Goal: Information Seeking & Learning: Learn about a topic

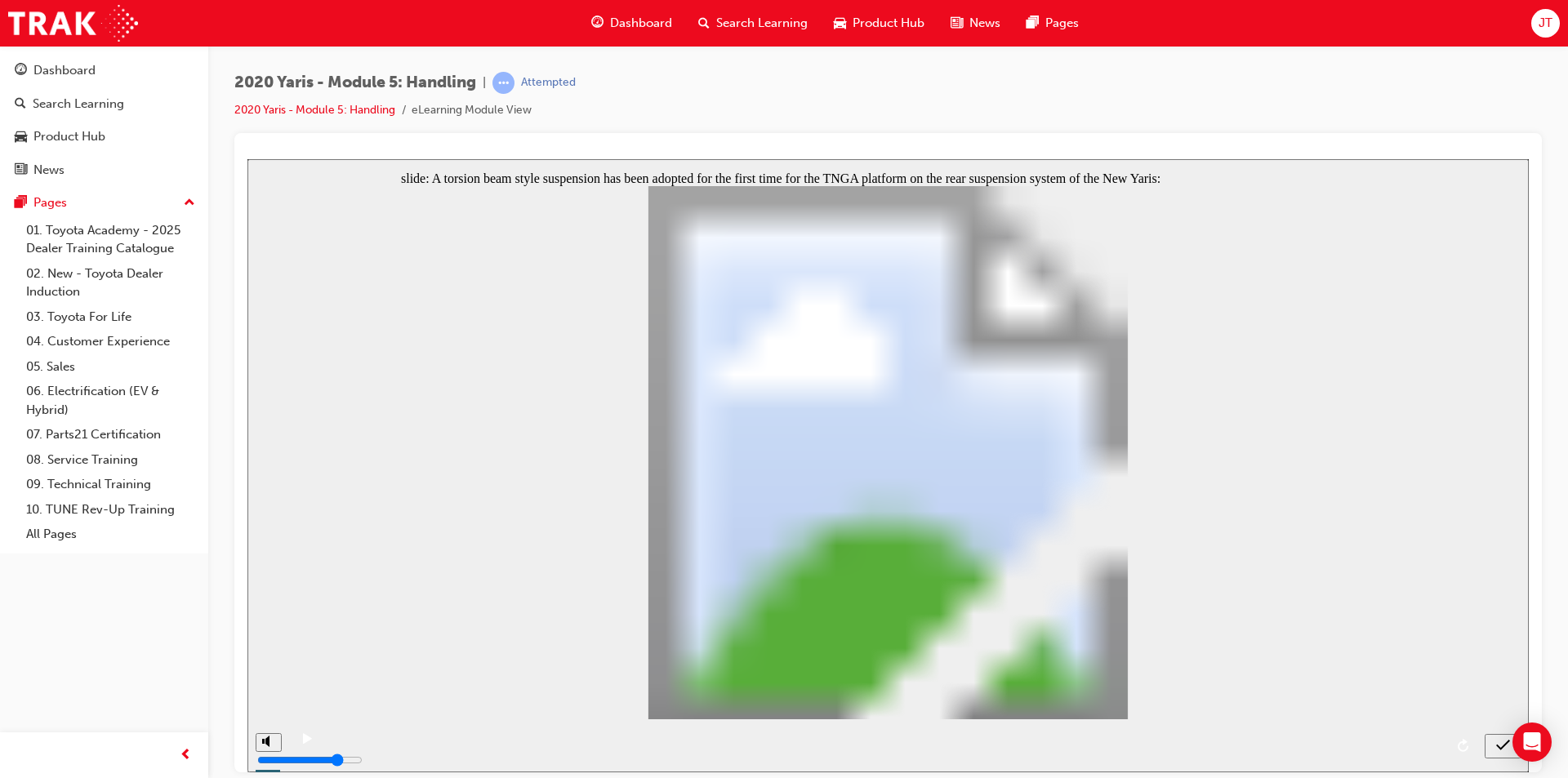
radio input "true"
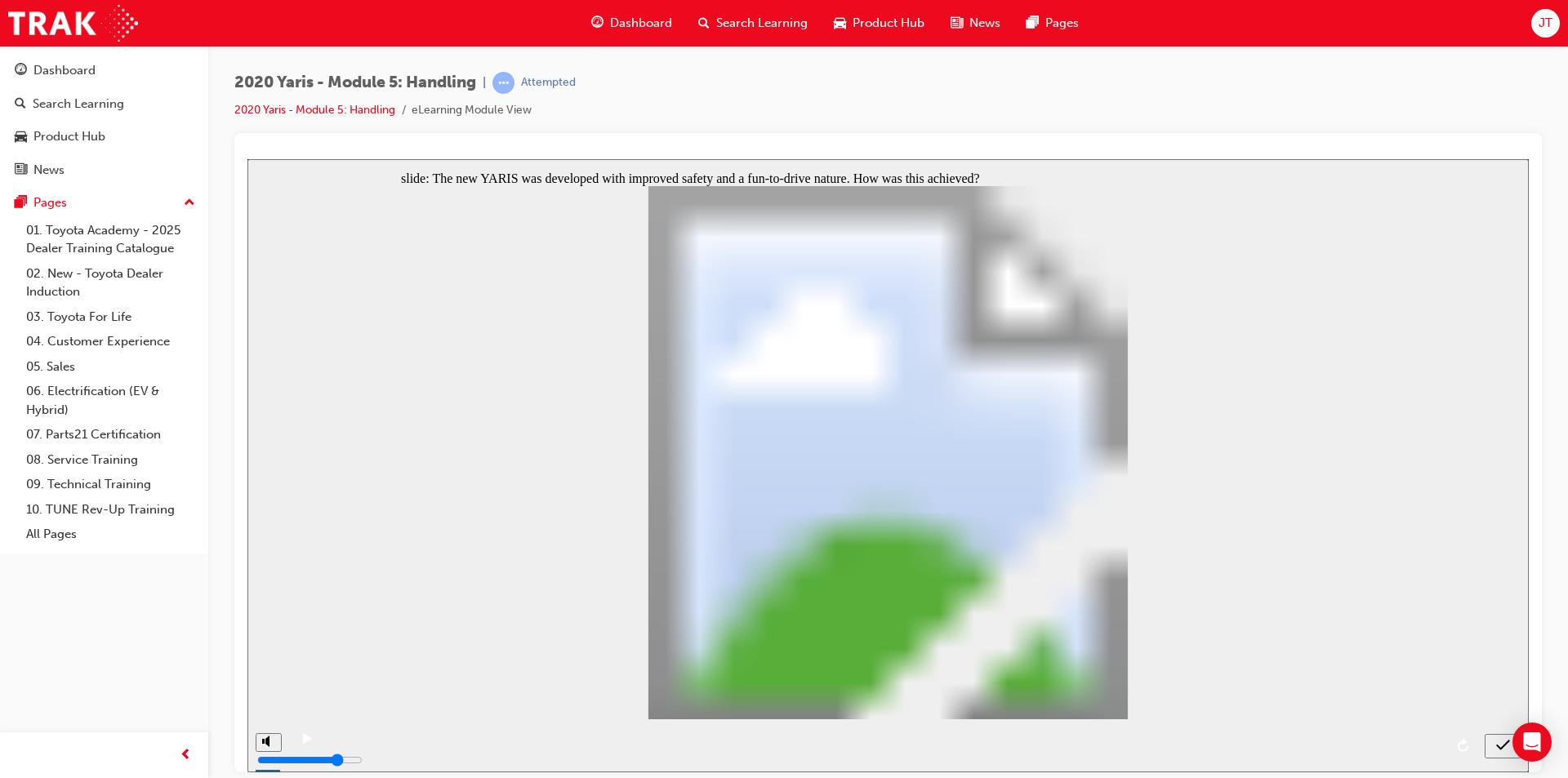
radio input "true"
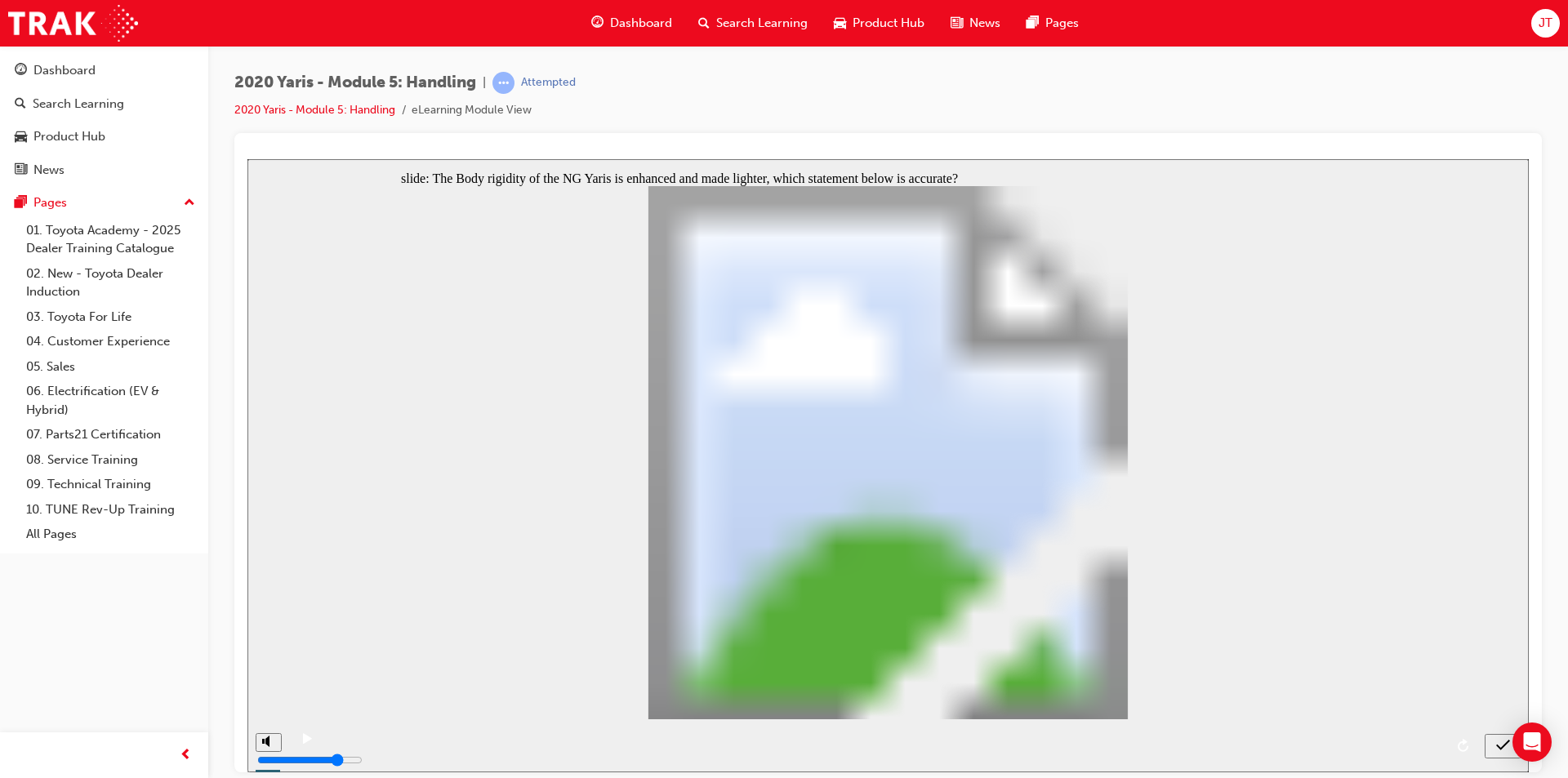
radio input "false"
radio input "true"
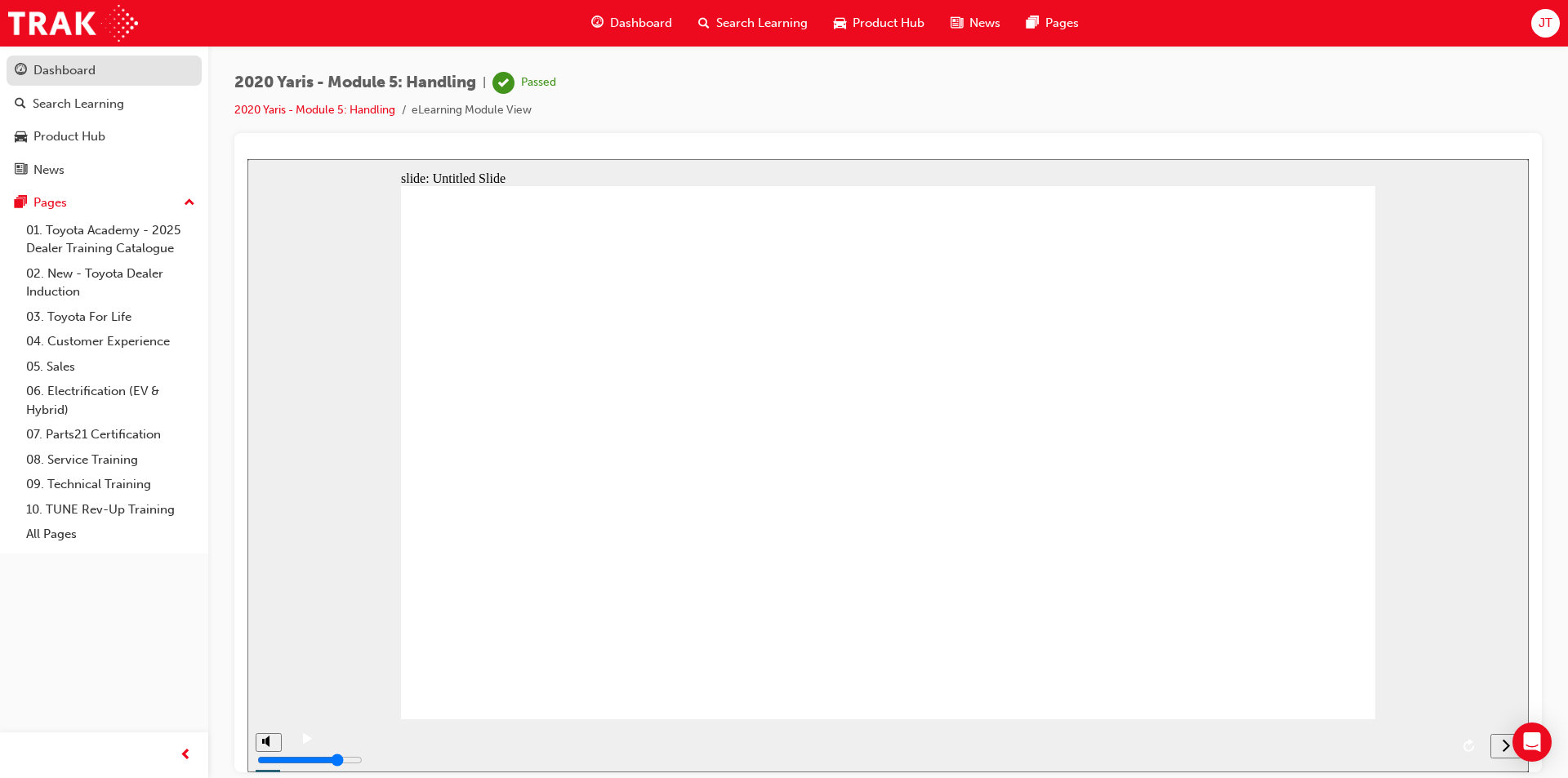
click at [112, 76] on div "Dashboard" at bounding box center [104, 71] width 178 height 21
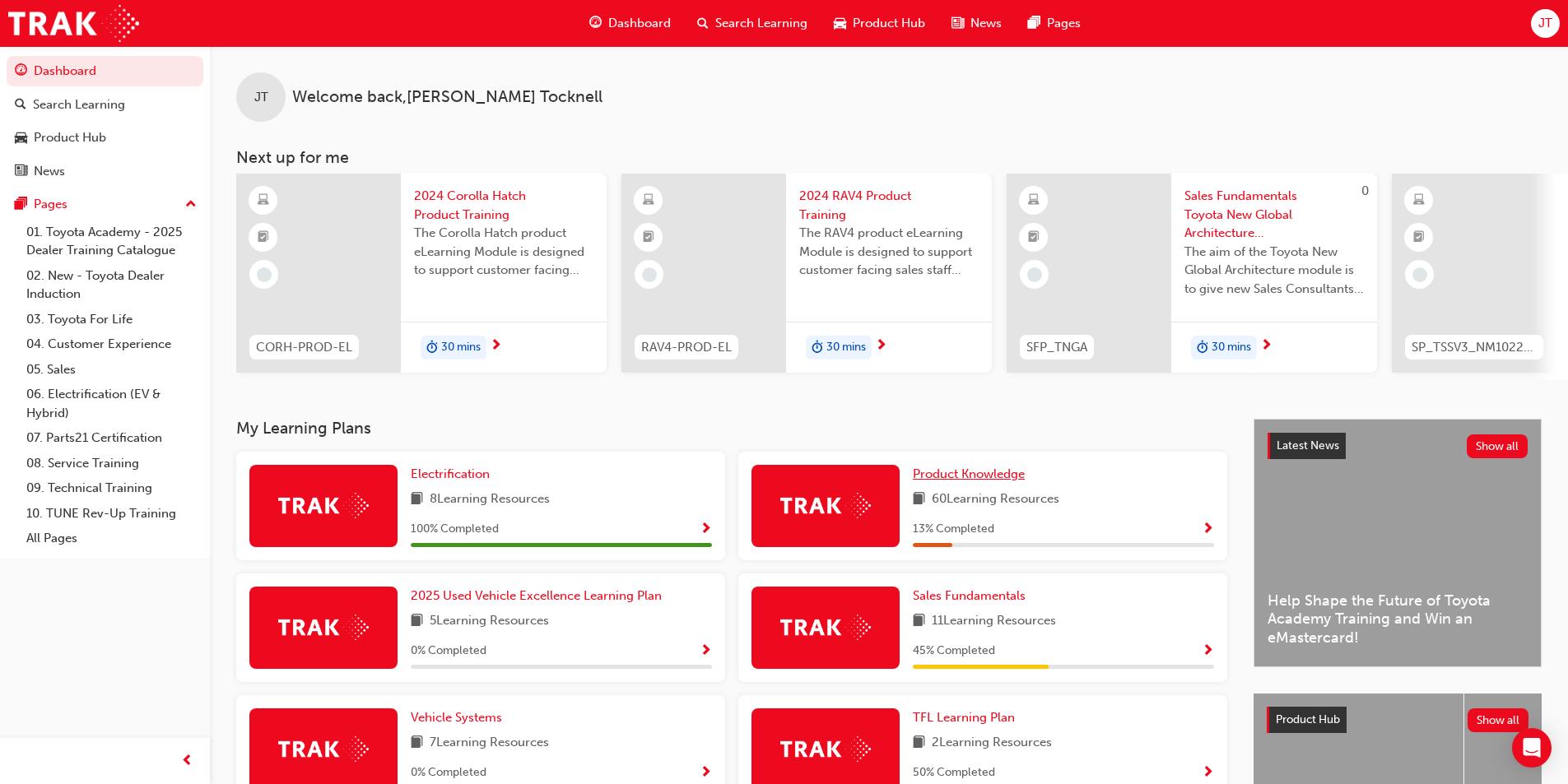
click at [1002, 481] on span "Product Knowledge" at bounding box center [969, 474] width 112 height 15
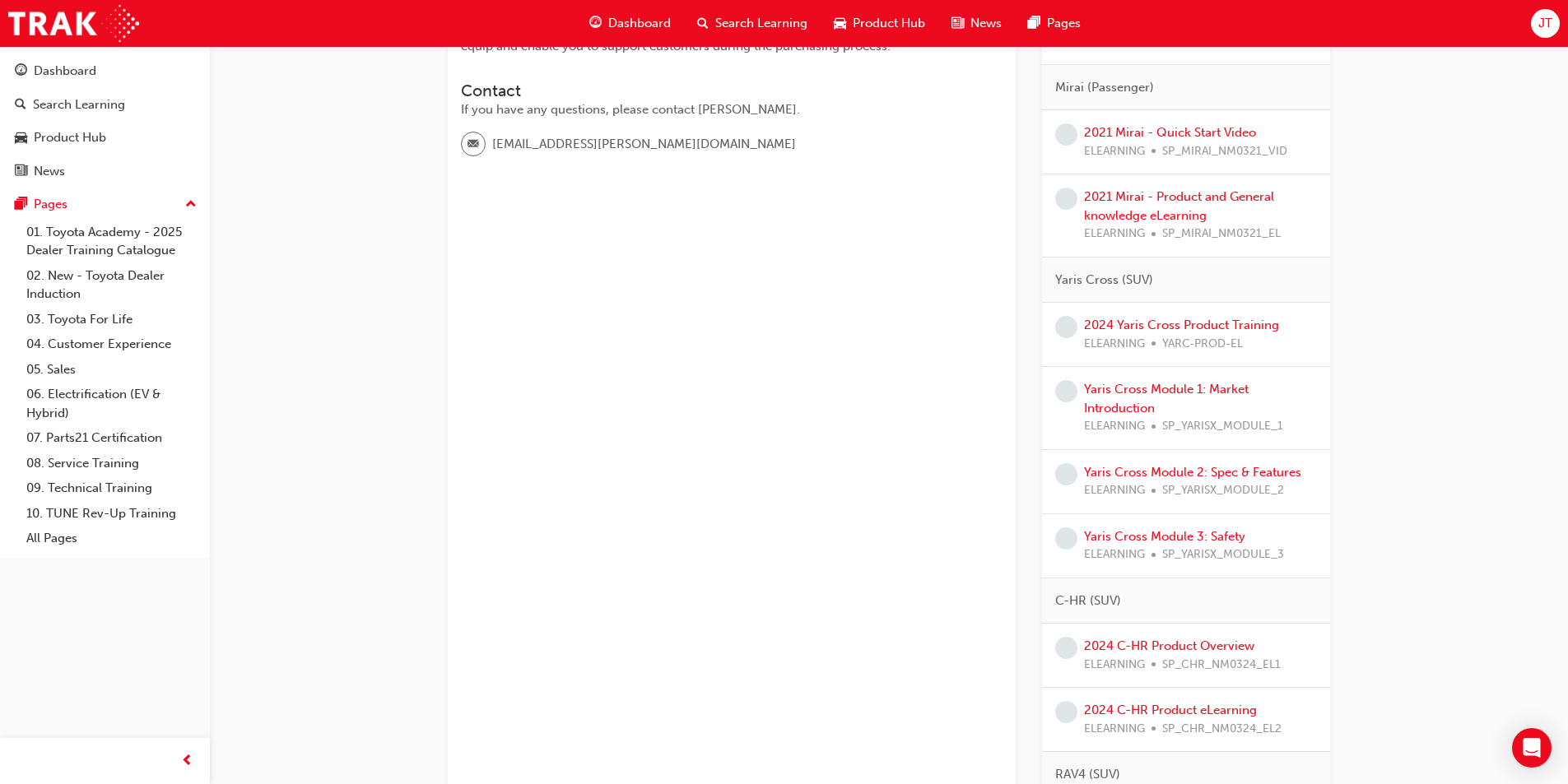
scroll to position [494, 0]
click at [1172, 386] on link "Yaris Cross Module 1: Market Introduction" at bounding box center [1166, 393] width 165 height 33
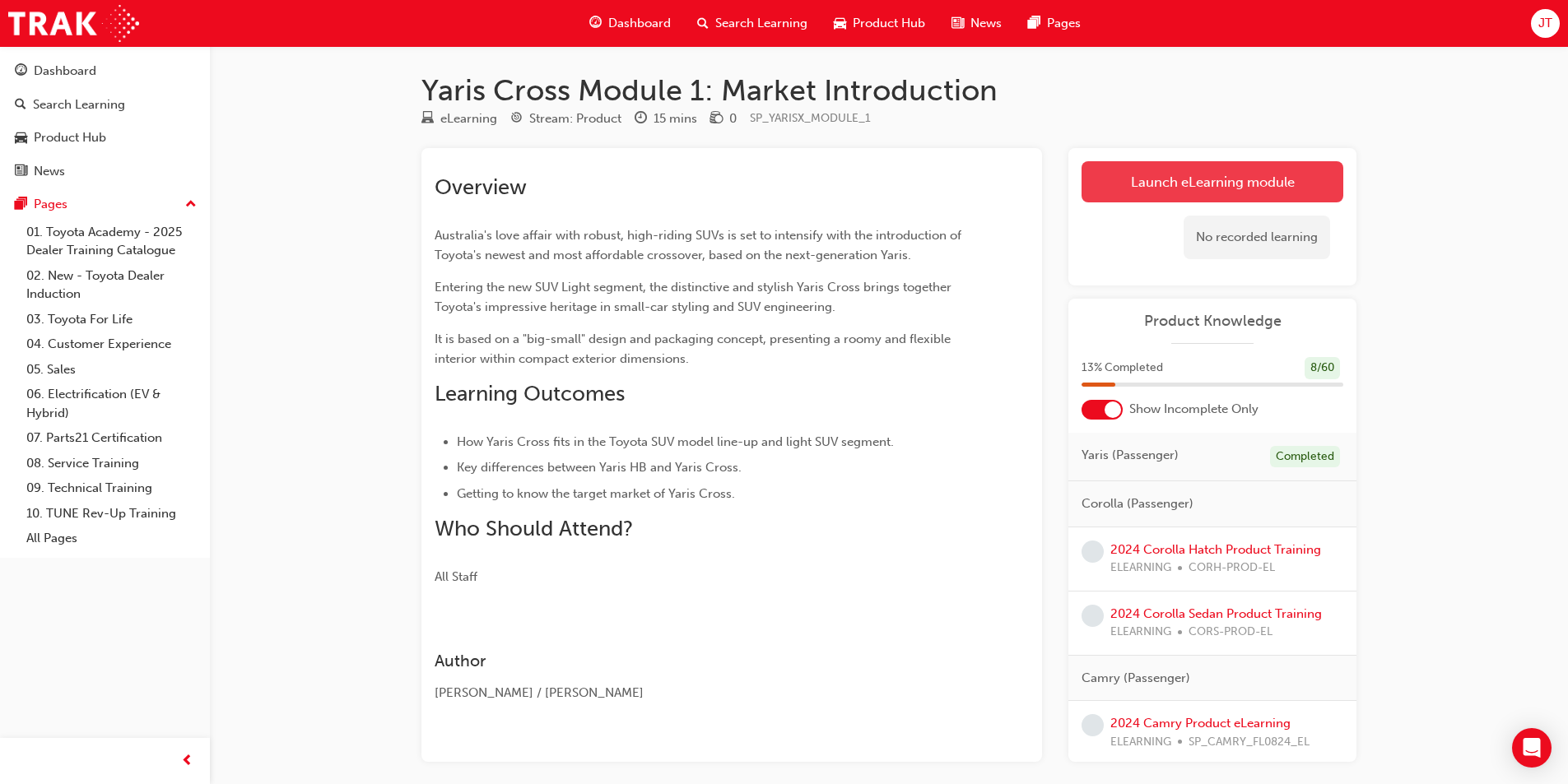
click at [1145, 181] on link "Launch eLearning module" at bounding box center [1212, 182] width 262 height 41
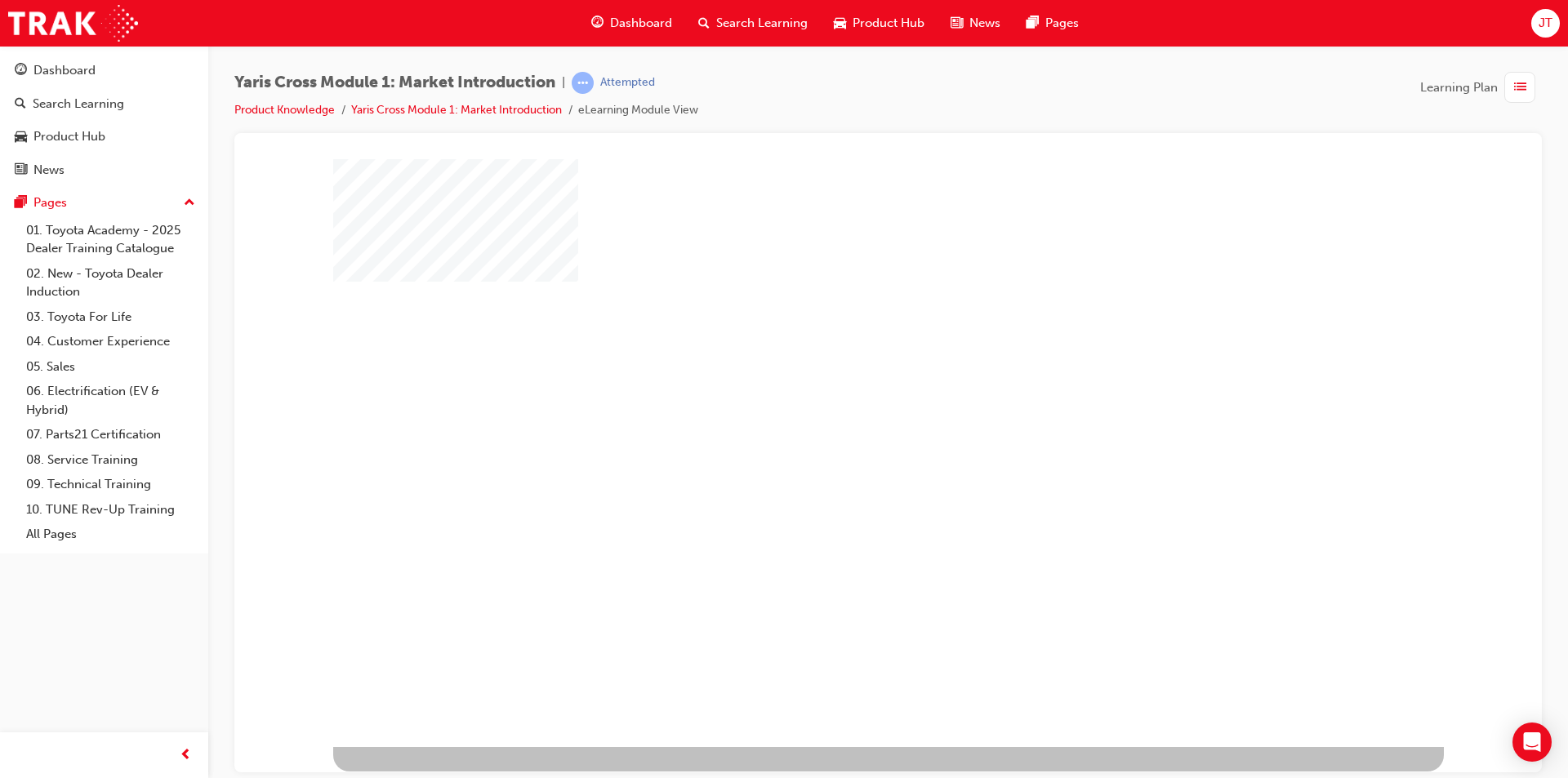
click at [841, 405] on div "play" at bounding box center [841, 405] width 0 height 0
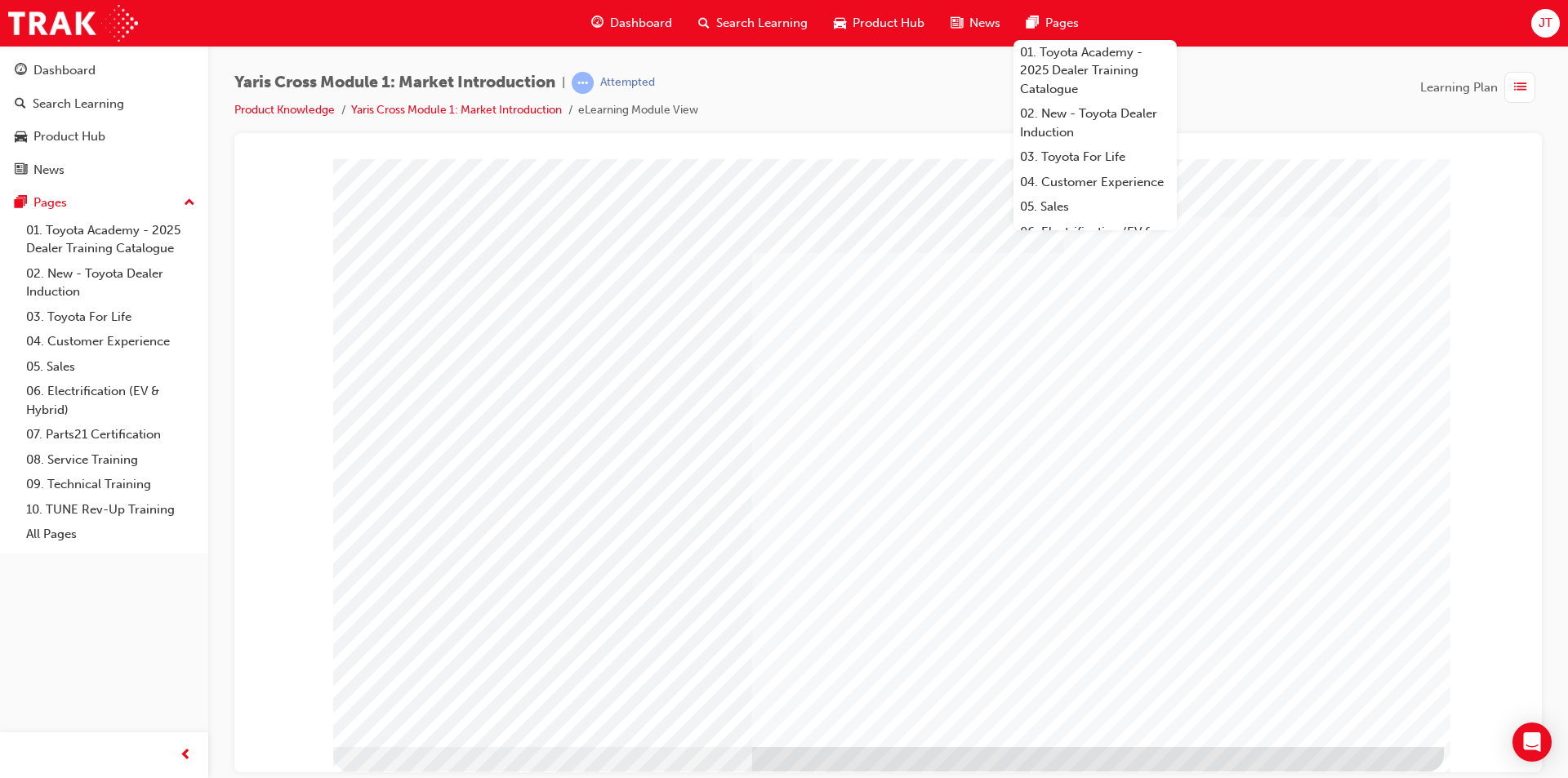
click at [1247, 110] on div "Yaris Cross Module 1: Market Introduction | Attempted Product Knowledge Yaris C…" at bounding box center [887, 103] width 1307 height 61
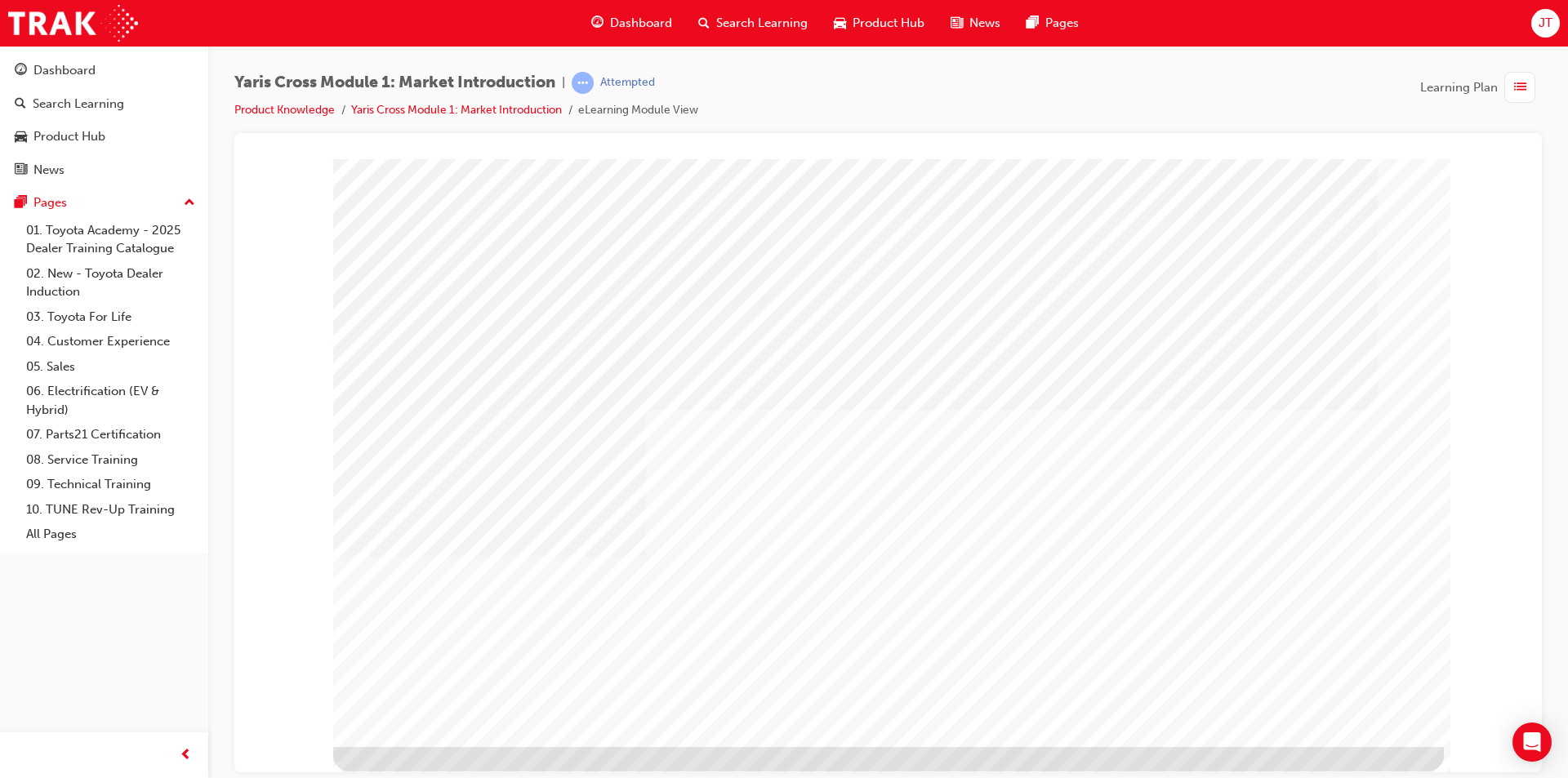
click at [926, 90] on div "Yaris Cross Module 1: Market Introduction | Attempted Product Knowledge Yaris C…" at bounding box center [887, 103] width 1307 height 61
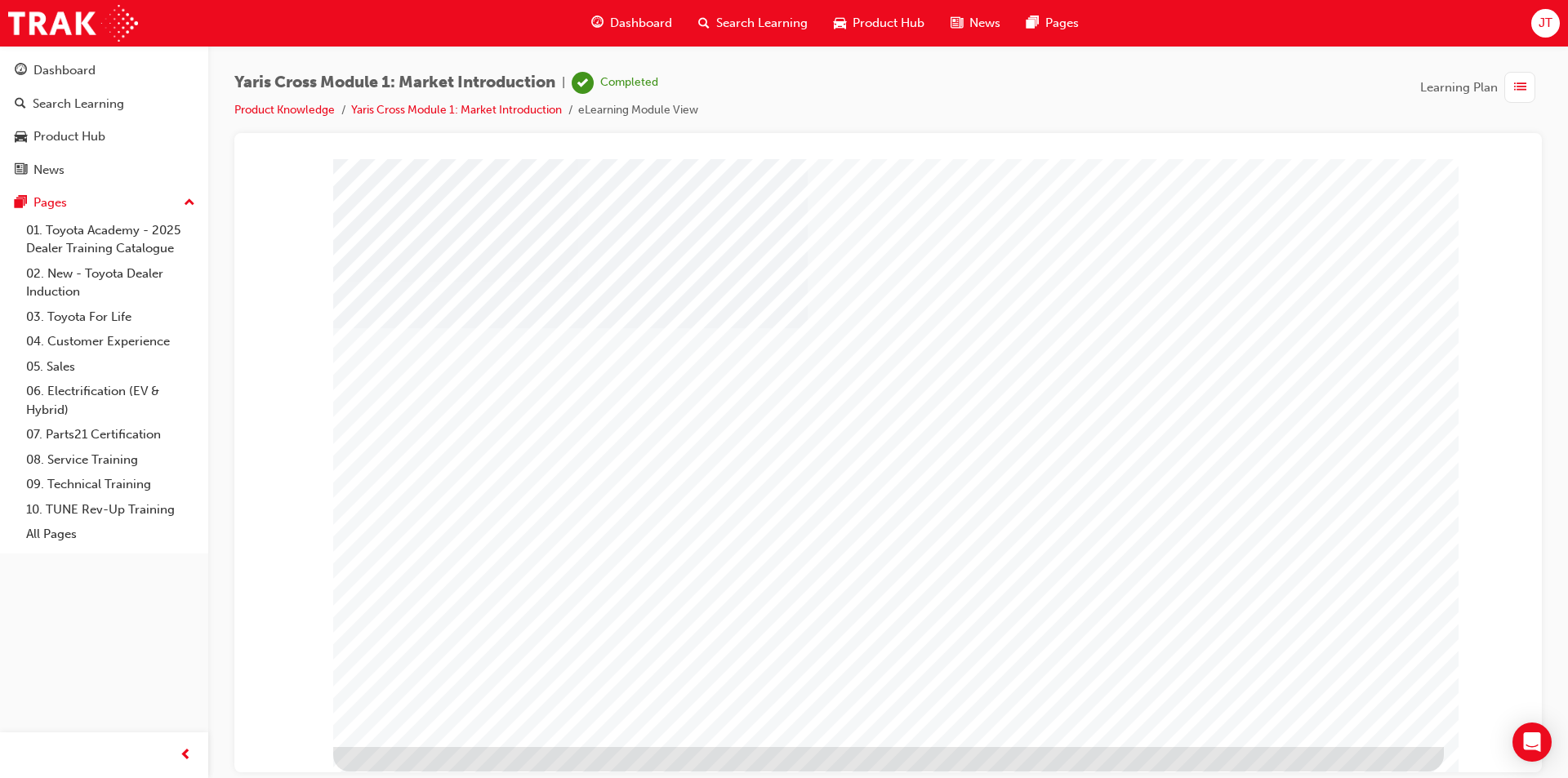
click at [85, 77] on div "Dashboard" at bounding box center [64, 71] width 62 height 19
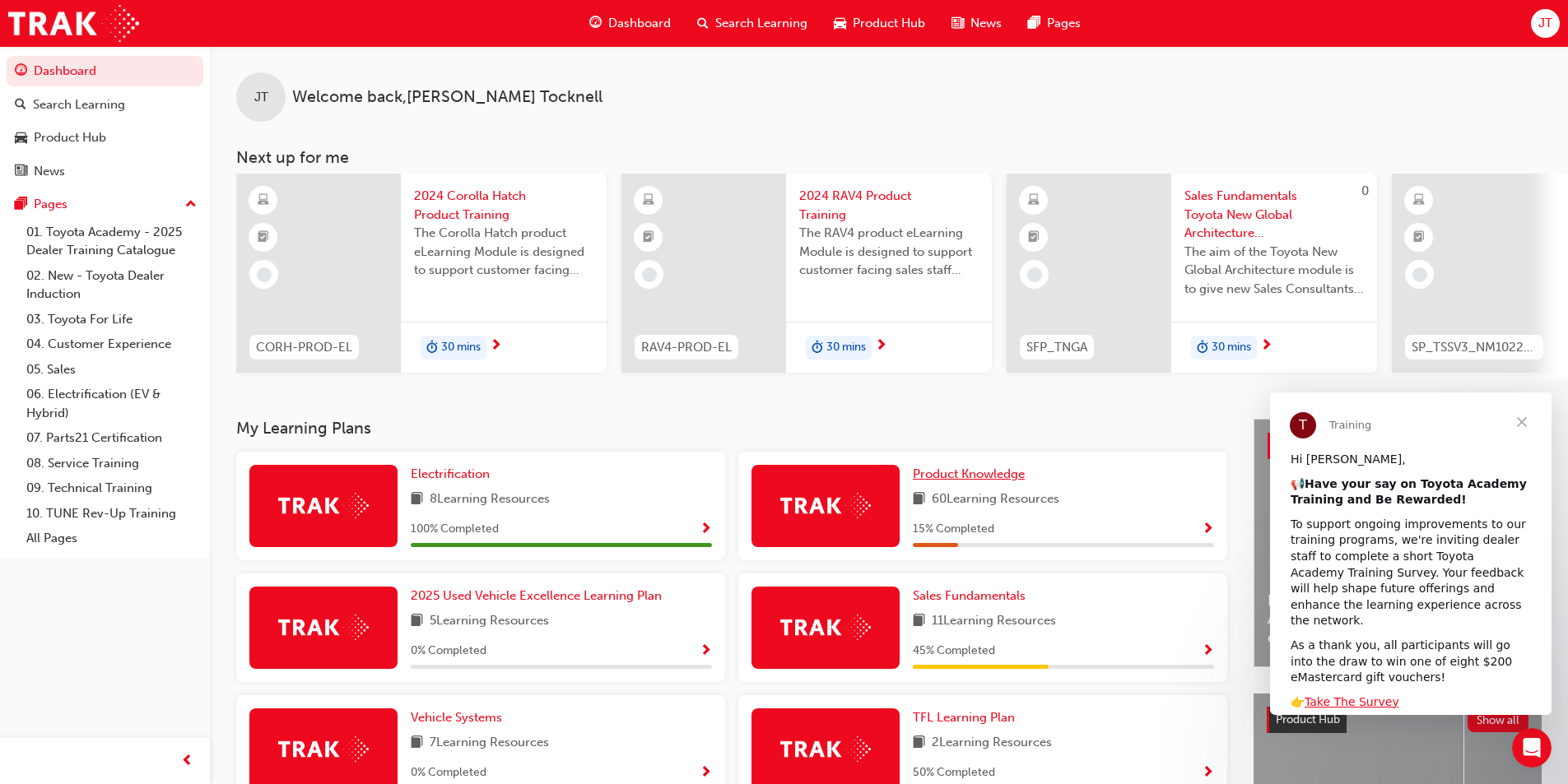
click at [991, 476] on span "Product Knowledge" at bounding box center [969, 474] width 112 height 15
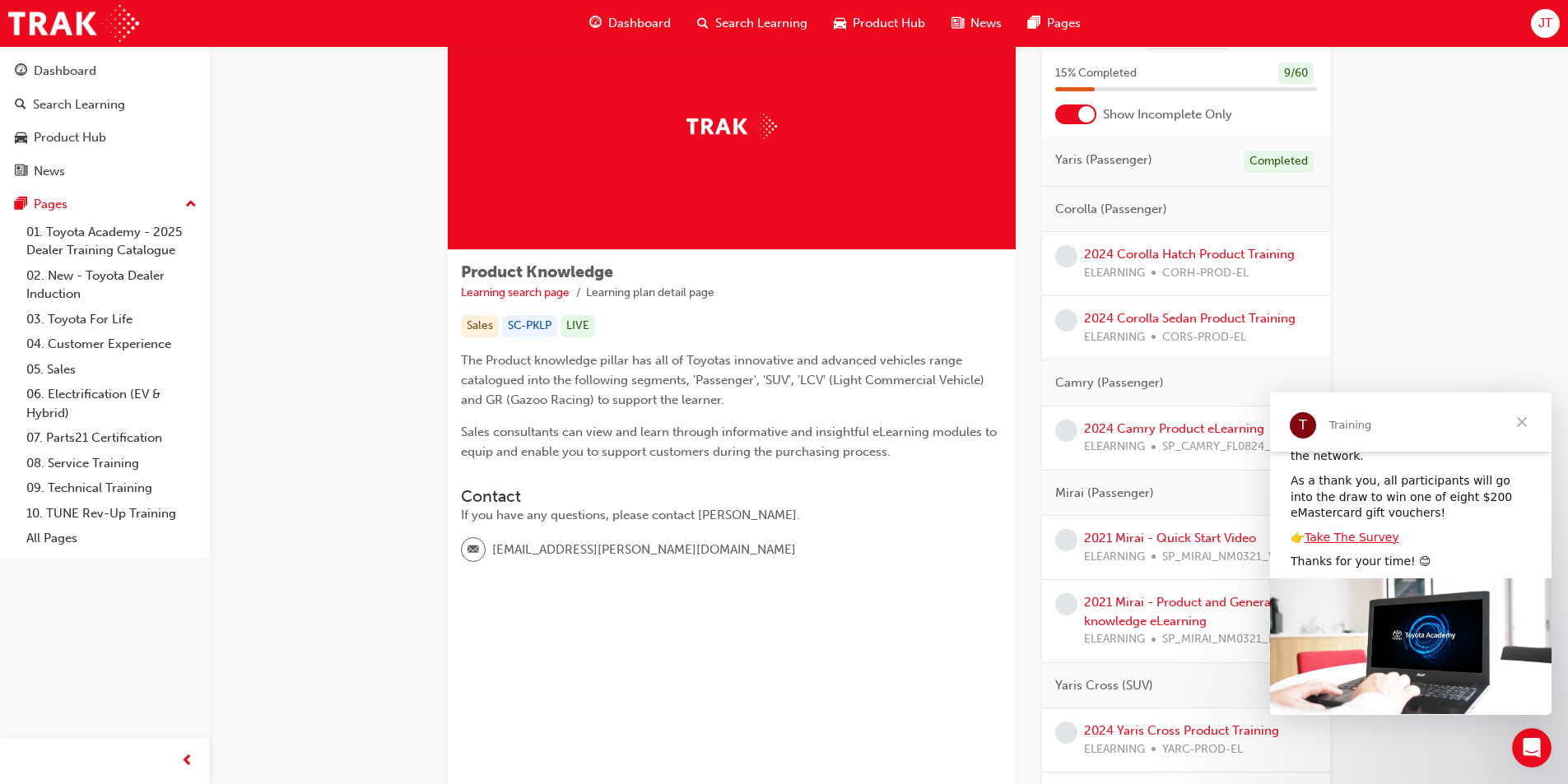
scroll to position [176, 0]
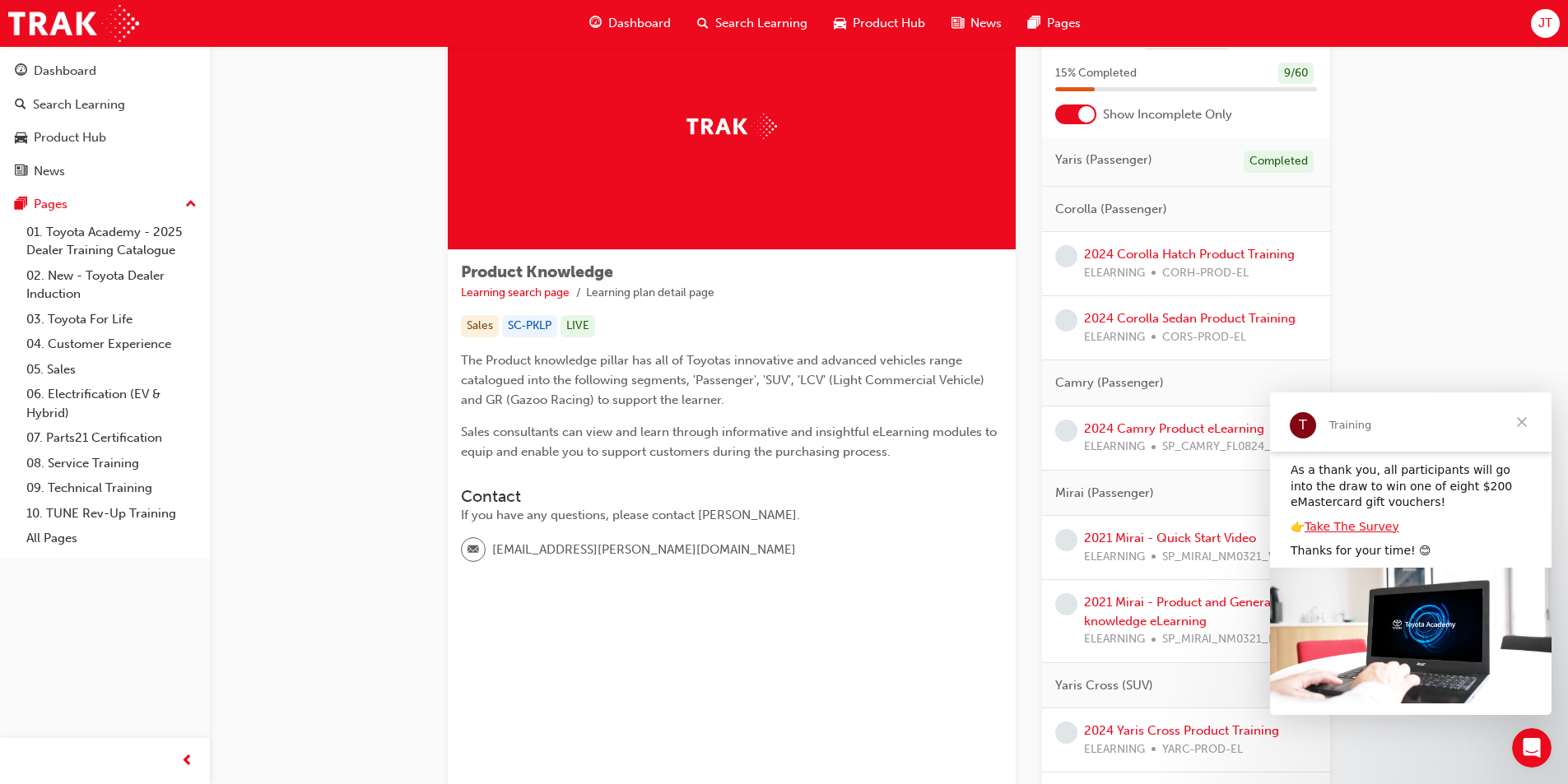
click at [1522, 423] on span "Close" at bounding box center [1521, 422] width 59 height 59
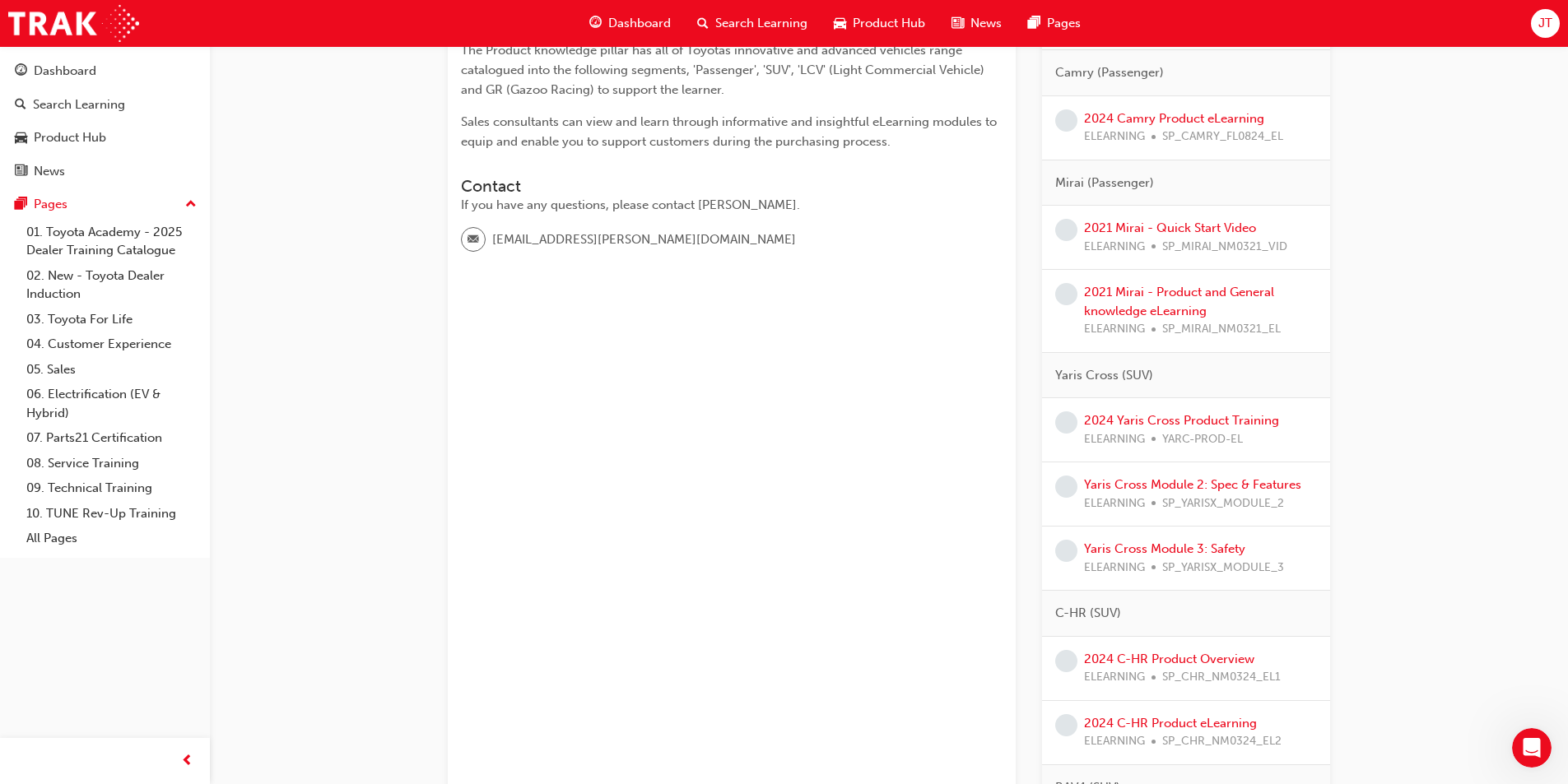
scroll to position [412, 0]
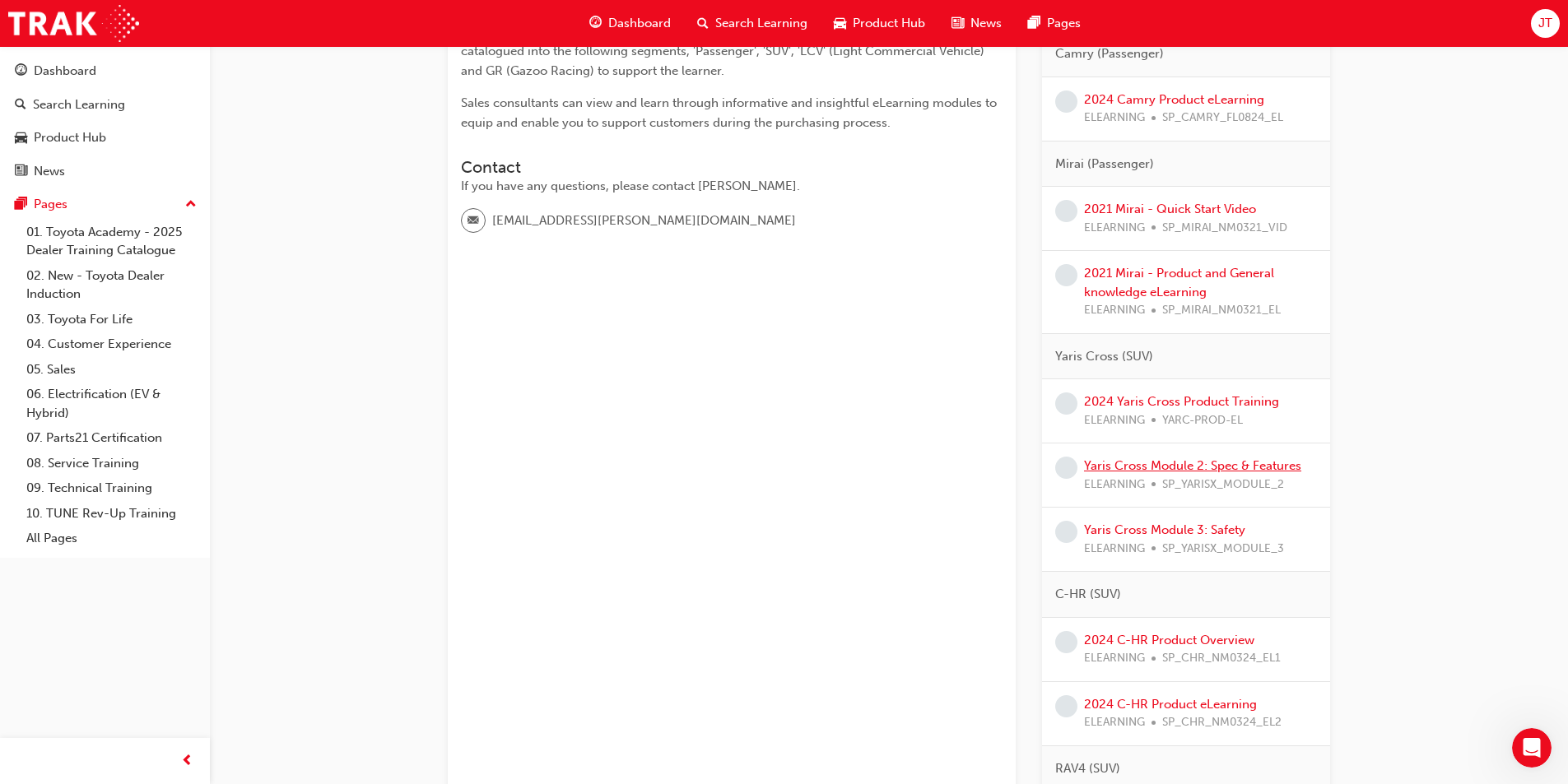
click at [1224, 469] on link "Yaris Cross Module 2: Spec & Features" at bounding box center [1192, 466] width 218 height 15
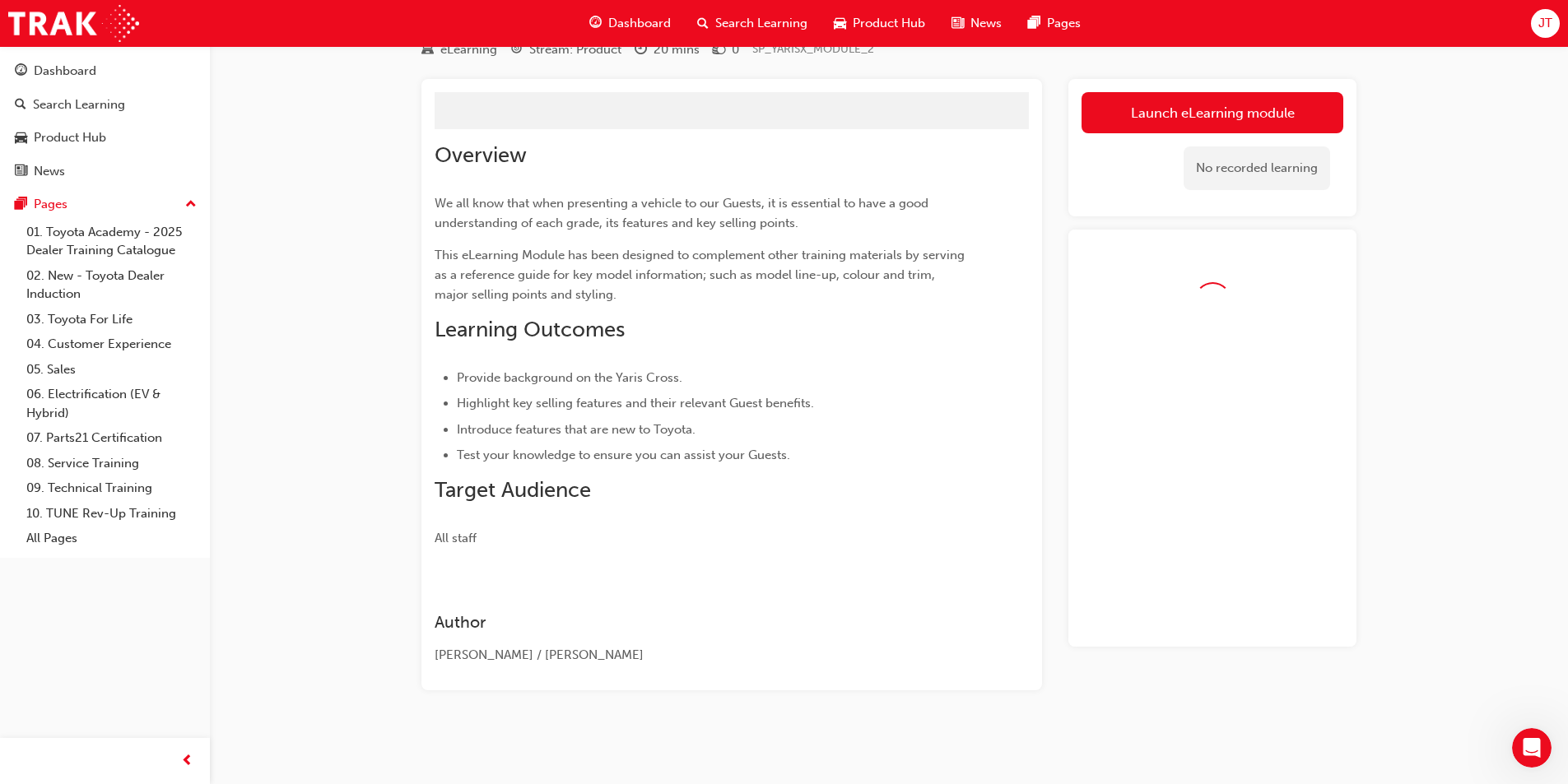
scroll to position [94, 0]
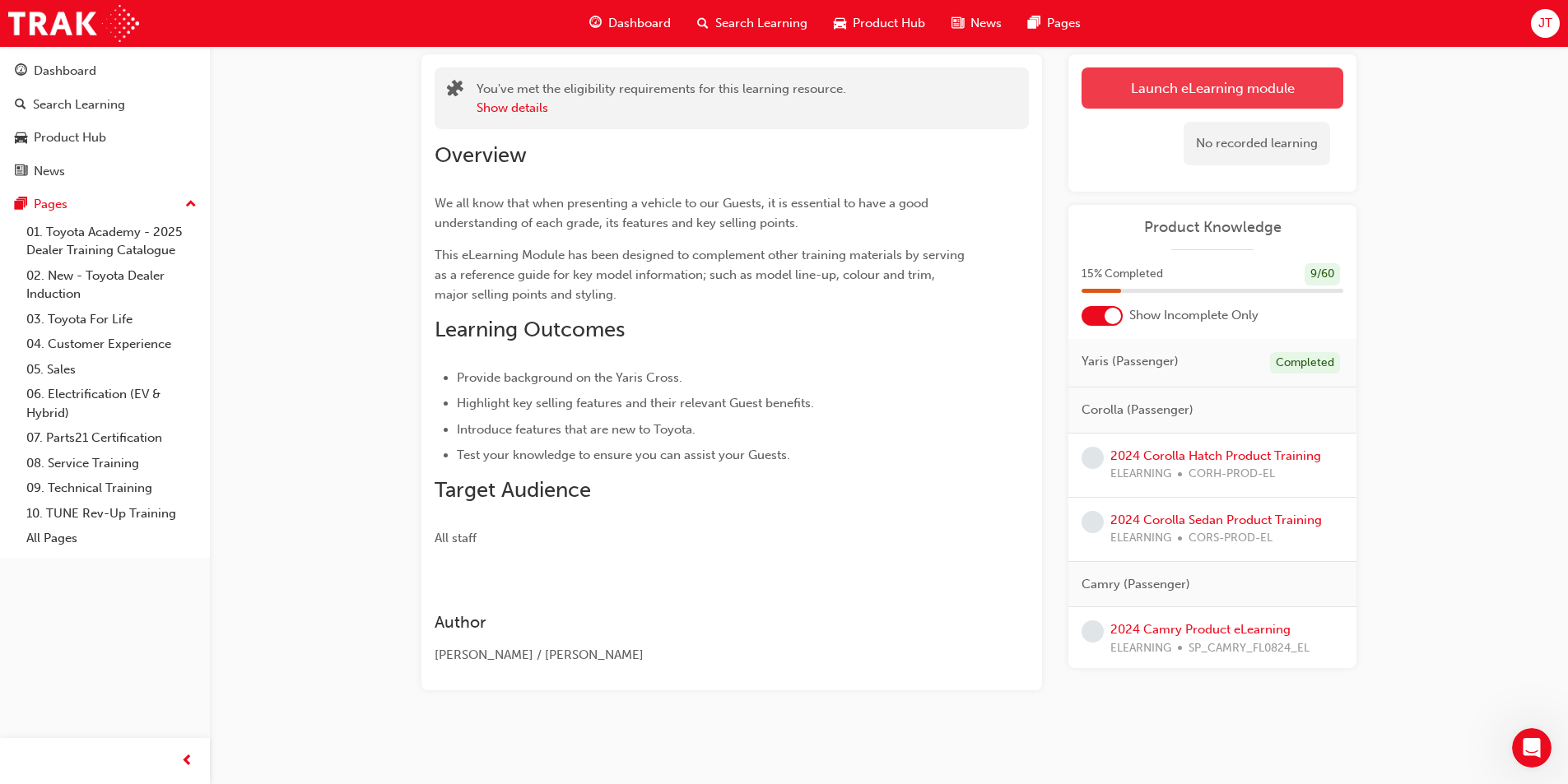
click at [1187, 90] on link "Launch eLearning module" at bounding box center [1212, 88] width 262 height 41
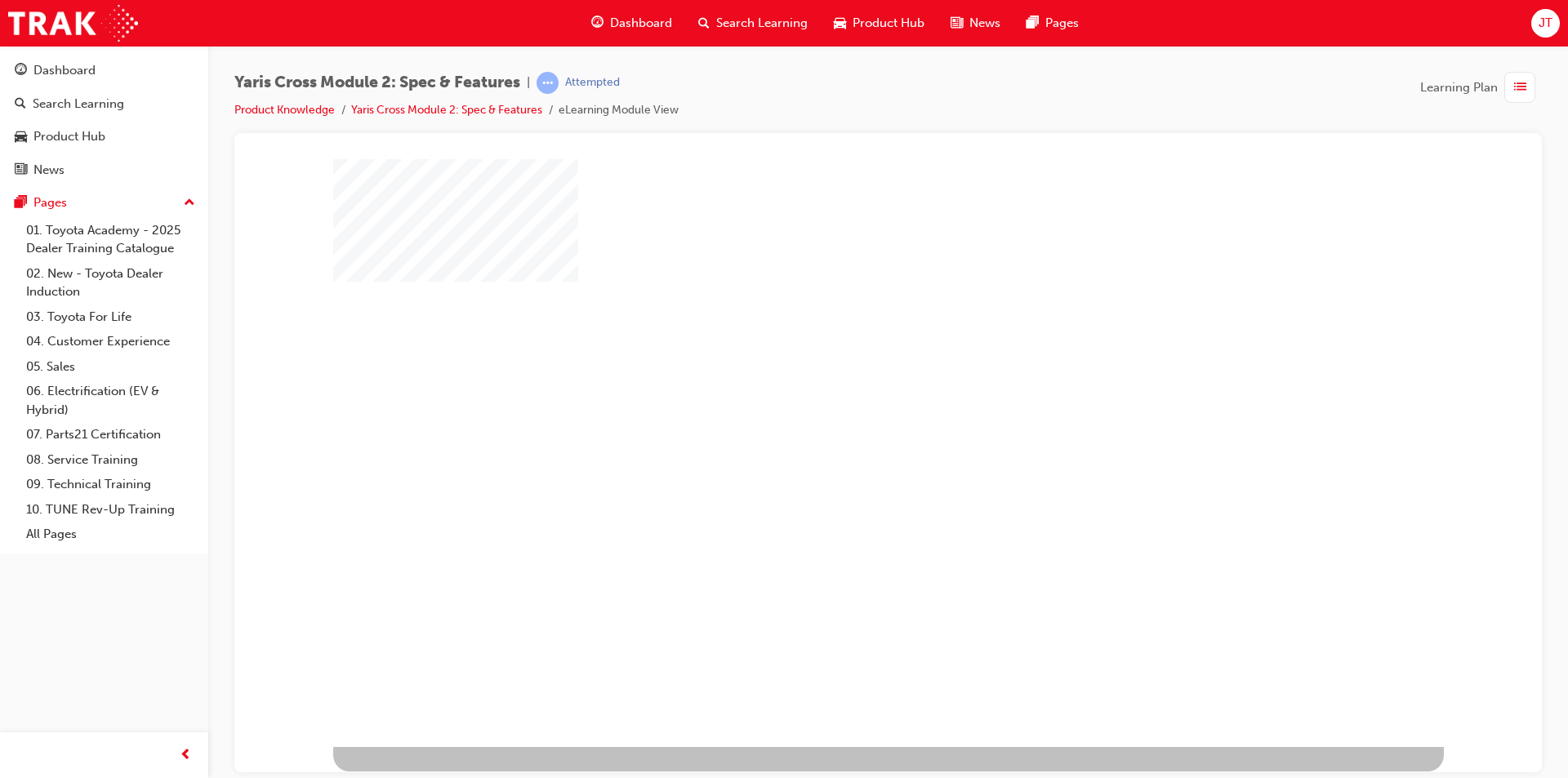
click at [841, 405] on div "play" at bounding box center [841, 405] width 0 height 0
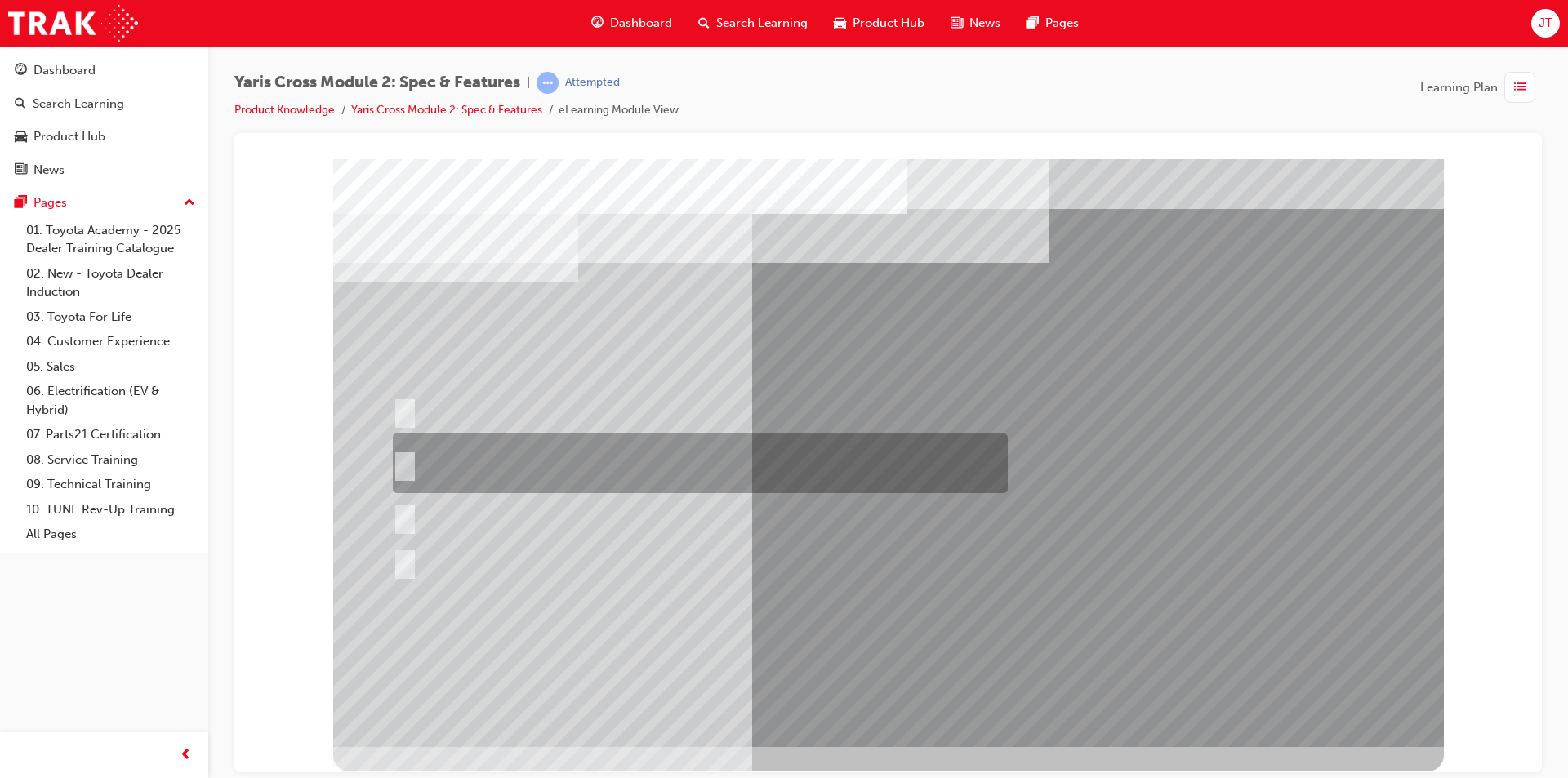
click at [633, 463] on div at bounding box center [696, 463] width 615 height 60
radio input "true"
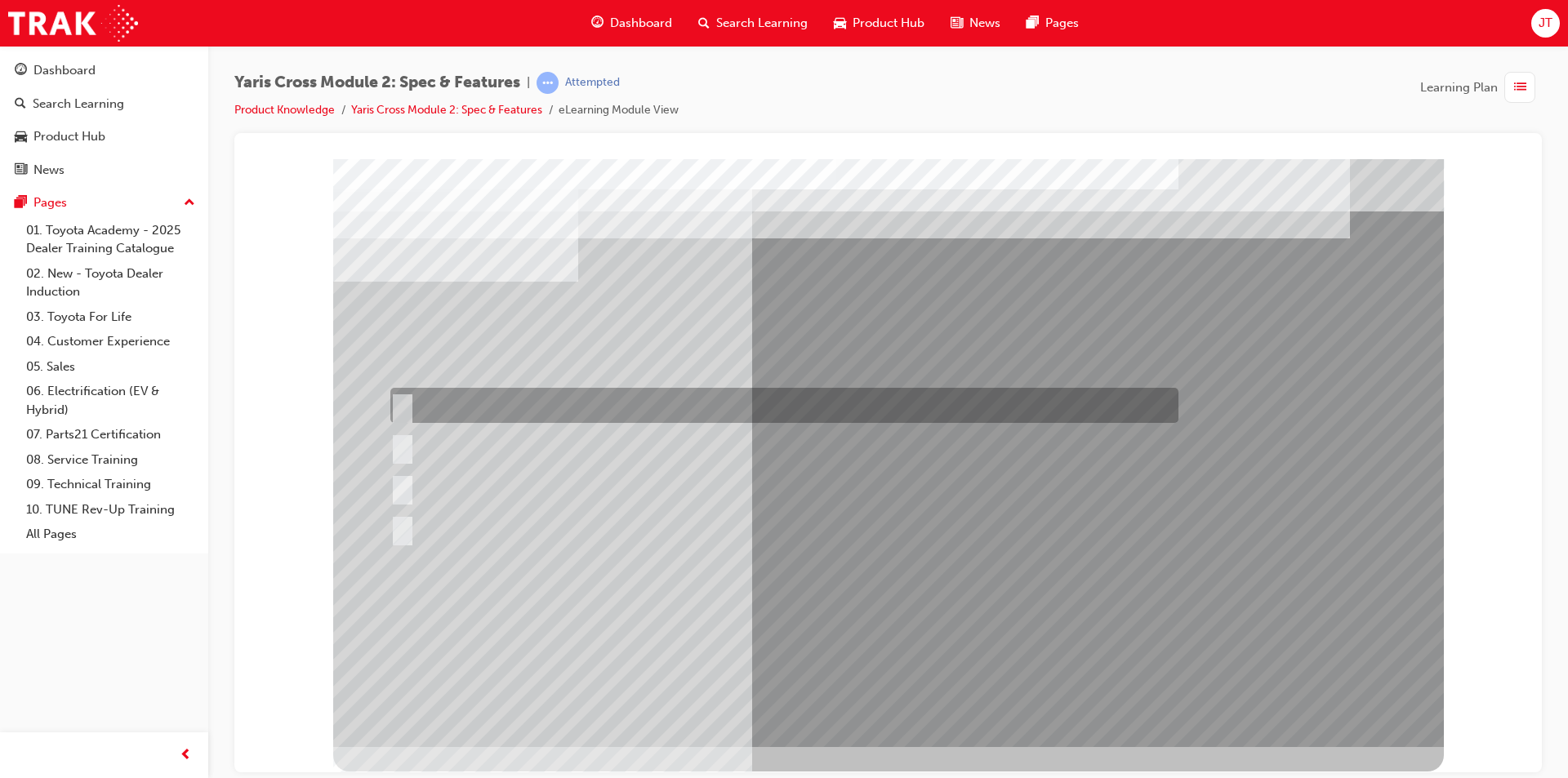
click at [539, 418] on div at bounding box center [779, 405] width 788 height 35
radio input "true"
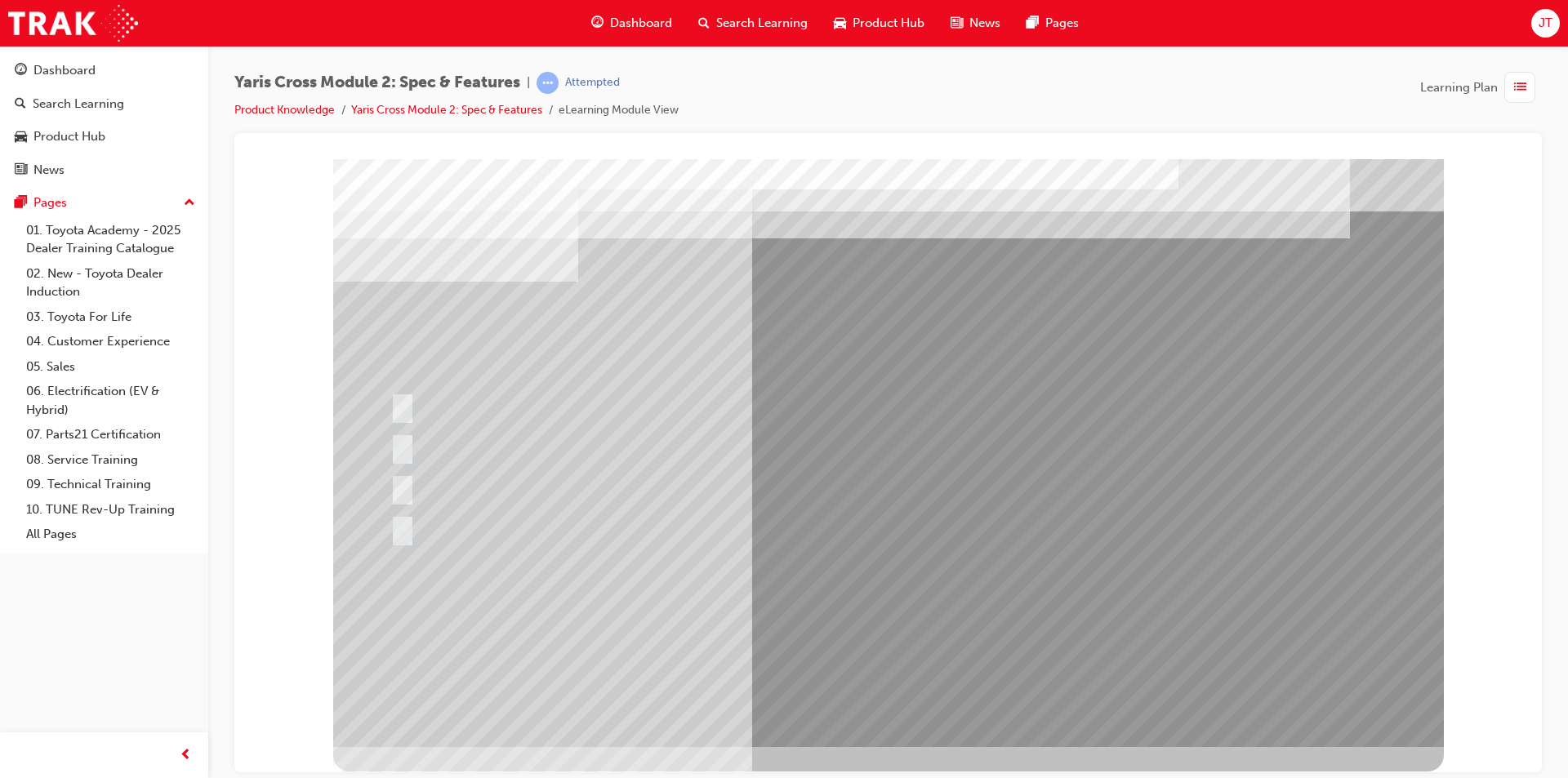
click at [496, 481] on div at bounding box center [888, 453] width 1111 height 588
click at [454, 482] on div at bounding box center [828, 487] width 886 height 35
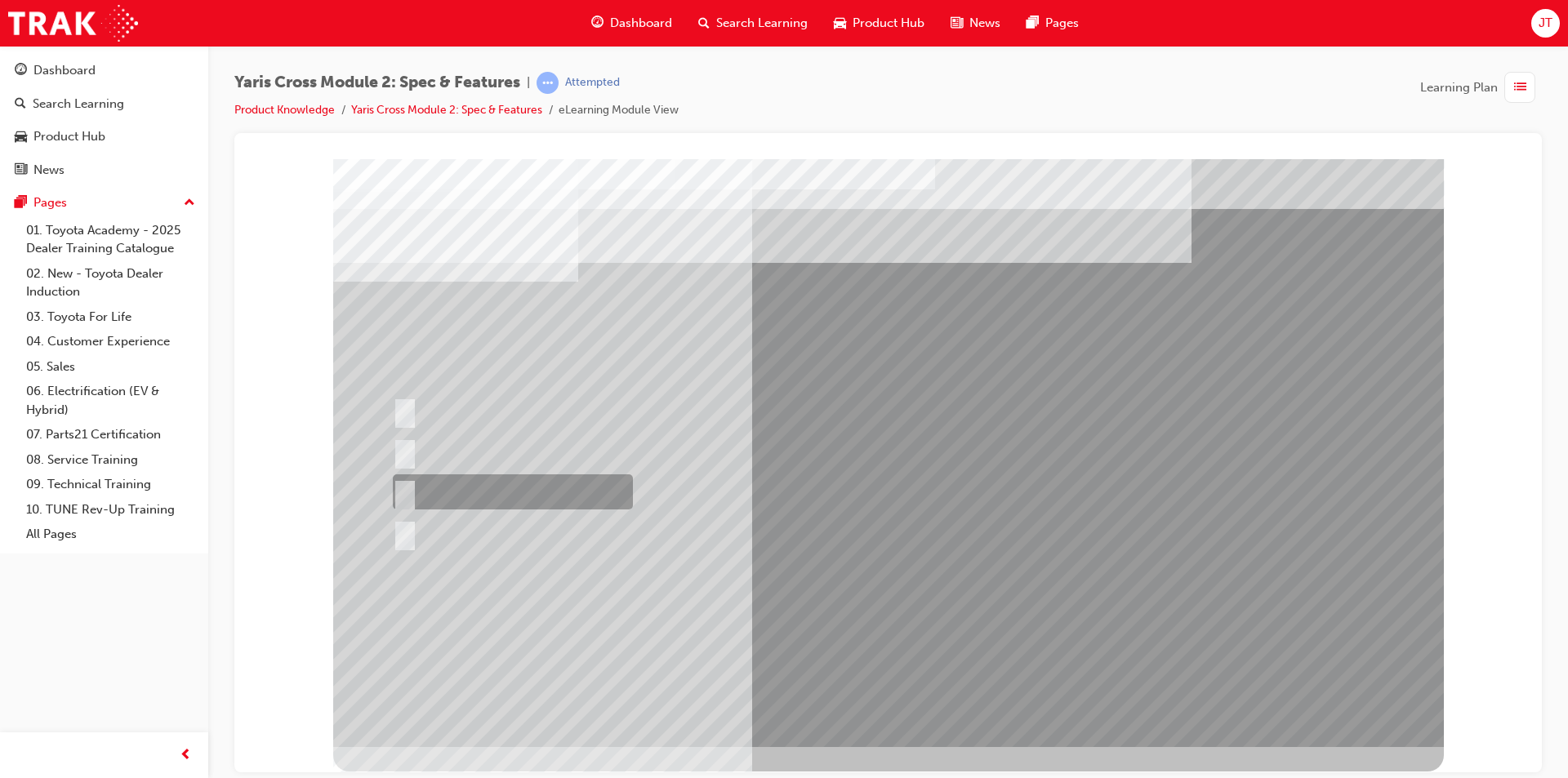
click at [518, 492] on div at bounding box center [508, 492] width 240 height 35
radio input "true"
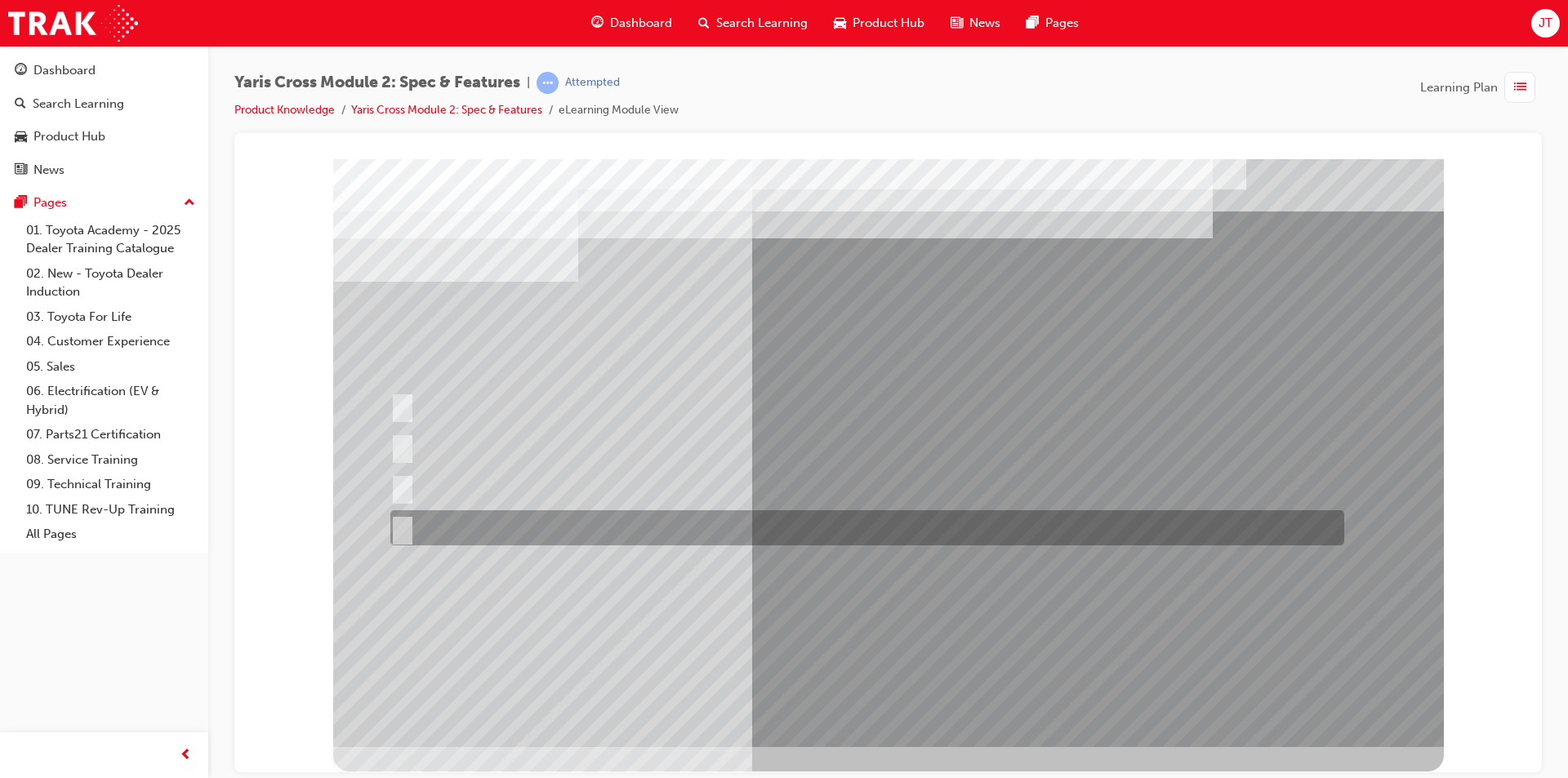
click at [552, 529] on div at bounding box center [862, 528] width 954 height 35
radio input "true"
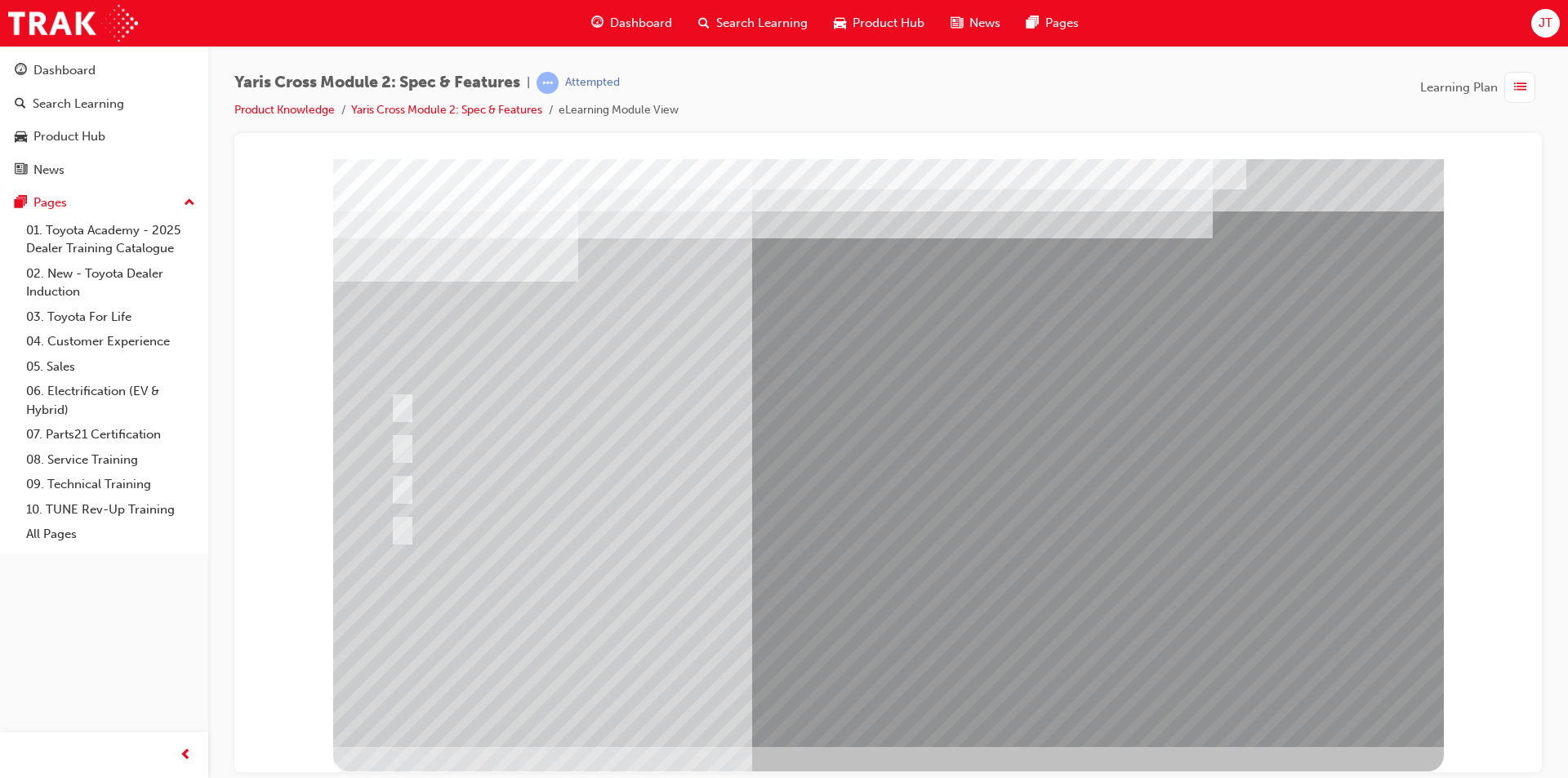
click at [492, 442] on div at bounding box center [888, 453] width 1111 height 588
click at [412, 483] on div at bounding box center [506, 487] width 240 height 35
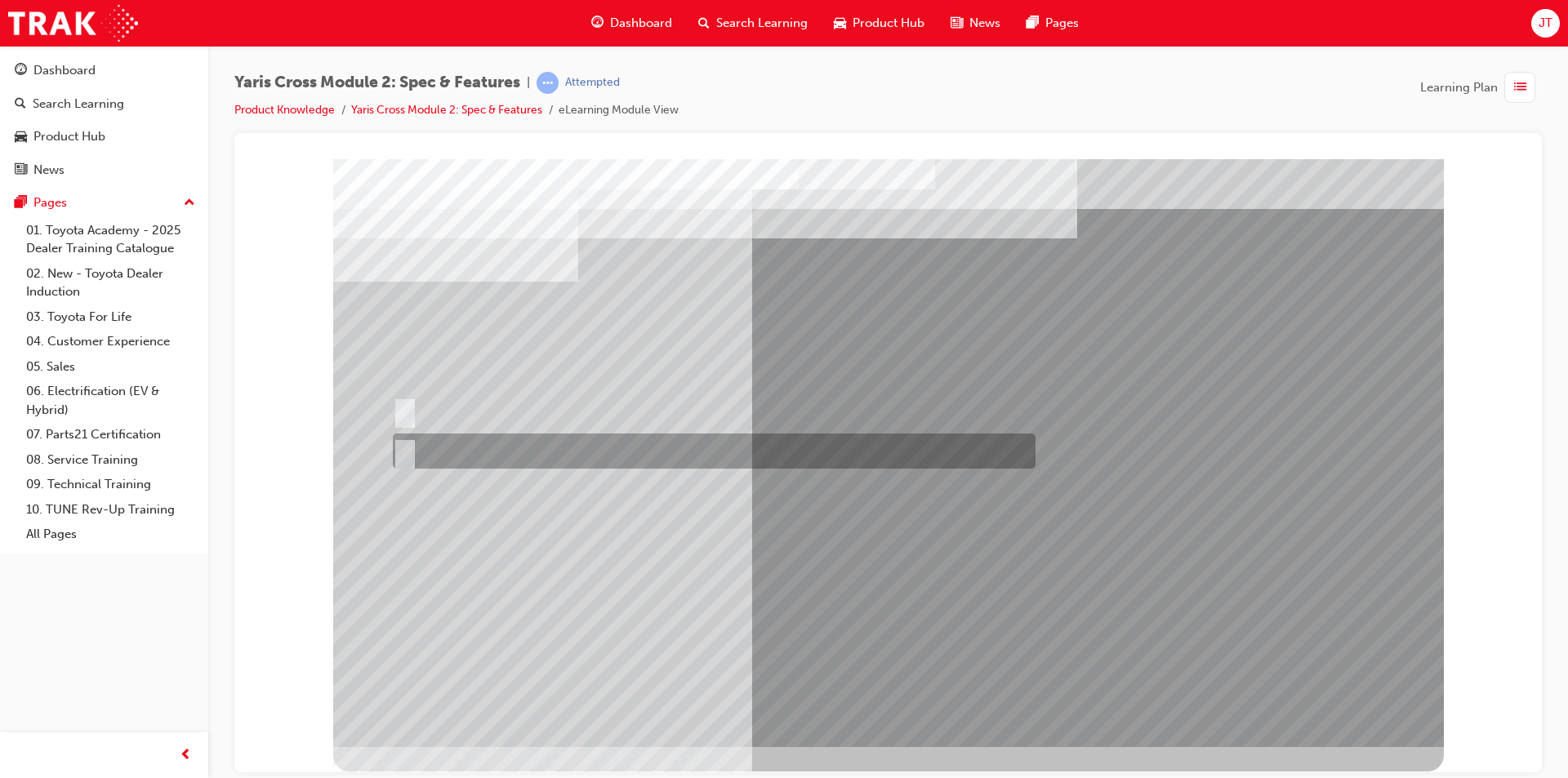
click at [490, 445] on div at bounding box center [710, 451] width 642 height 35
radio input "true"
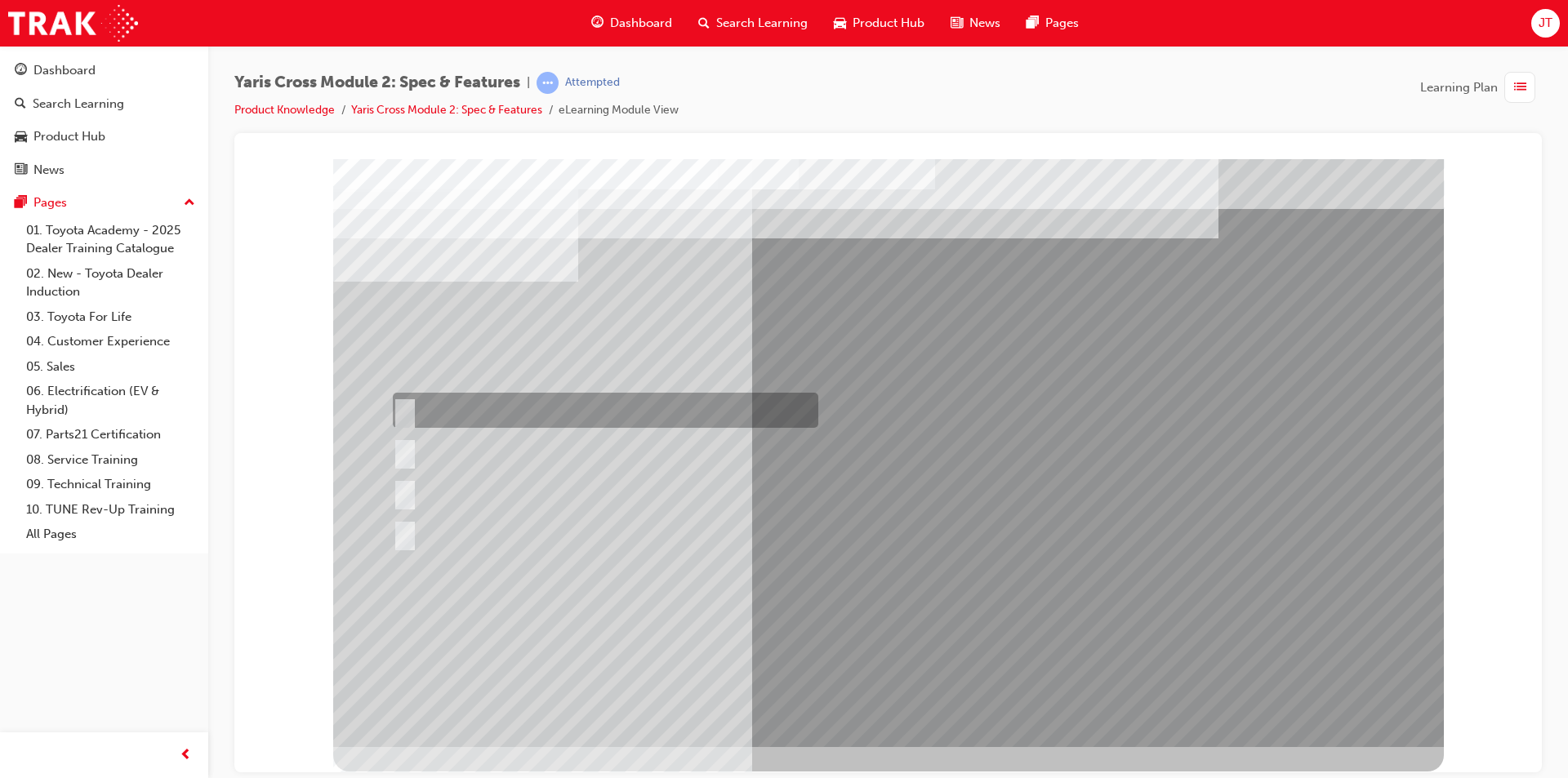
click at [546, 406] on div at bounding box center [601, 410] width 425 height 35
radio input "true"
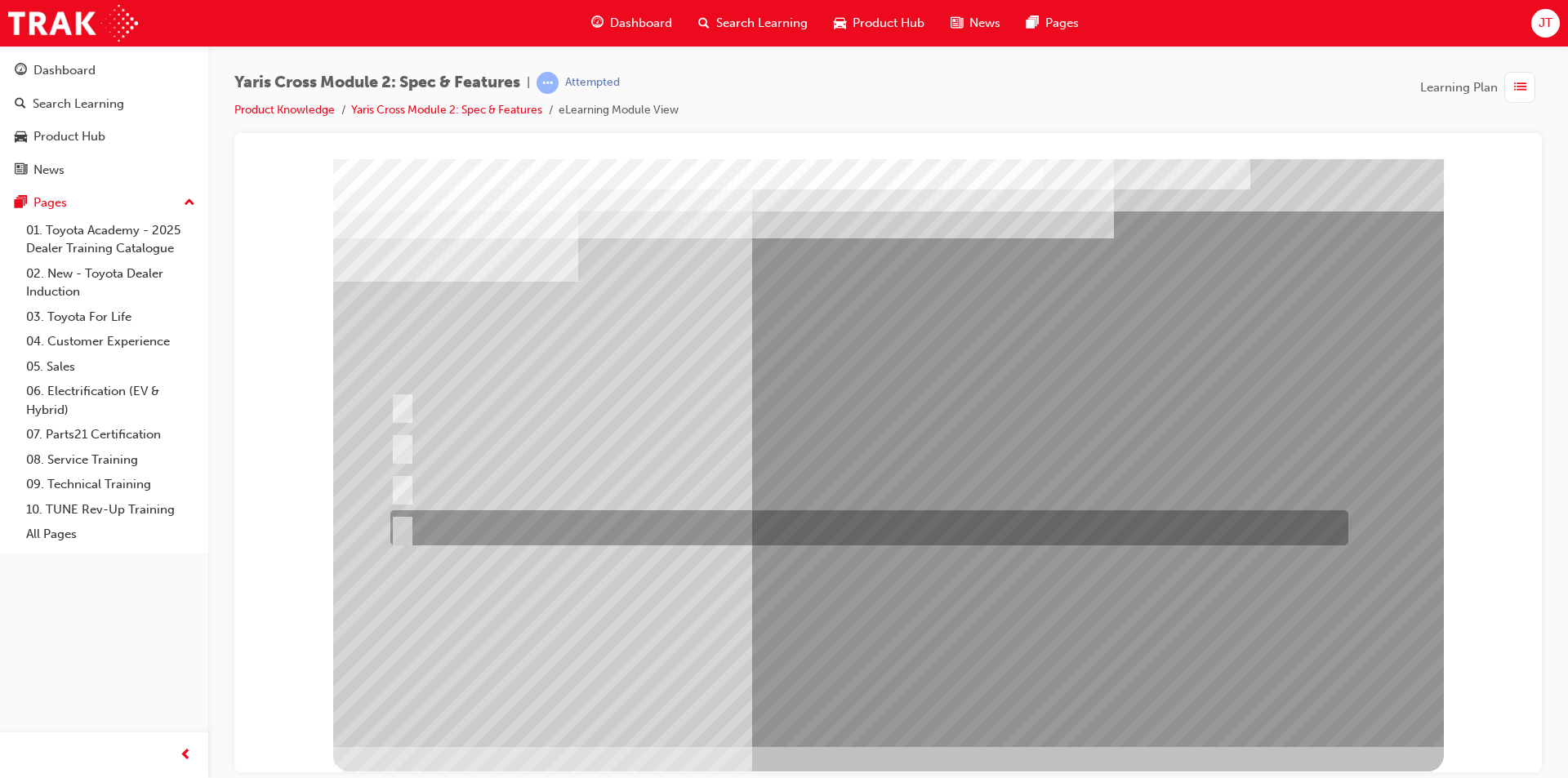
click at [453, 523] on div at bounding box center [865, 528] width 958 height 35
radio input "true"
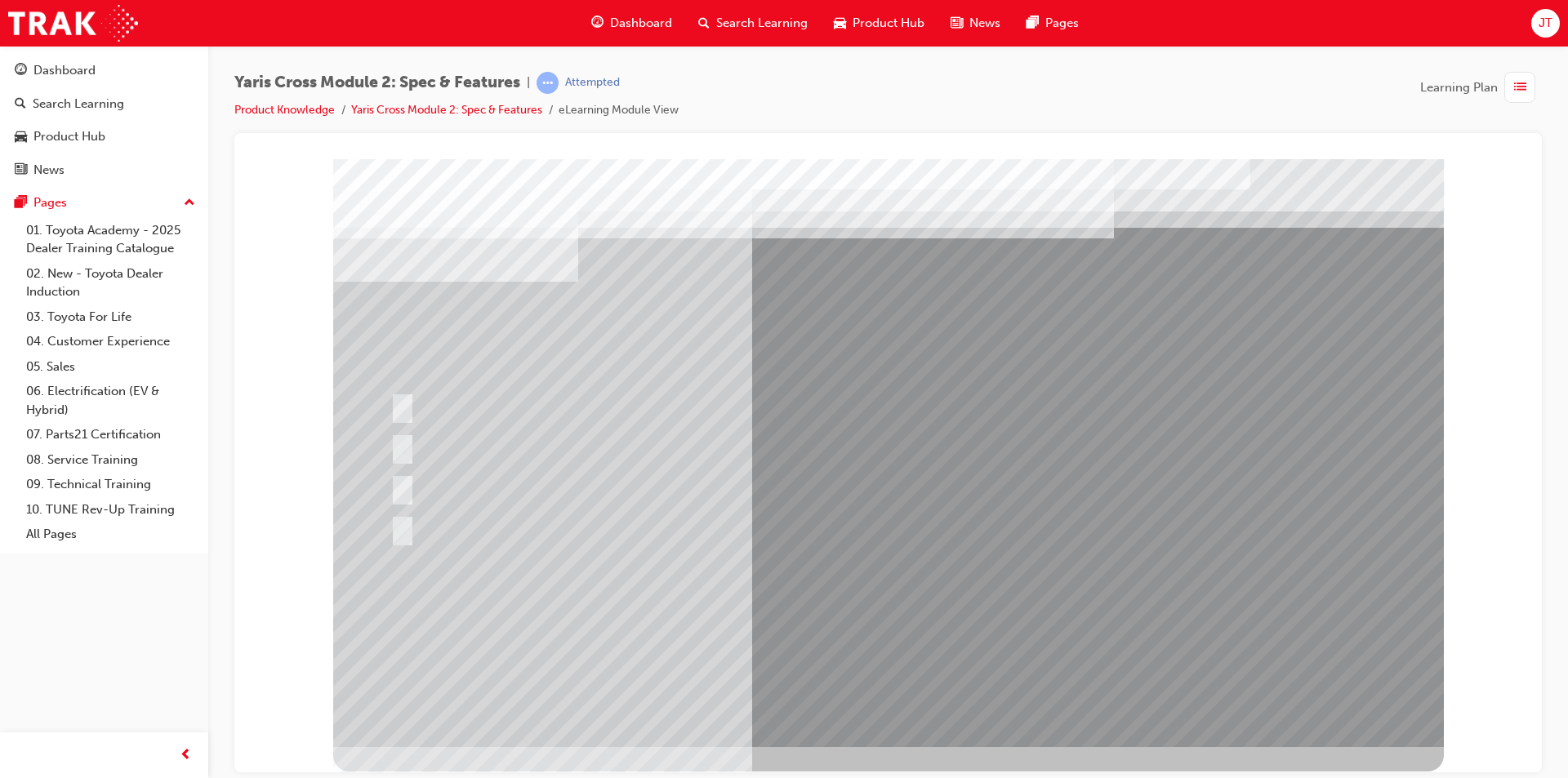
click at [901, 702] on div at bounding box center [888, 453] width 1111 height 588
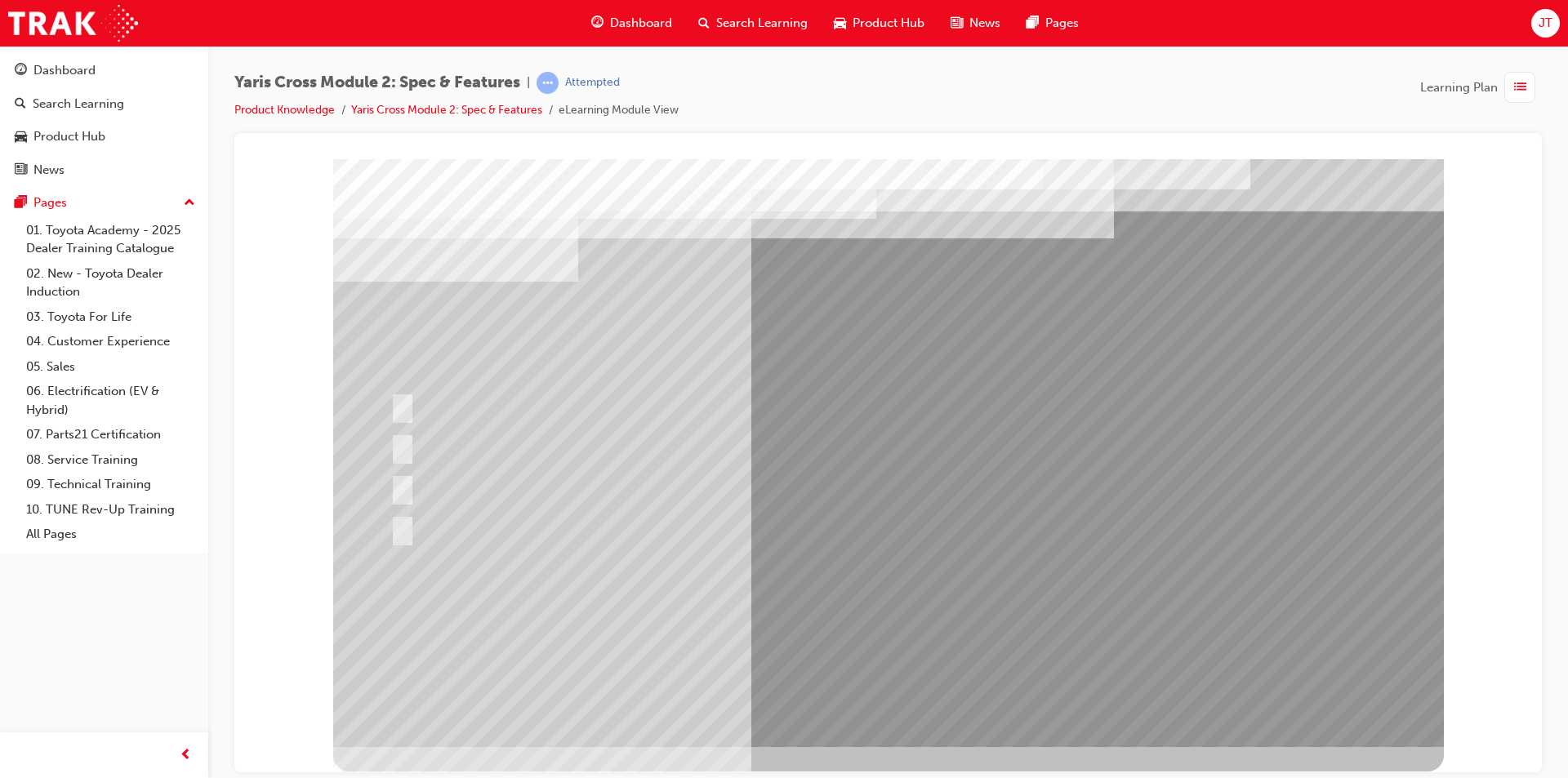
click at [440, 521] on div at bounding box center [865, 528] width 958 height 35
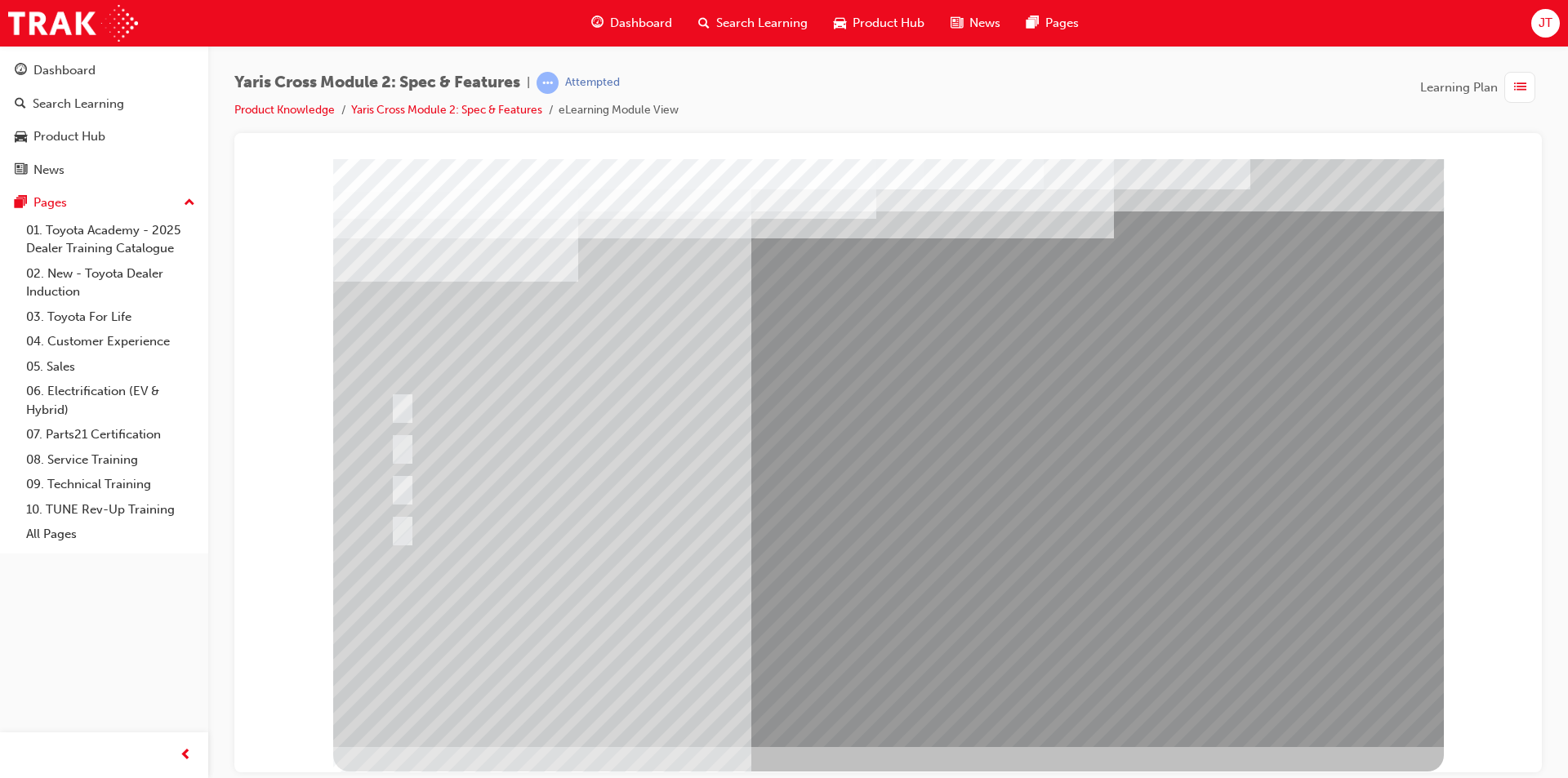
click at [768, 462] on div at bounding box center [761, 446] width 751 height 35
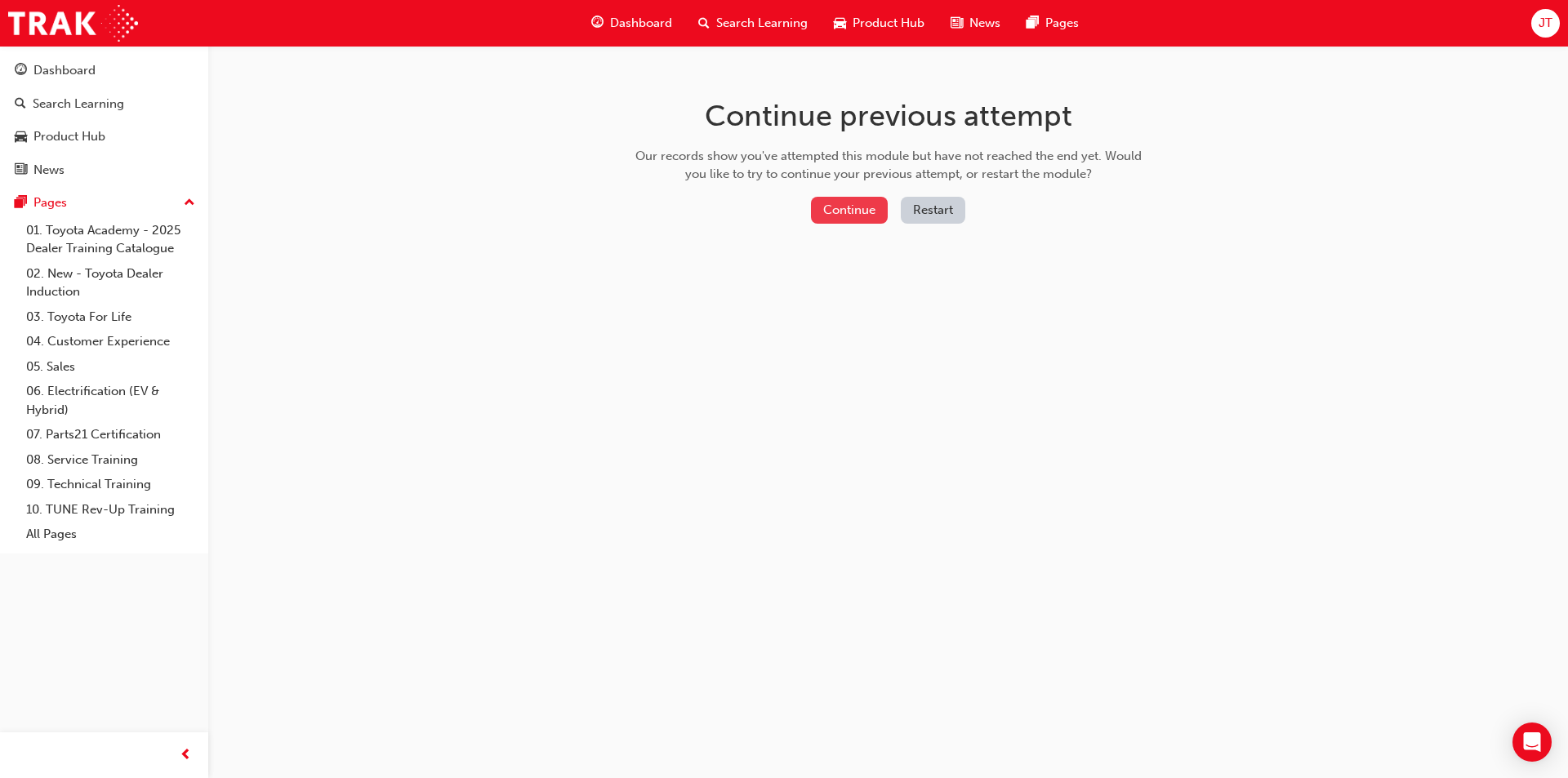
click at [851, 201] on button "Continue" at bounding box center [849, 210] width 76 height 27
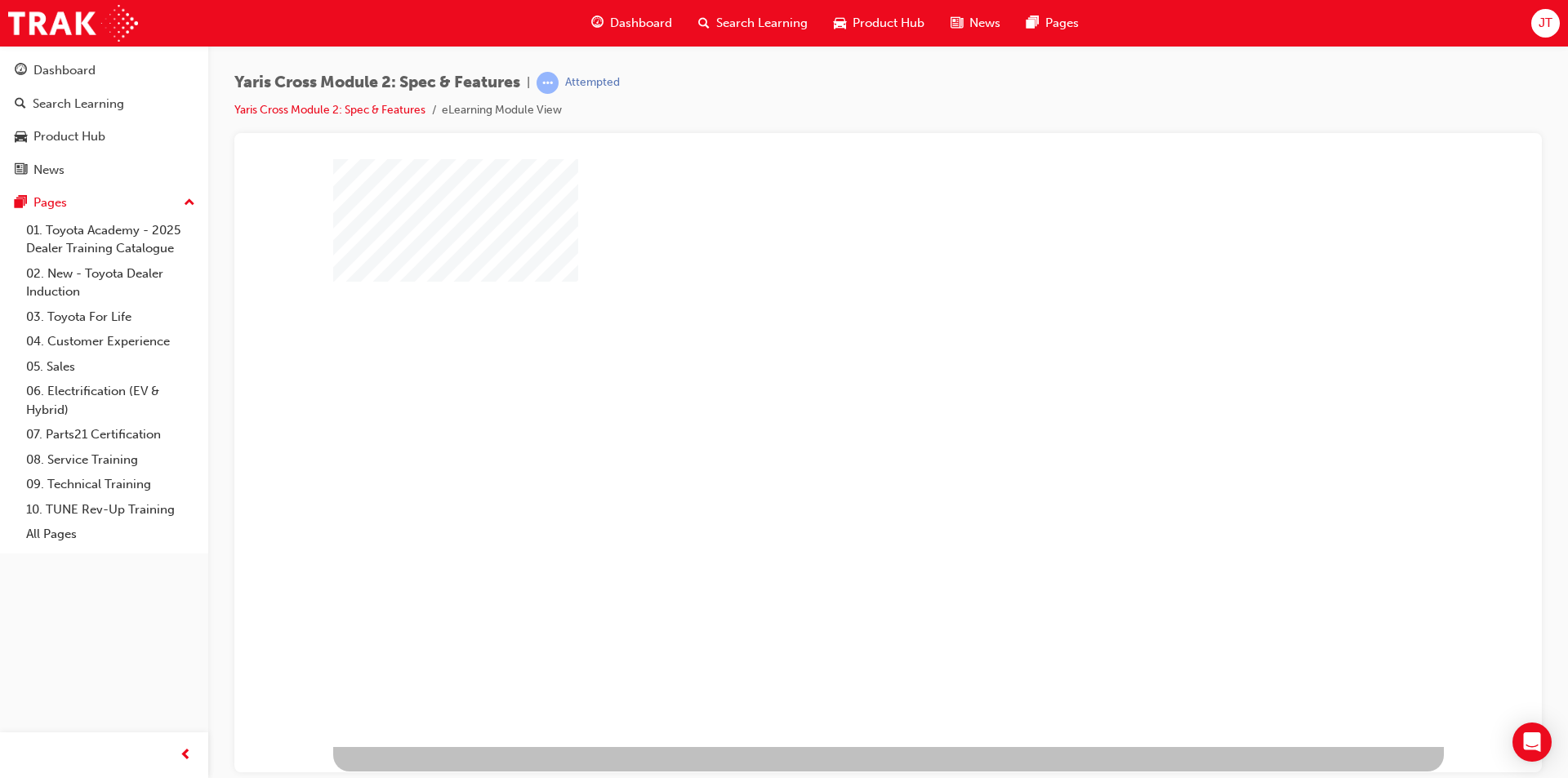
click at [841, 405] on div "play" at bounding box center [841, 405] width 0 height 0
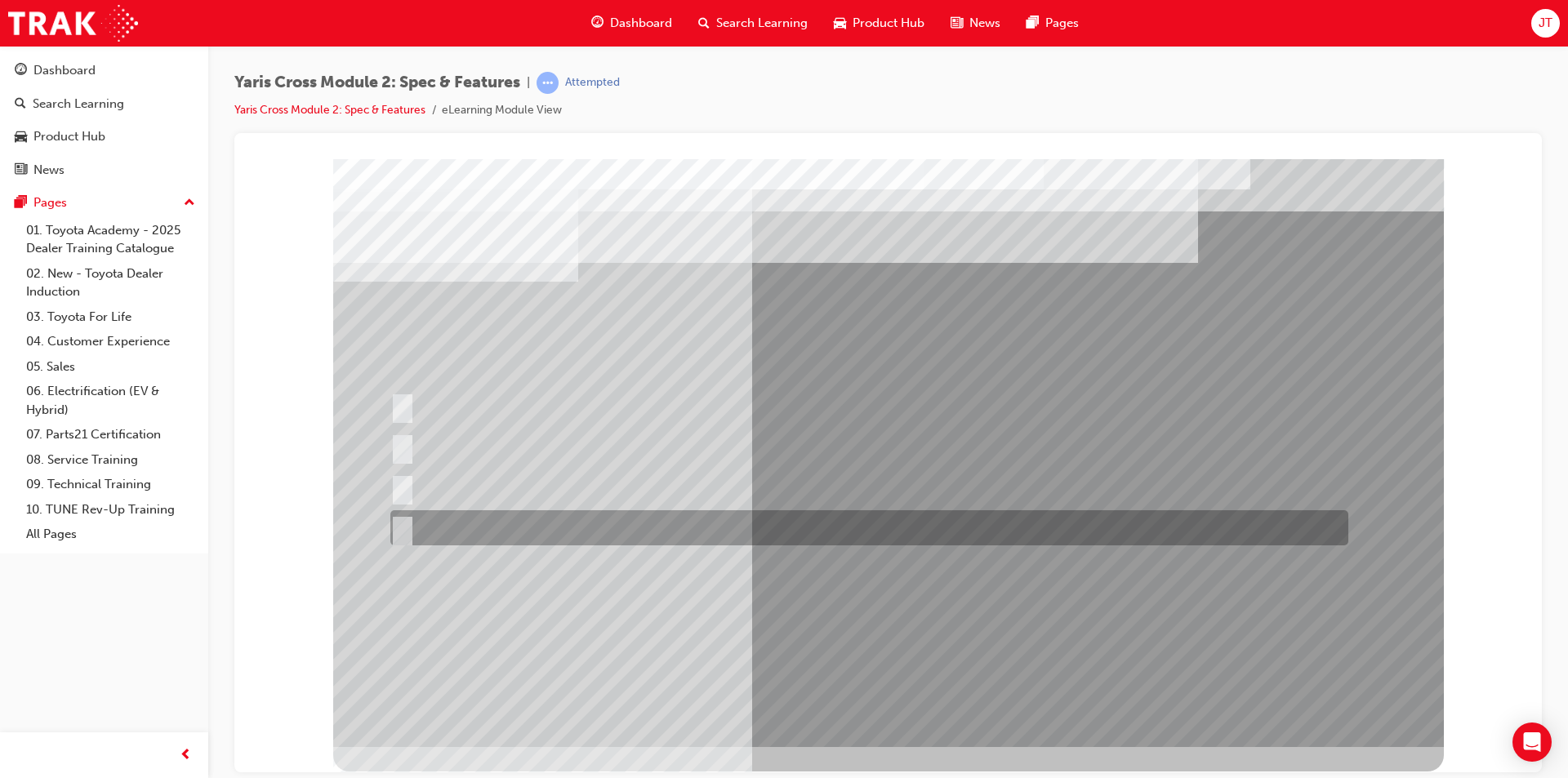
click at [615, 531] on div at bounding box center [865, 528] width 958 height 35
radio input "true"
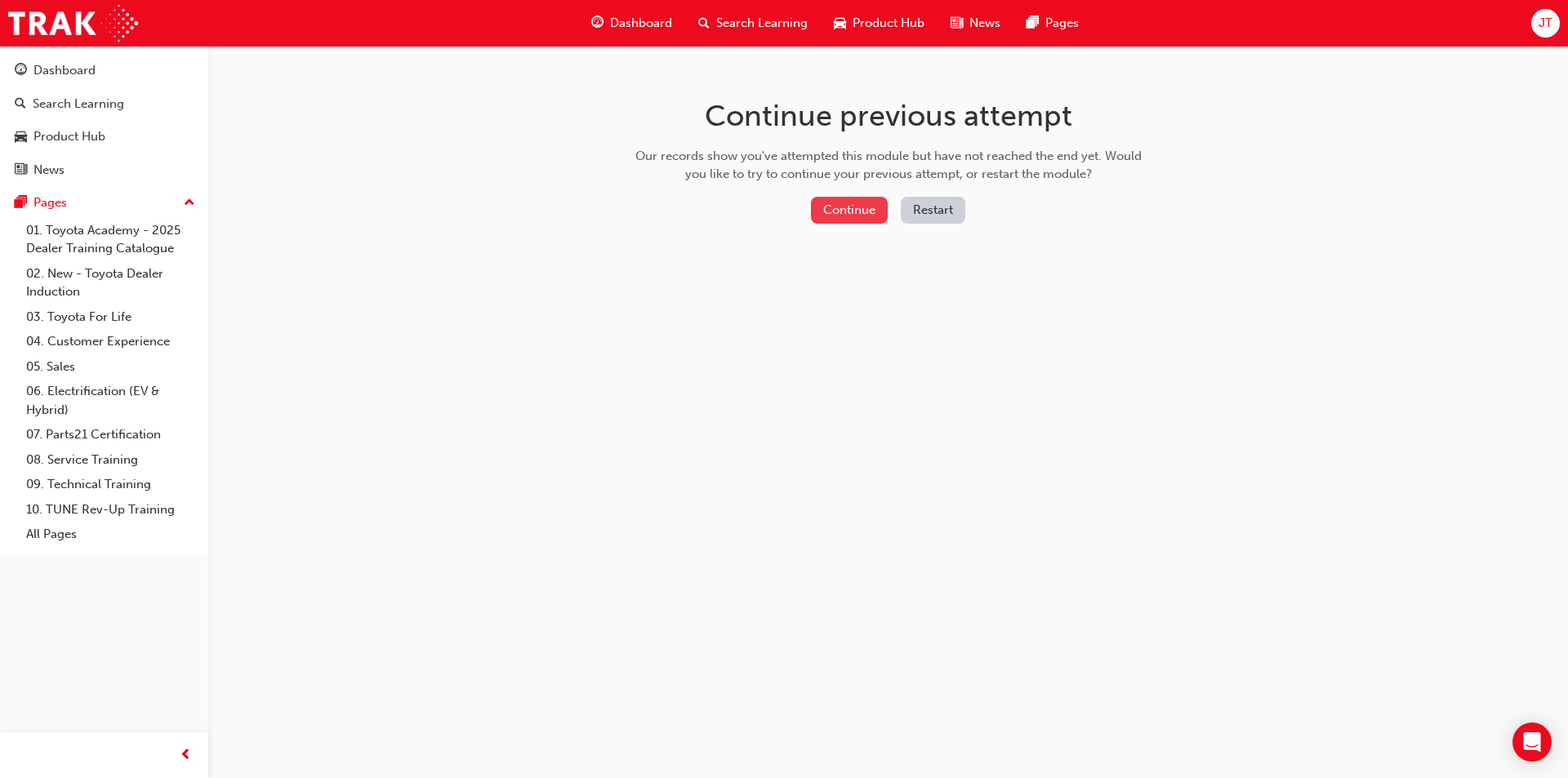
click at [864, 213] on button "Continue" at bounding box center [849, 210] width 76 height 27
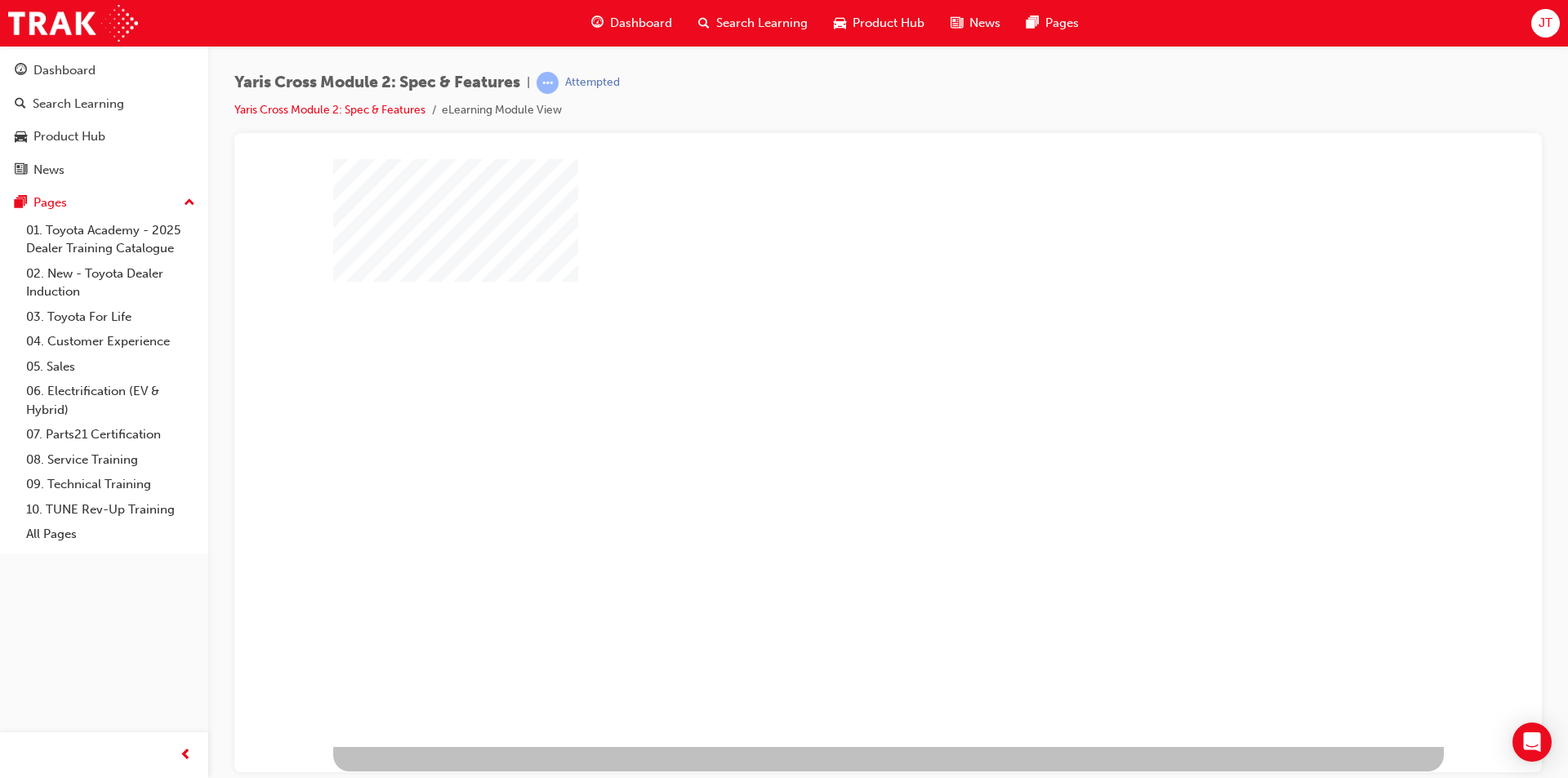
click at [841, 405] on div "play" at bounding box center [841, 405] width 0 height 0
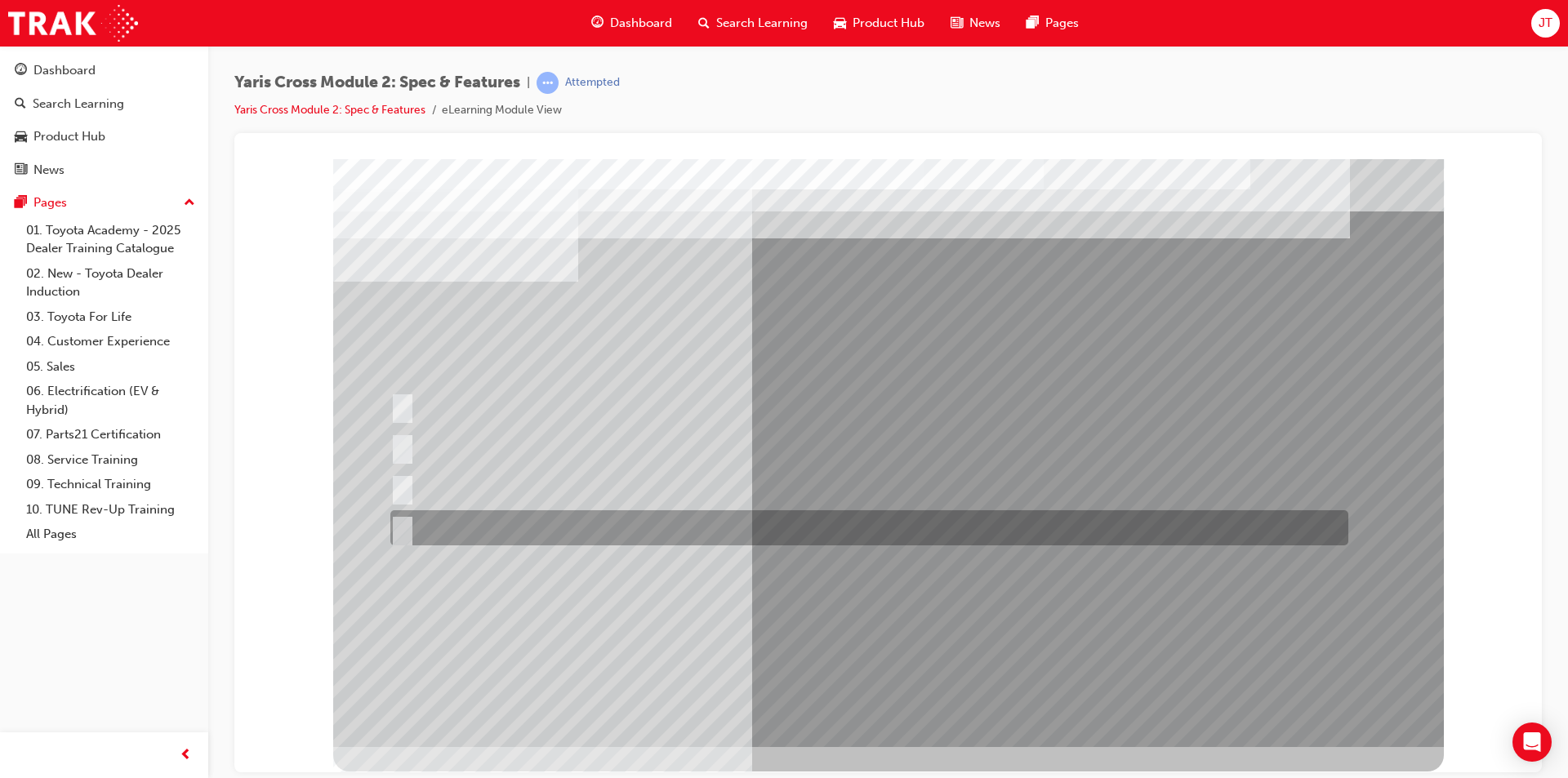
click at [578, 526] on div at bounding box center [865, 528] width 958 height 35
radio input "true"
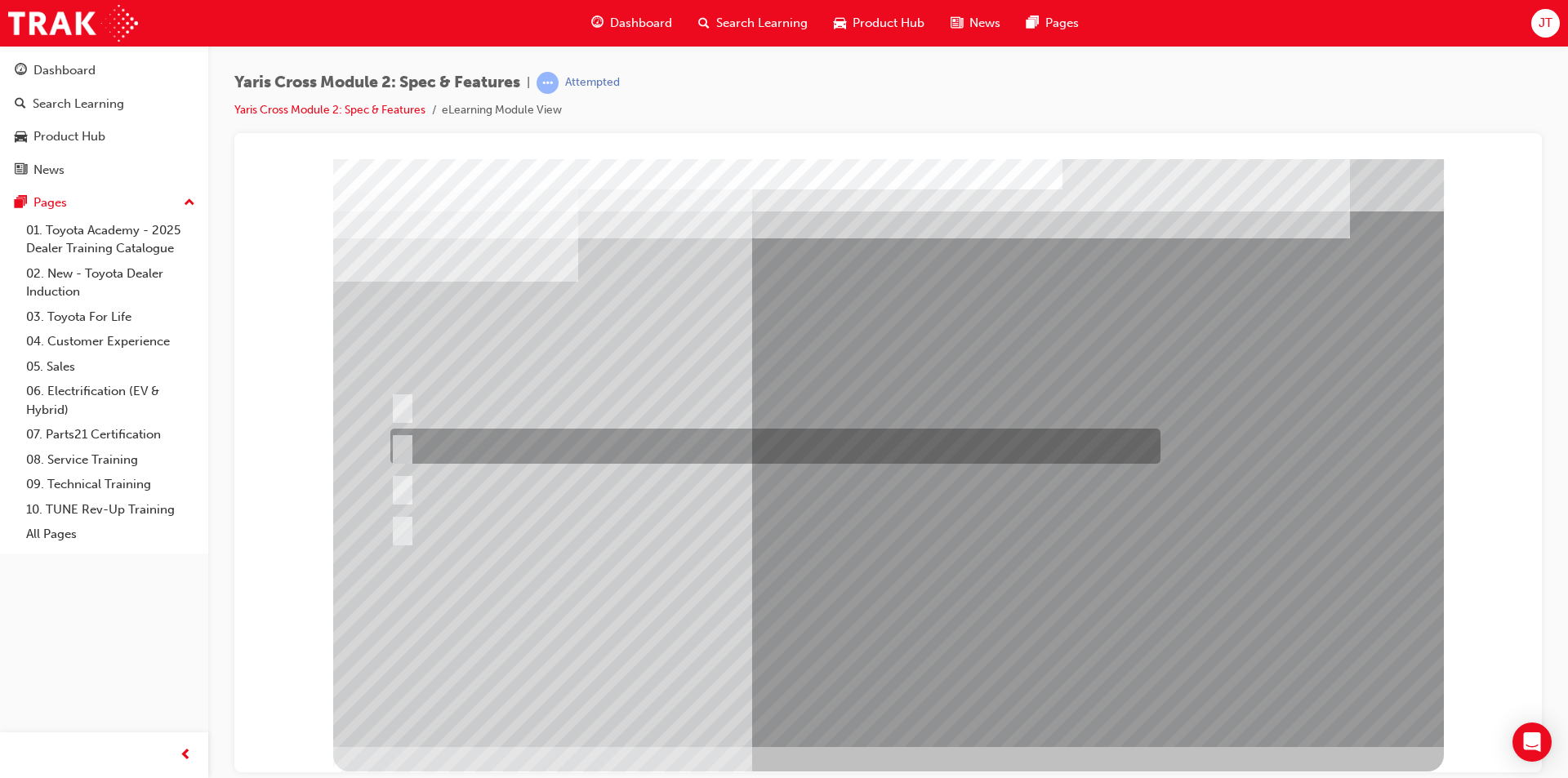
click at [628, 437] on div at bounding box center [771, 446] width 770 height 35
radio input "true"
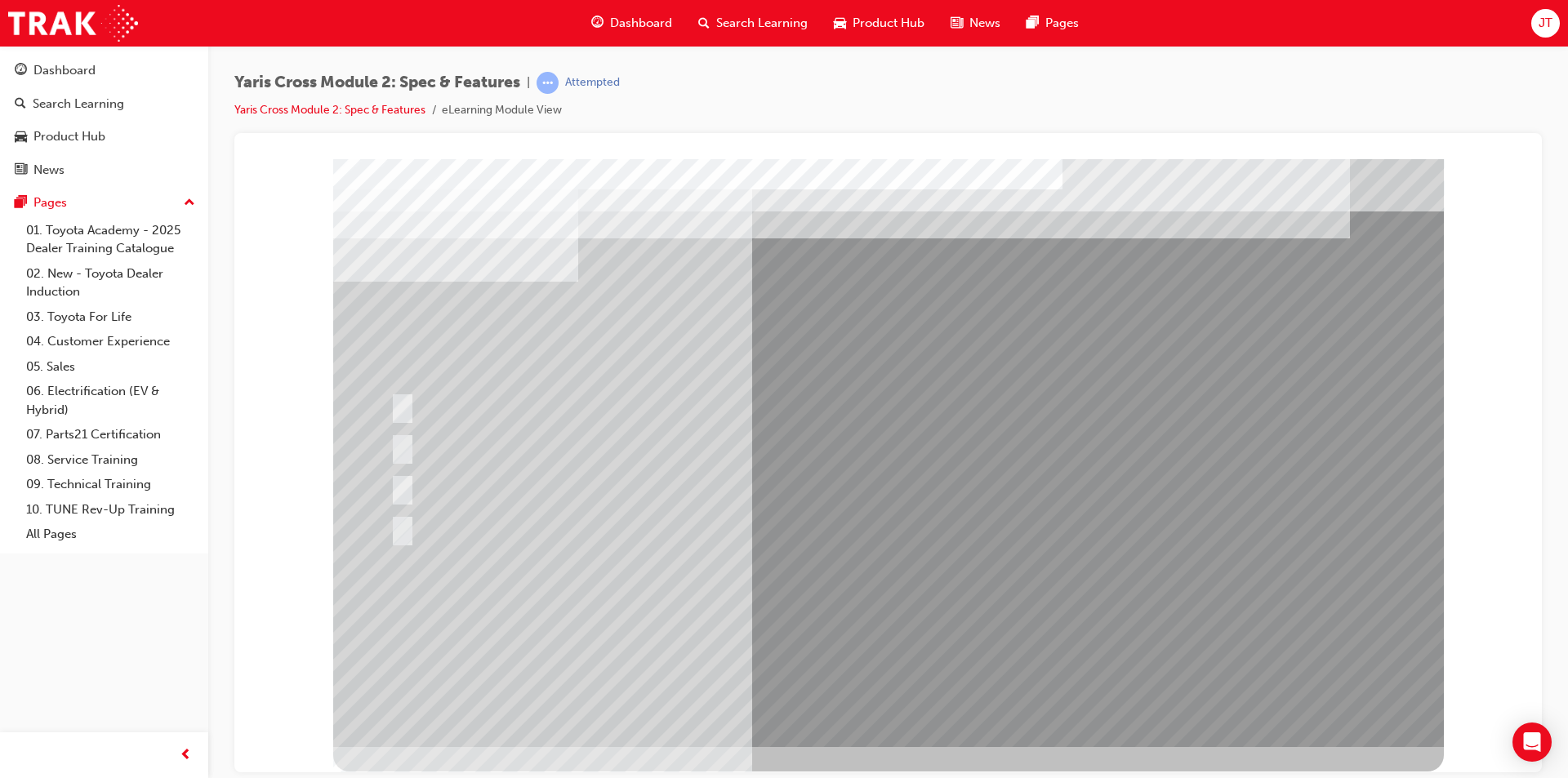
click at [491, 396] on div at bounding box center [888, 453] width 1111 height 588
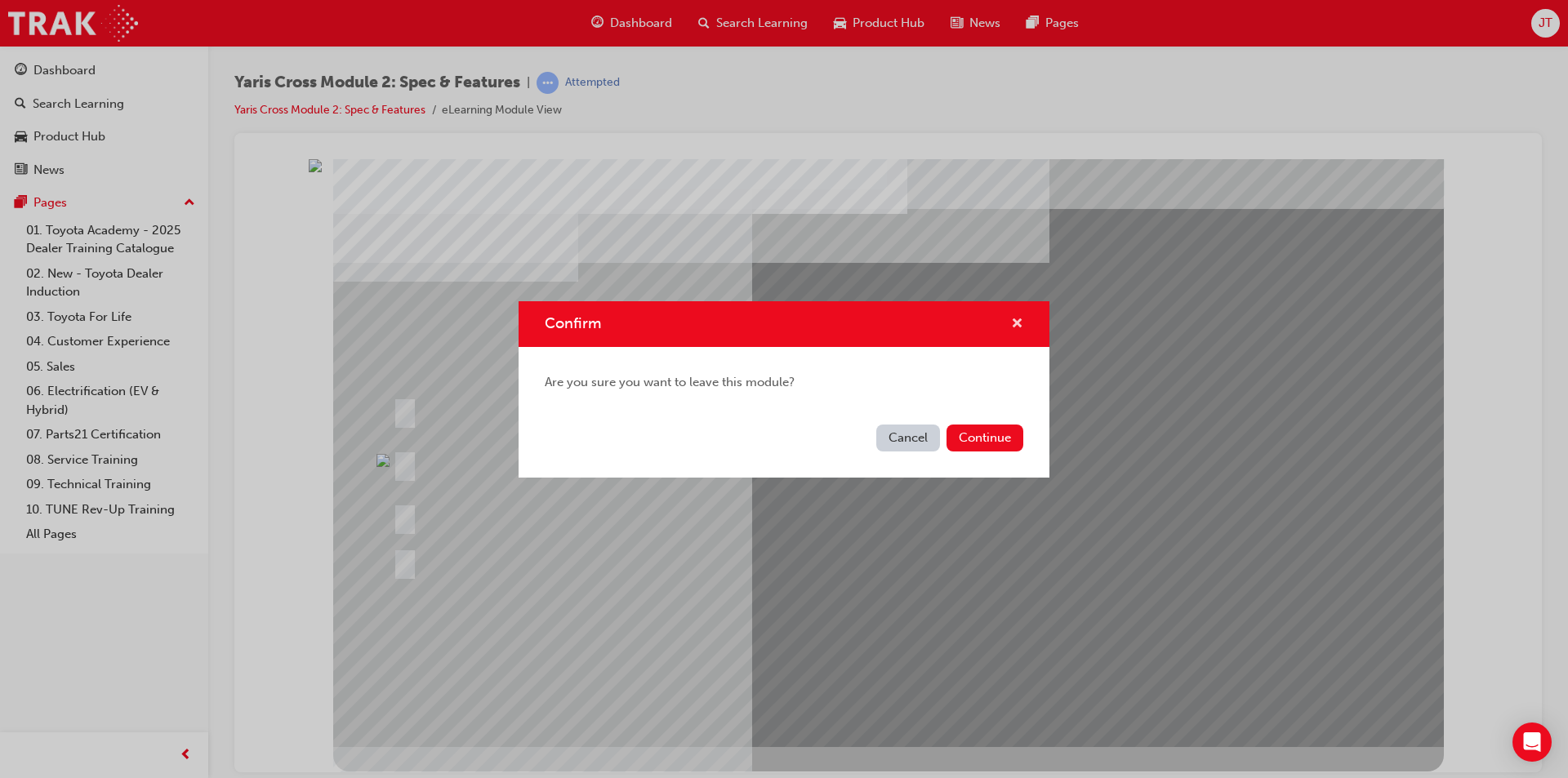
click at [1017, 318] on span "cross-icon" at bounding box center [1017, 325] width 12 height 15
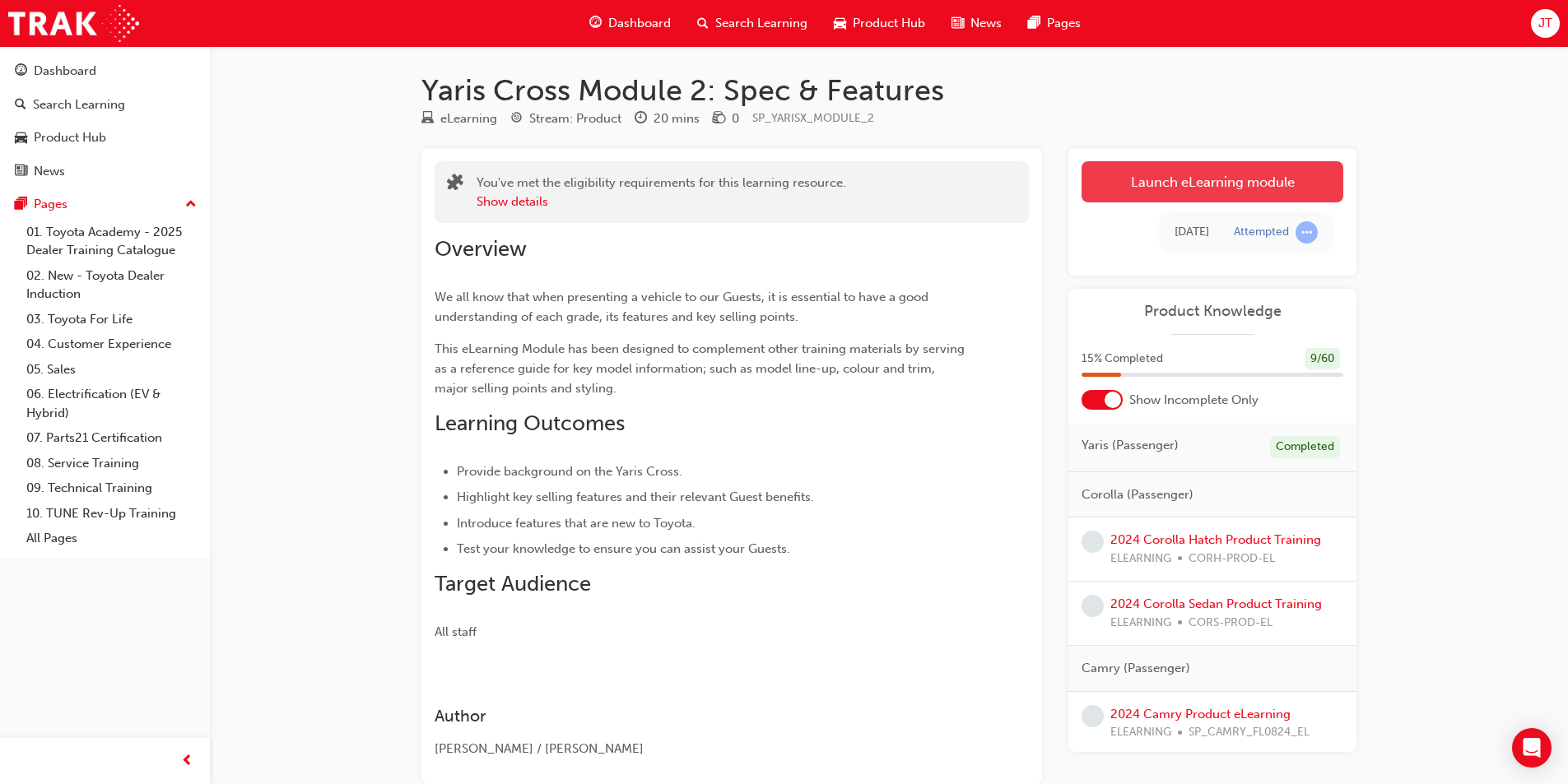
click at [1136, 183] on link "Launch eLearning module" at bounding box center [1212, 182] width 262 height 41
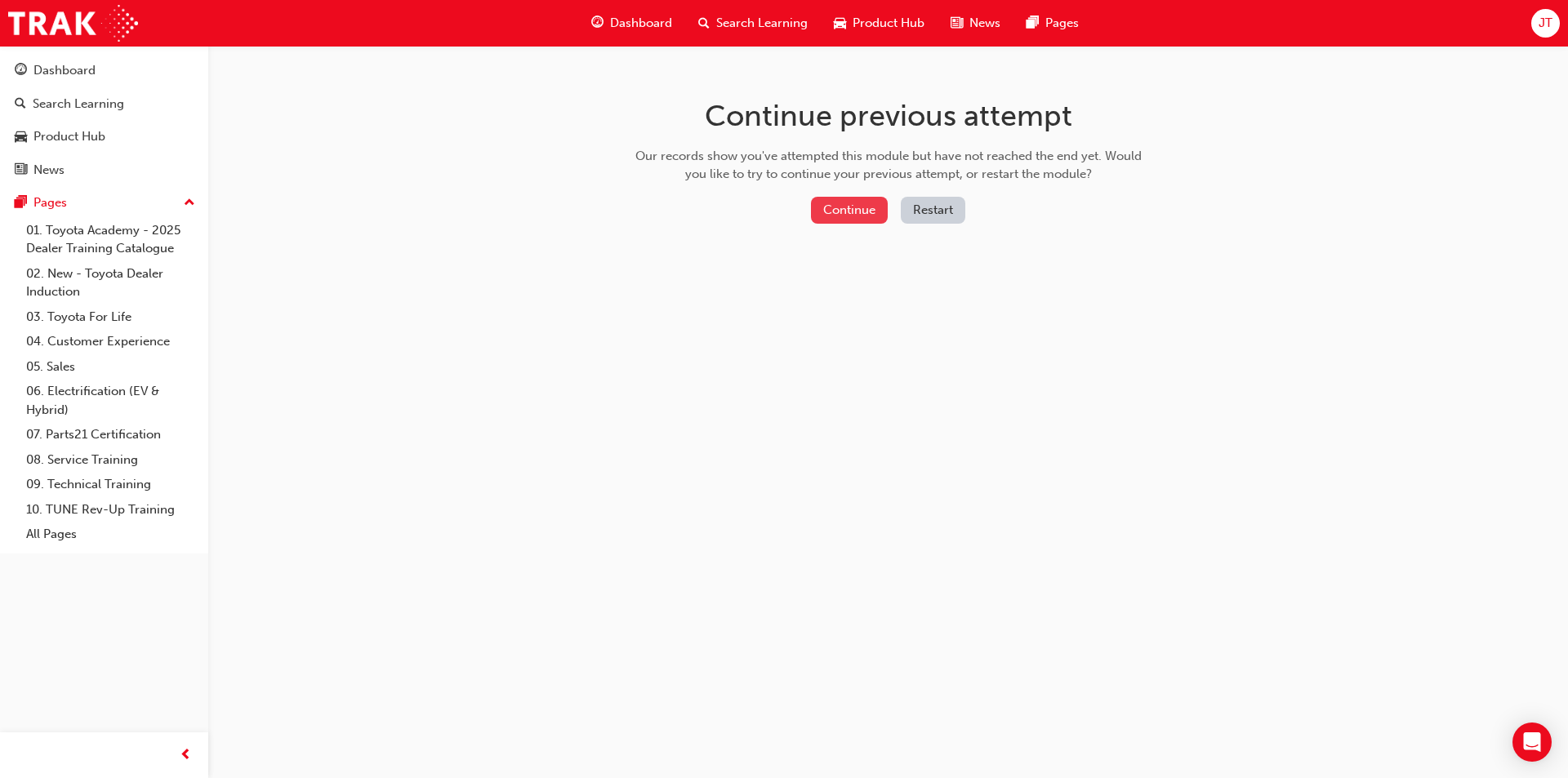
click at [857, 220] on button "Continue" at bounding box center [849, 210] width 76 height 27
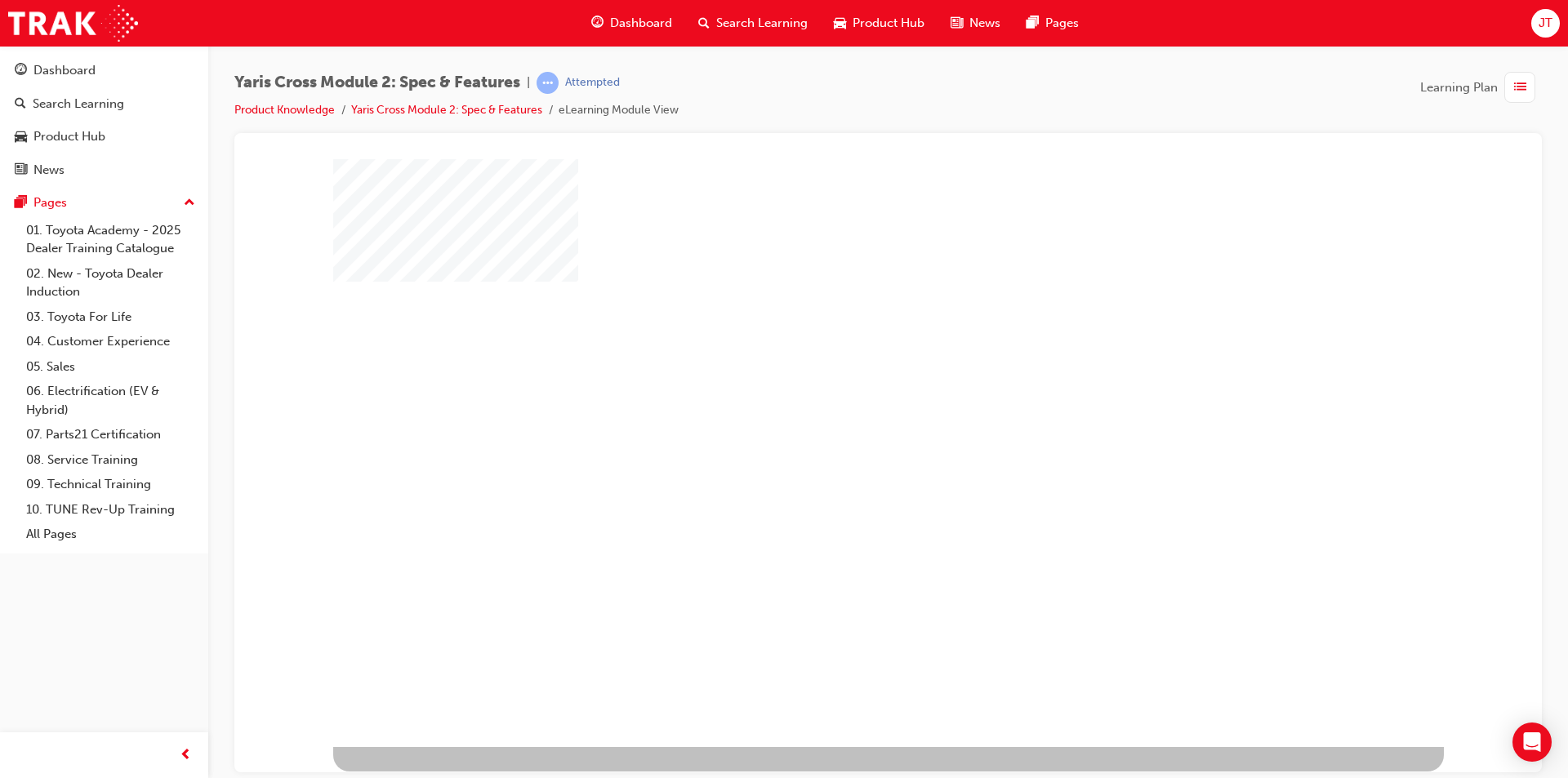
click at [1012, 433] on div at bounding box center [888, 453] width 1111 height 588
click at [841, 405] on div "play" at bounding box center [841, 405] width 0 height 0
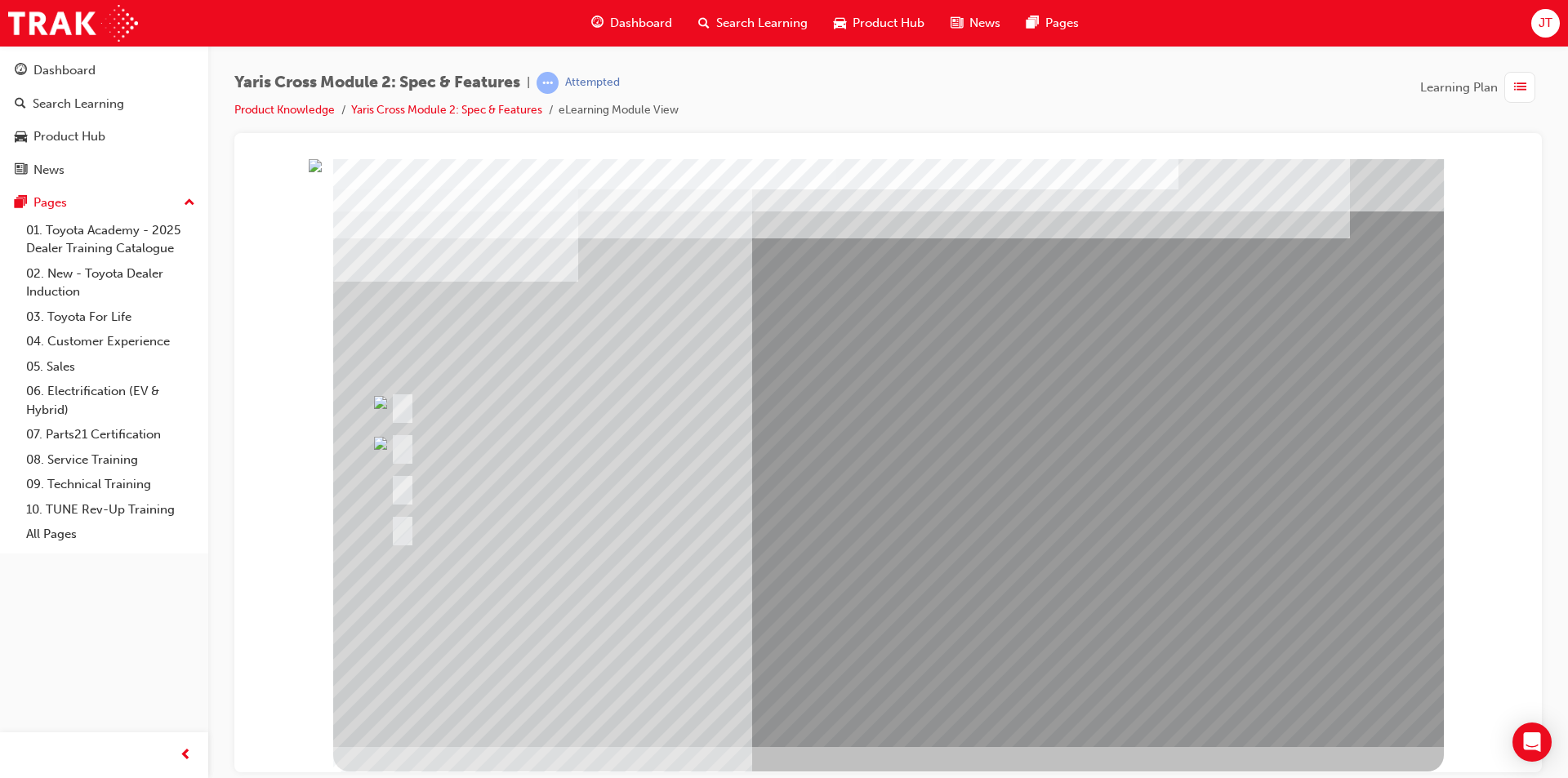
click at [482, 393] on div at bounding box center [779, 405] width 788 height 35
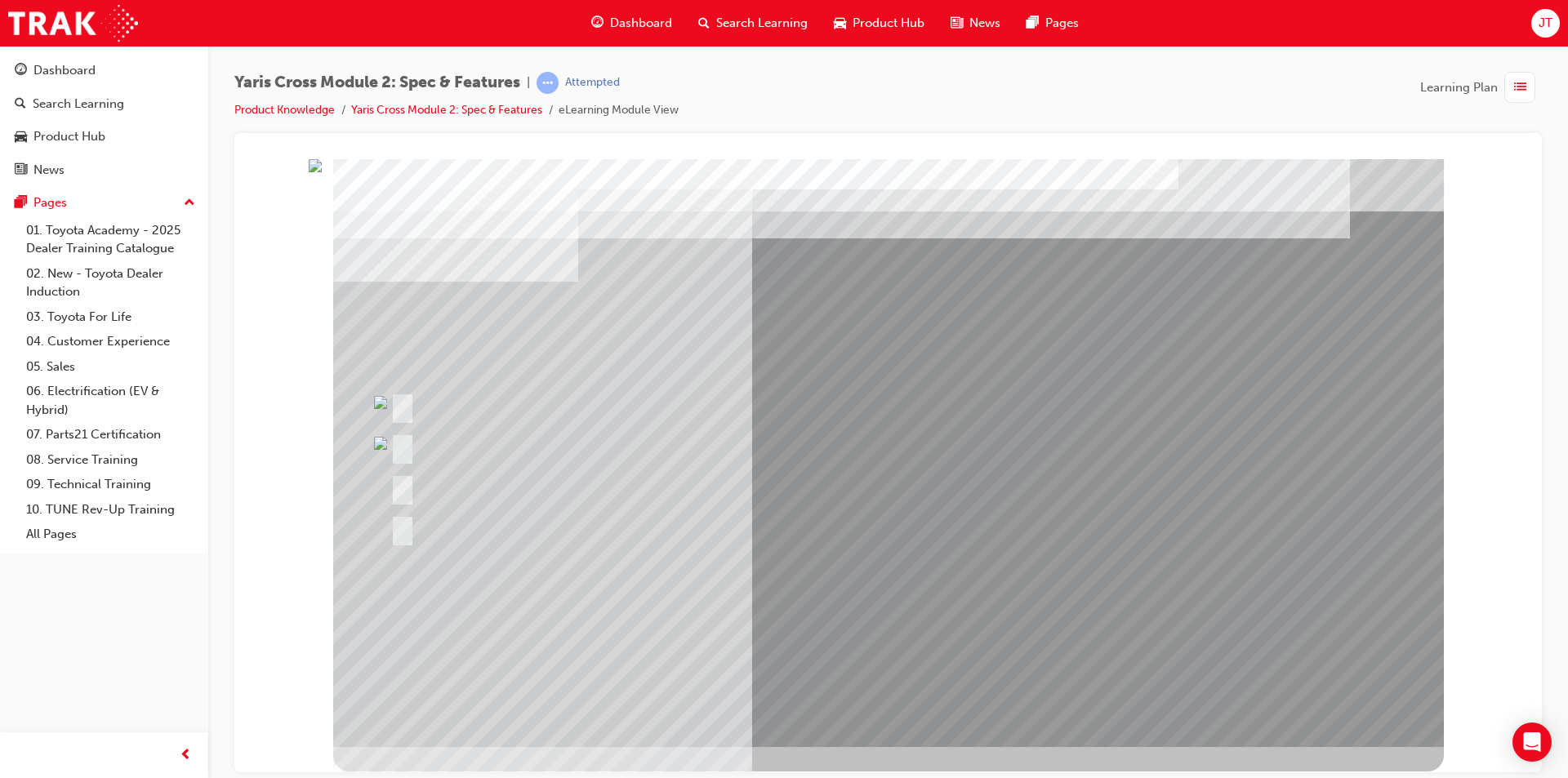
click at [836, 437] on div at bounding box center [657, 446] width 544 height 35
click at [871, 460] on div at bounding box center [657, 446] width 544 height 35
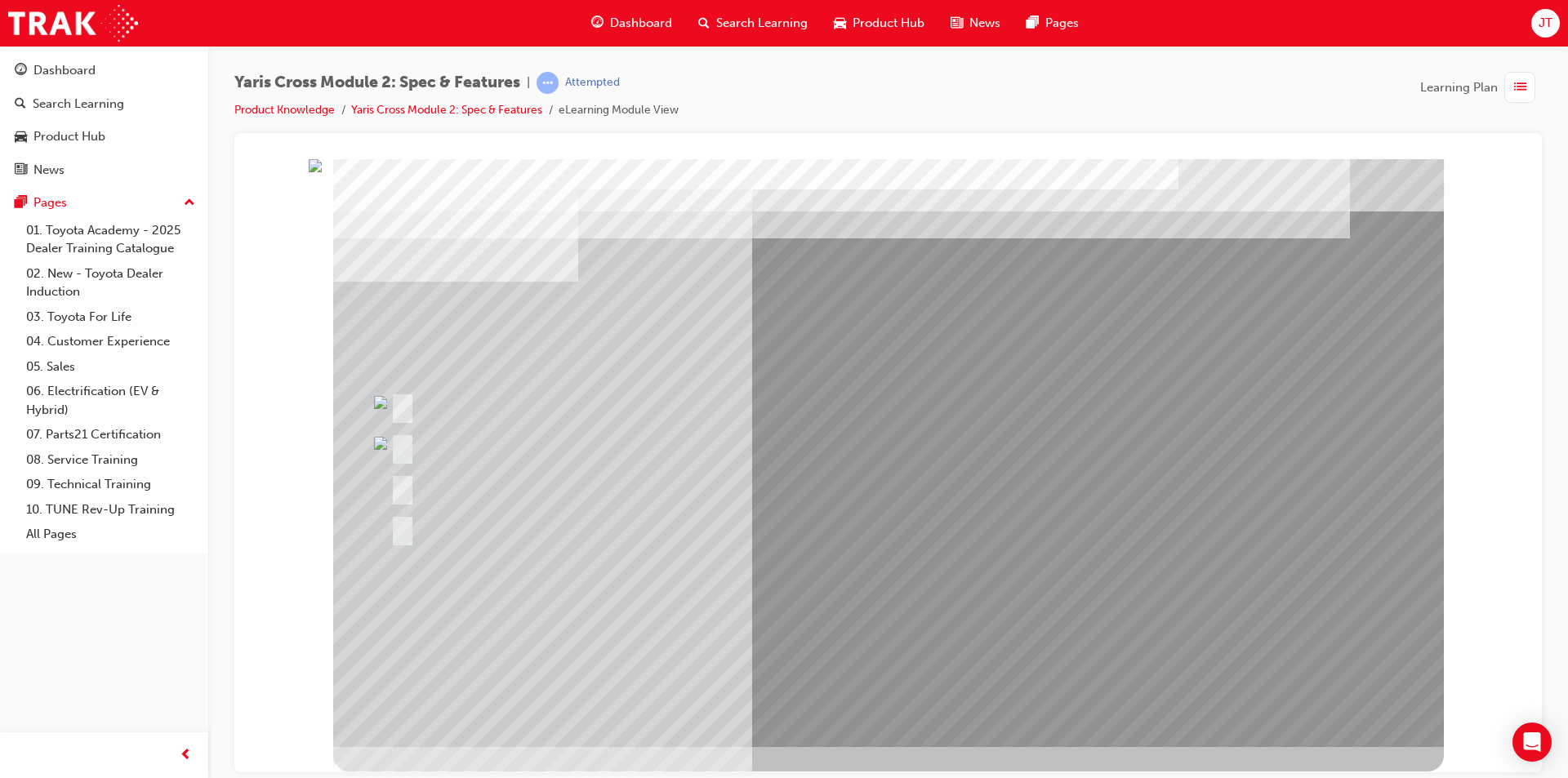
click at [869, 459] on div at bounding box center [657, 446] width 544 height 35
click at [1101, 413] on div at bounding box center [779, 405] width 788 height 35
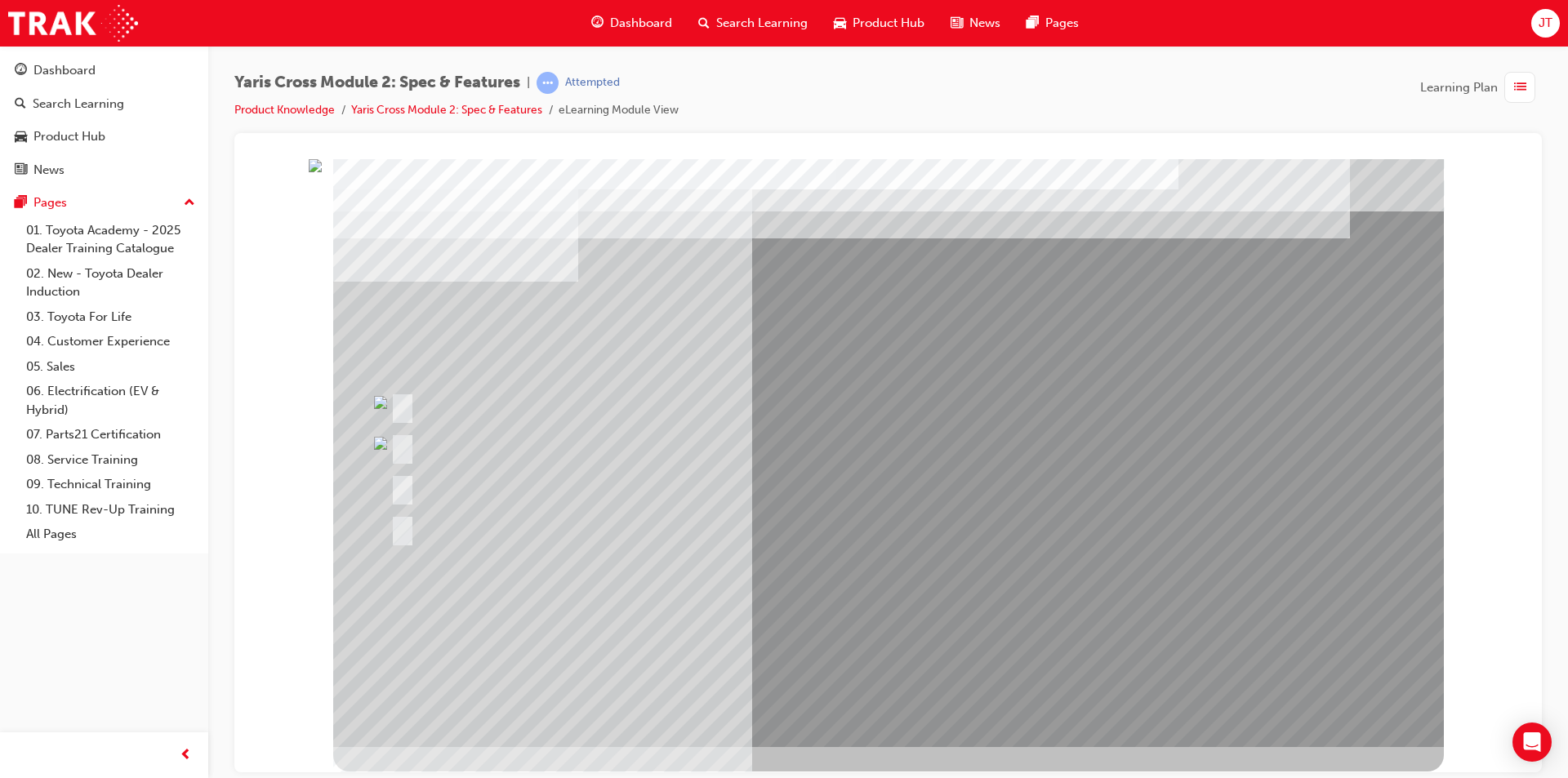
click at [1102, 414] on div at bounding box center [779, 405] width 788 height 35
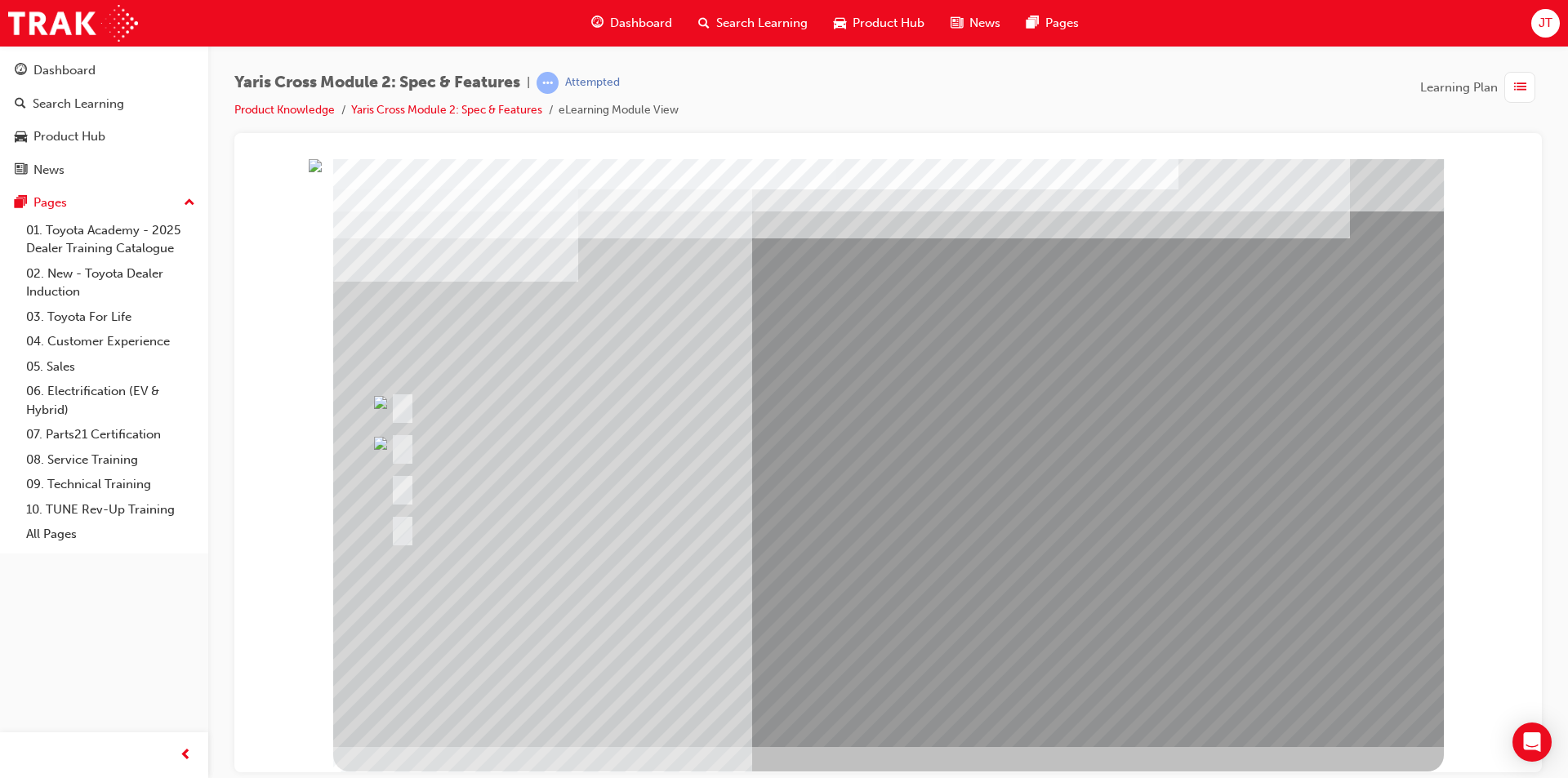
drag, startPoint x: 1258, startPoint y: 287, endPoint x: 944, endPoint y: 293, distance: 314.1
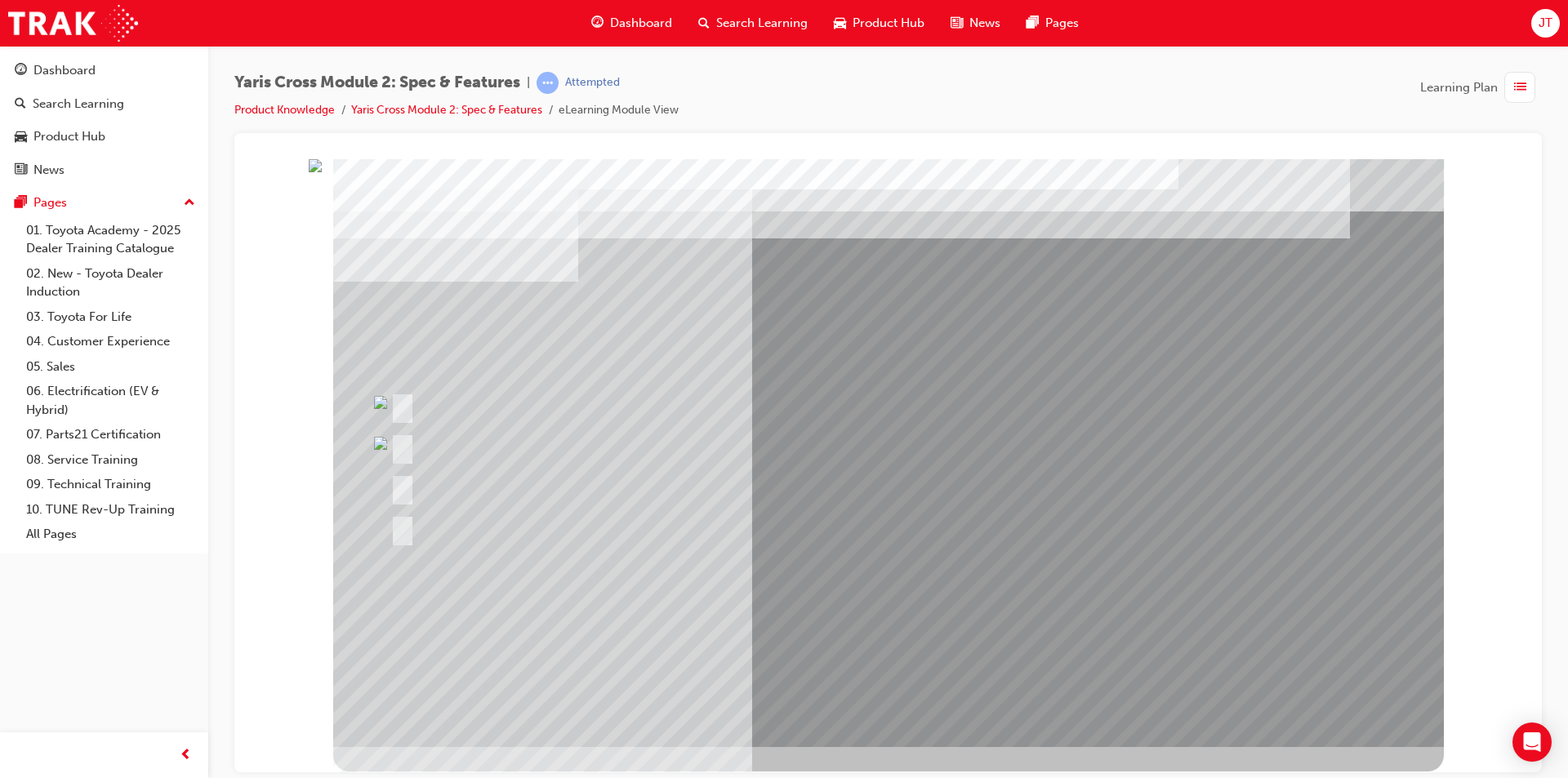
drag, startPoint x: 727, startPoint y: 334, endPoint x: 411, endPoint y: 430, distance: 330.3
click at [677, 360] on div at bounding box center [888, 453] width 1111 height 588
click at [409, 431] on div at bounding box center [657, 446] width 544 height 35
click at [403, 434] on div at bounding box center [888, 453] width 1111 height 588
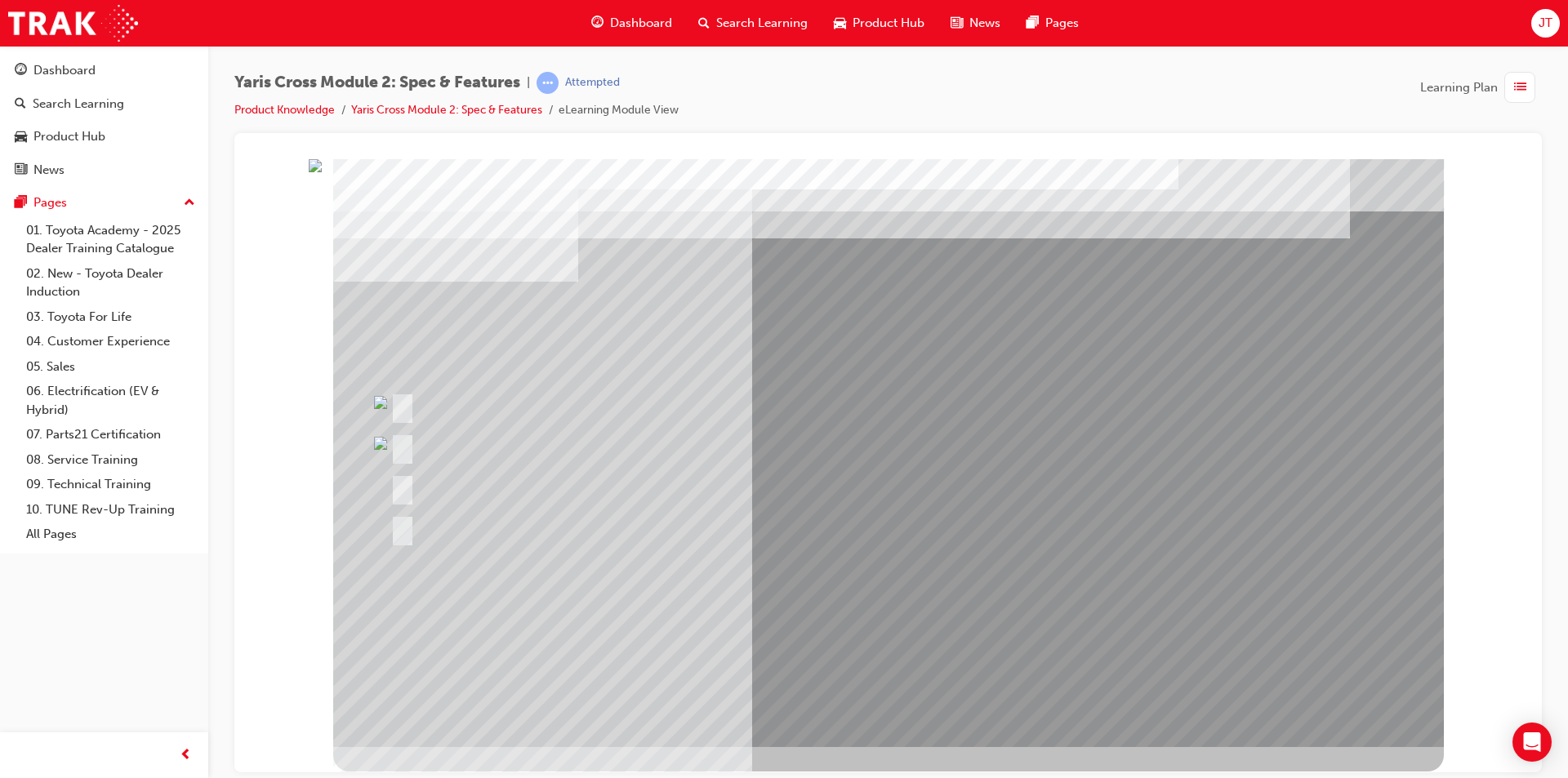
click at [403, 444] on div at bounding box center [657, 446] width 544 height 35
drag, startPoint x: 403, startPoint y: 441, endPoint x: 418, endPoint y: 473, distance: 35.3
click at [415, 466] on div at bounding box center [888, 453] width 1111 height 588
click at [418, 473] on div at bounding box center [828, 487] width 886 height 35
click at [420, 475] on div at bounding box center [828, 487] width 886 height 35
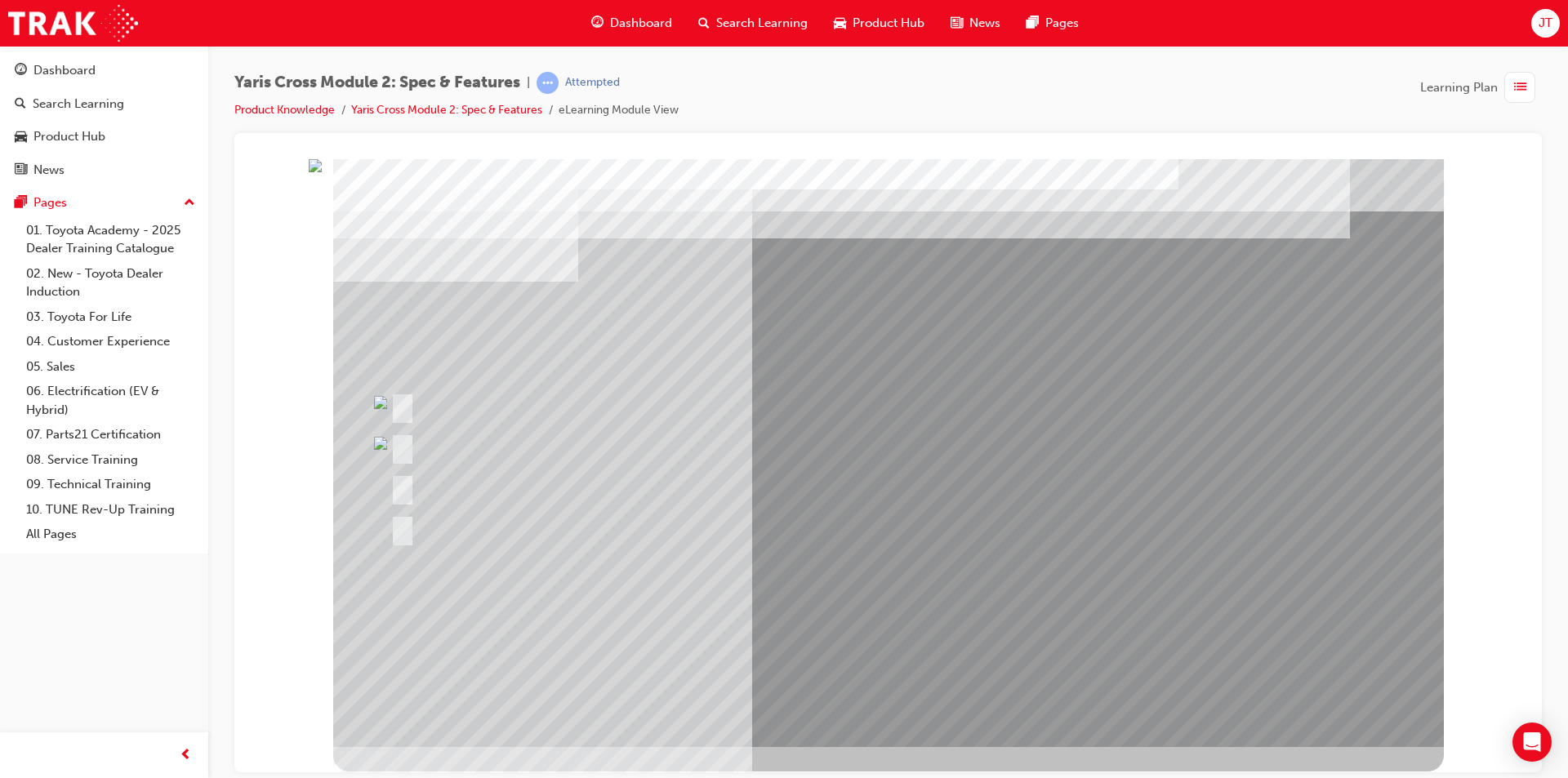
click at [796, 421] on div at bounding box center [779, 405] width 788 height 35
drag, startPoint x: 796, startPoint y: 421, endPoint x: 899, endPoint y: 488, distance: 122.9
click at [797, 421] on div at bounding box center [779, 405] width 788 height 35
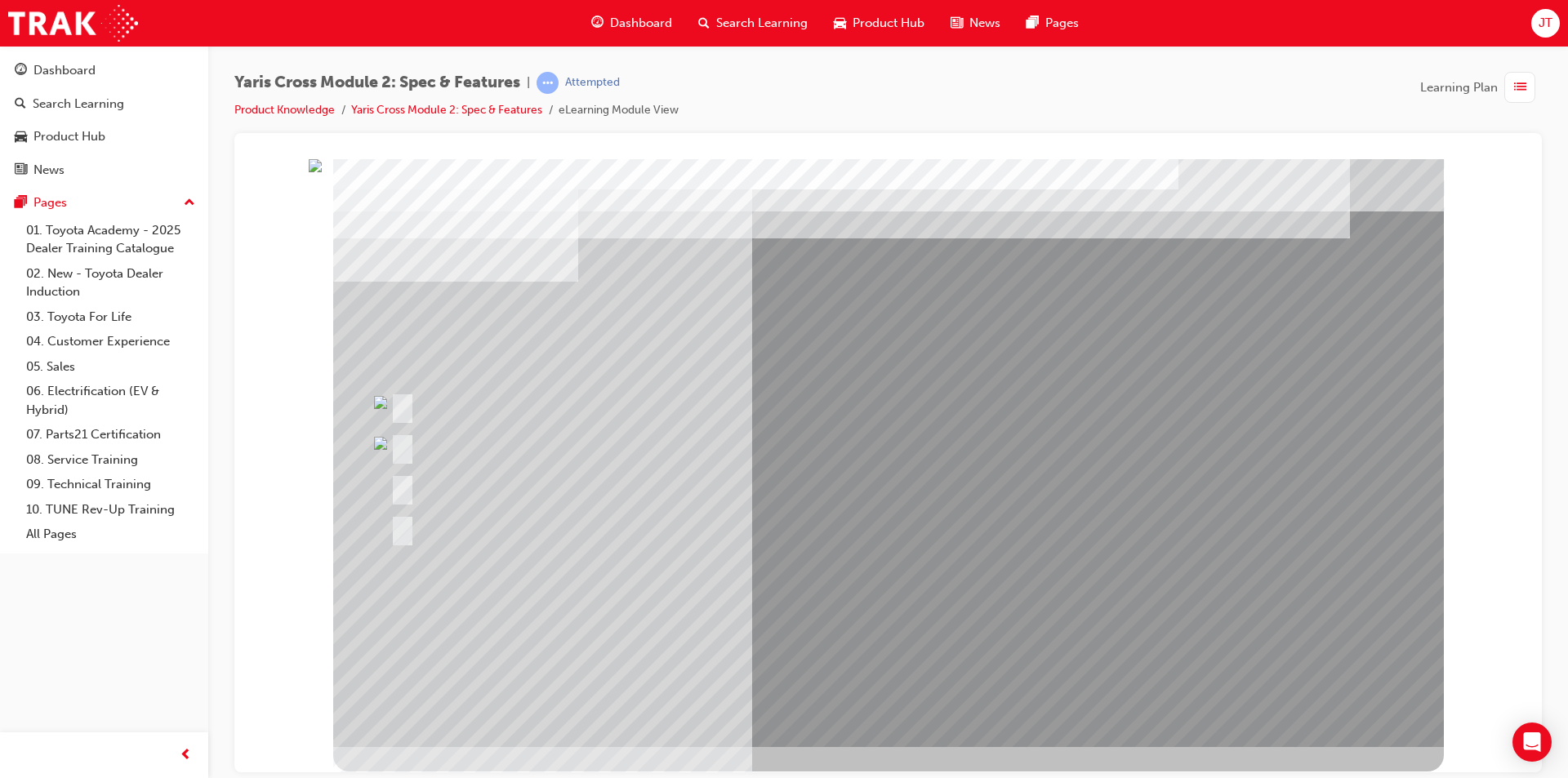
drag, startPoint x: 899, startPoint y: 488, endPoint x: 841, endPoint y: 525, distance: 68.8
click at [879, 526] on div at bounding box center [888, 453] width 1111 height 588
drag, startPoint x: 492, startPoint y: 663, endPoint x: 560, endPoint y: 769, distance: 125.9
drag, startPoint x: 1017, startPoint y: 754, endPoint x: 1142, endPoint y: 726, distance: 128.1
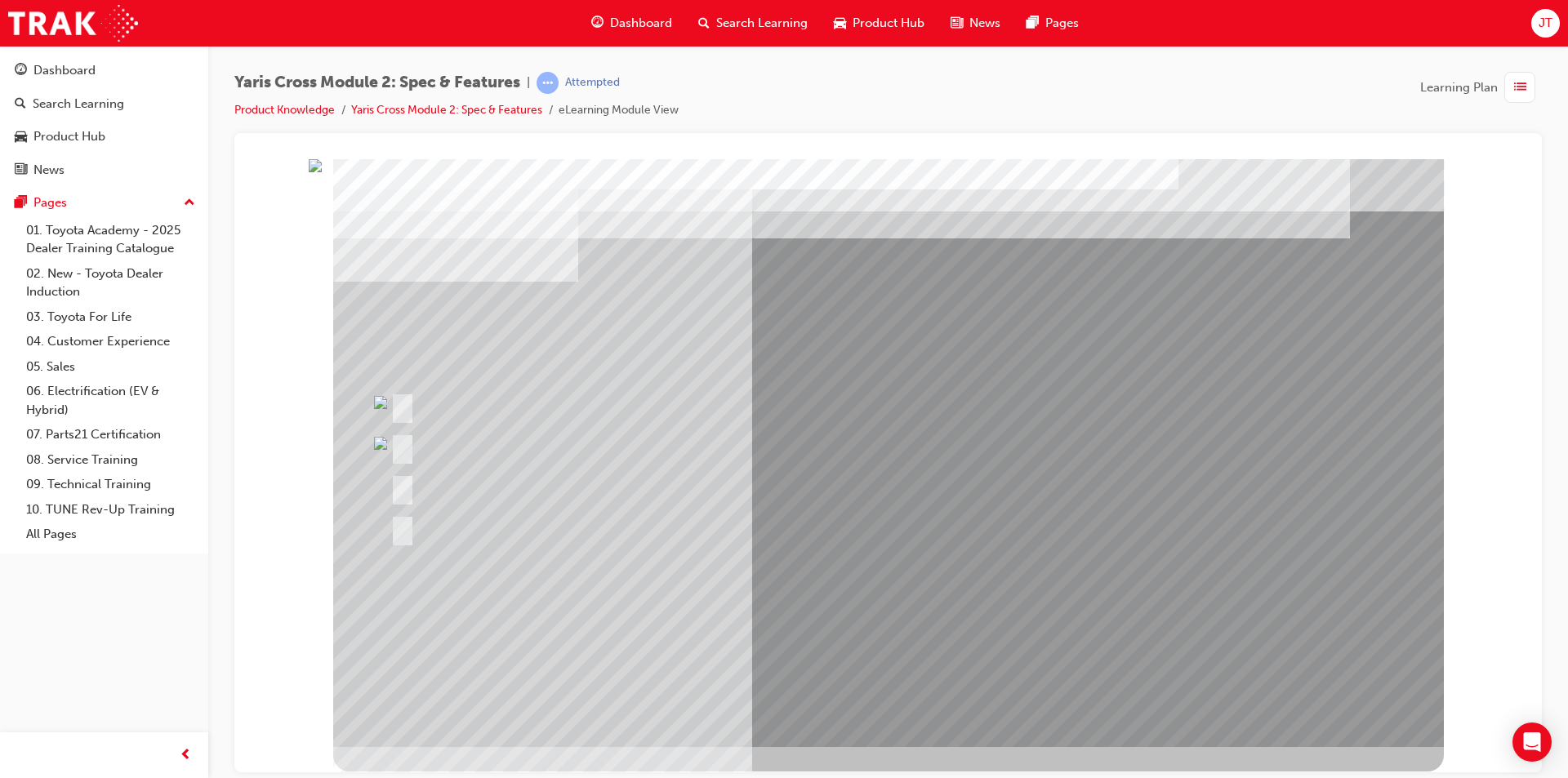
click at [1131, 727] on div at bounding box center [888, 465] width 1111 height 613
drag, startPoint x: 1442, startPoint y: 713, endPoint x: 1405, endPoint y: 666, distance: 59.8
drag, startPoint x: 1224, startPoint y: 384, endPoint x: 1132, endPoint y: 301, distance: 123.9
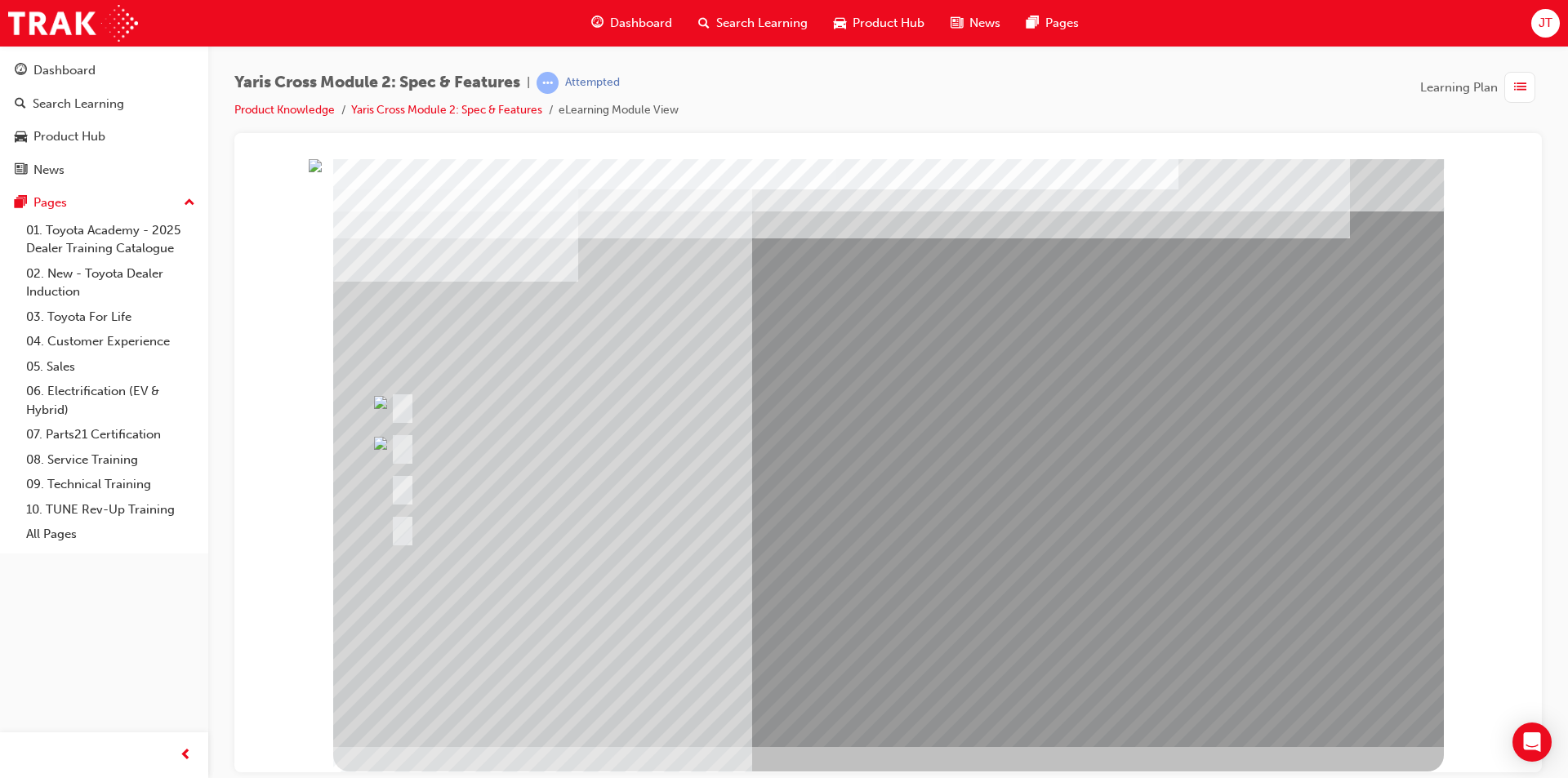
drag, startPoint x: 1109, startPoint y: 292, endPoint x: 972, endPoint y: 292, distance: 137.0
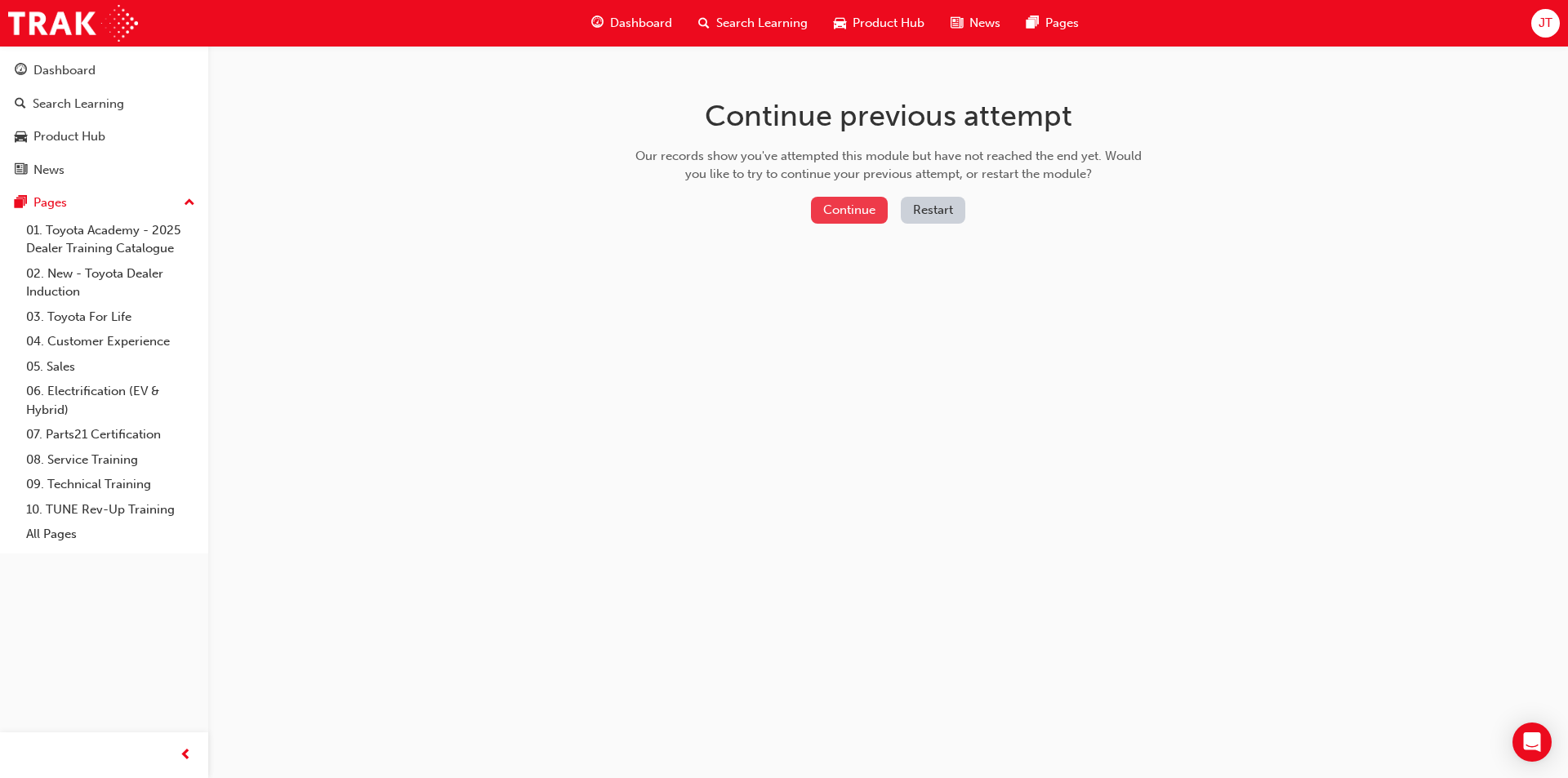
click at [862, 222] on button "Continue" at bounding box center [849, 210] width 76 height 27
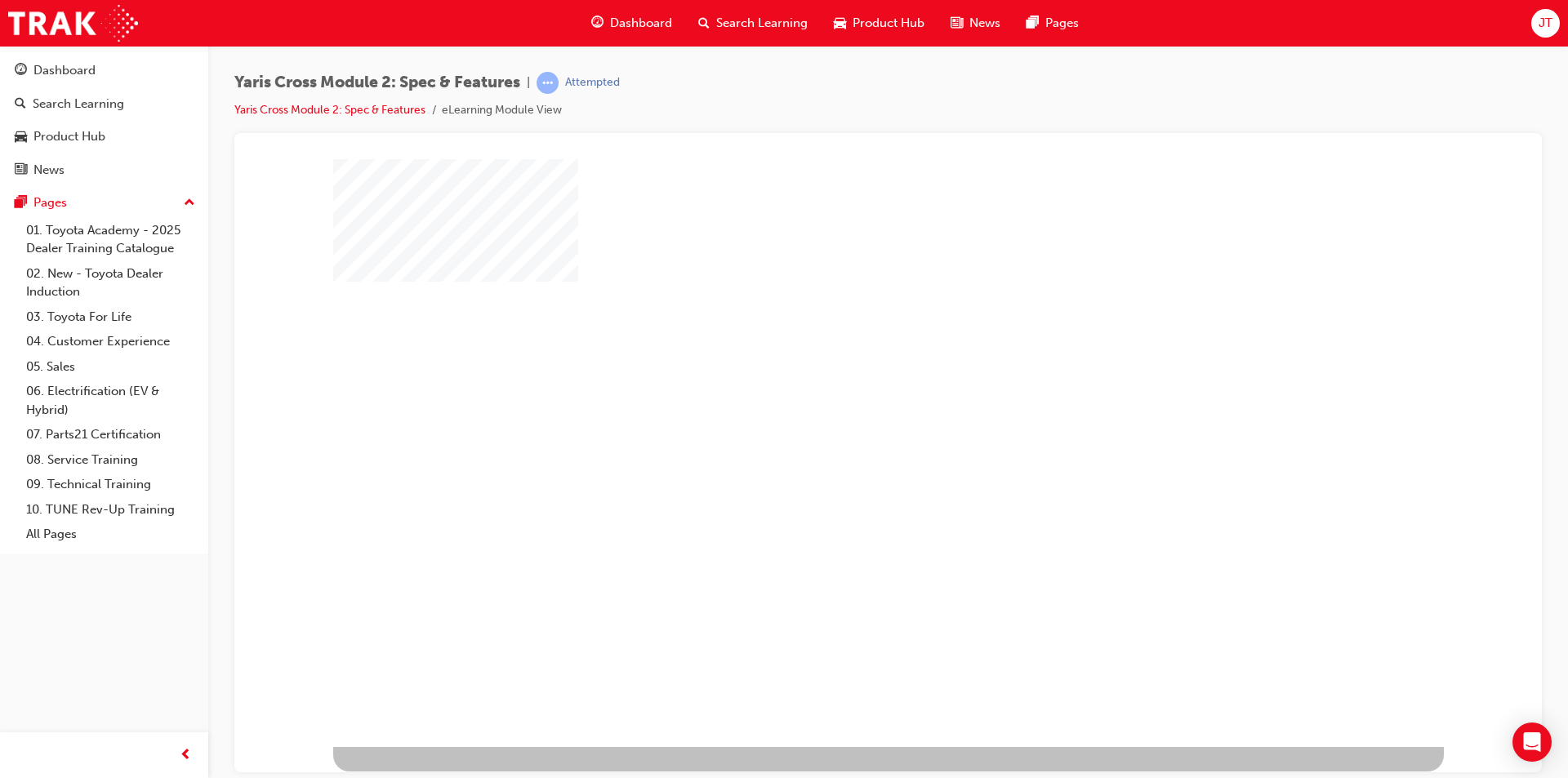
click at [841, 405] on div "play" at bounding box center [841, 405] width 0 height 0
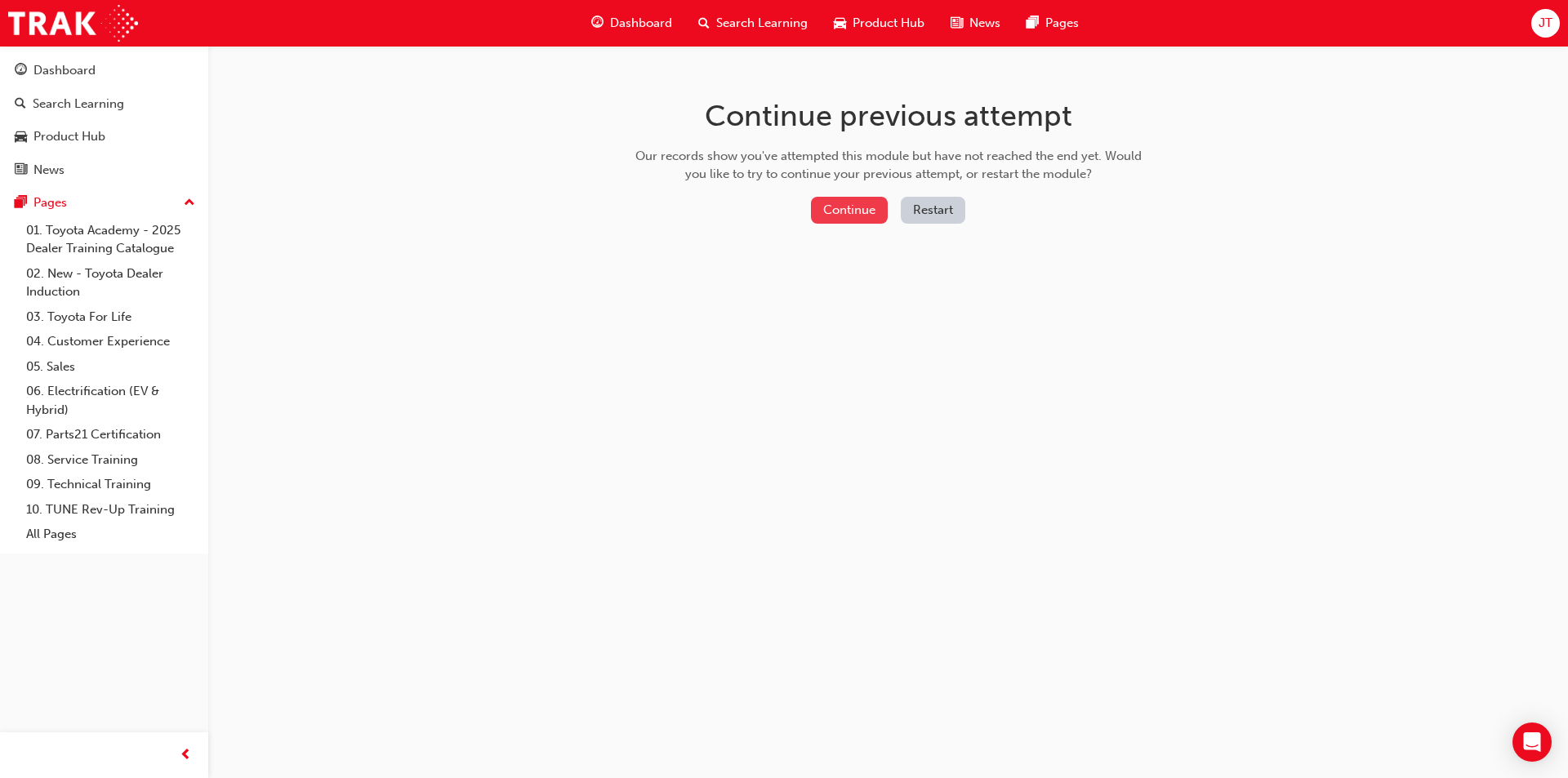
click at [834, 198] on button "Continue" at bounding box center [849, 210] width 76 height 27
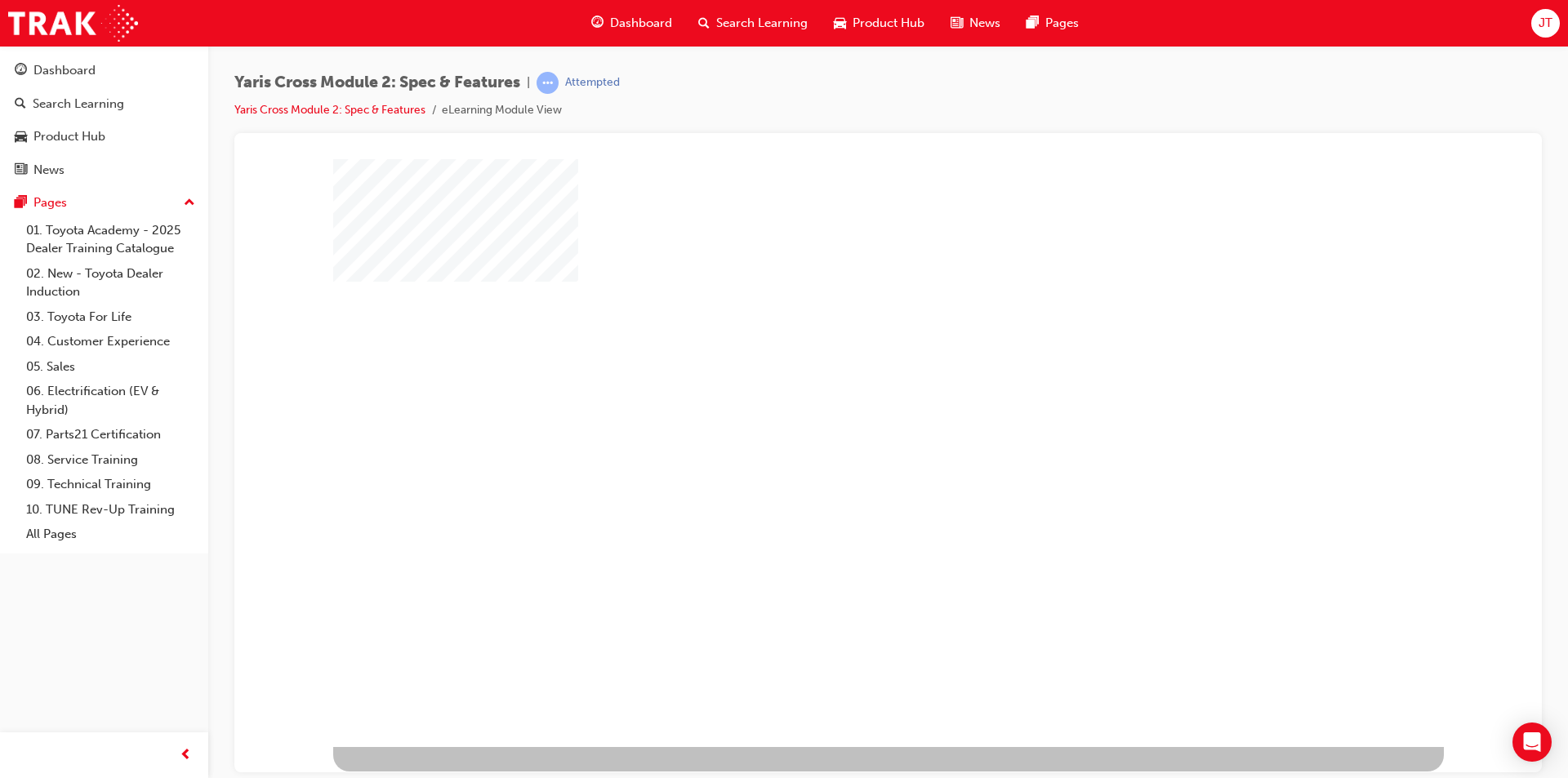
click at [841, 405] on div "play" at bounding box center [841, 405] width 0 height 0
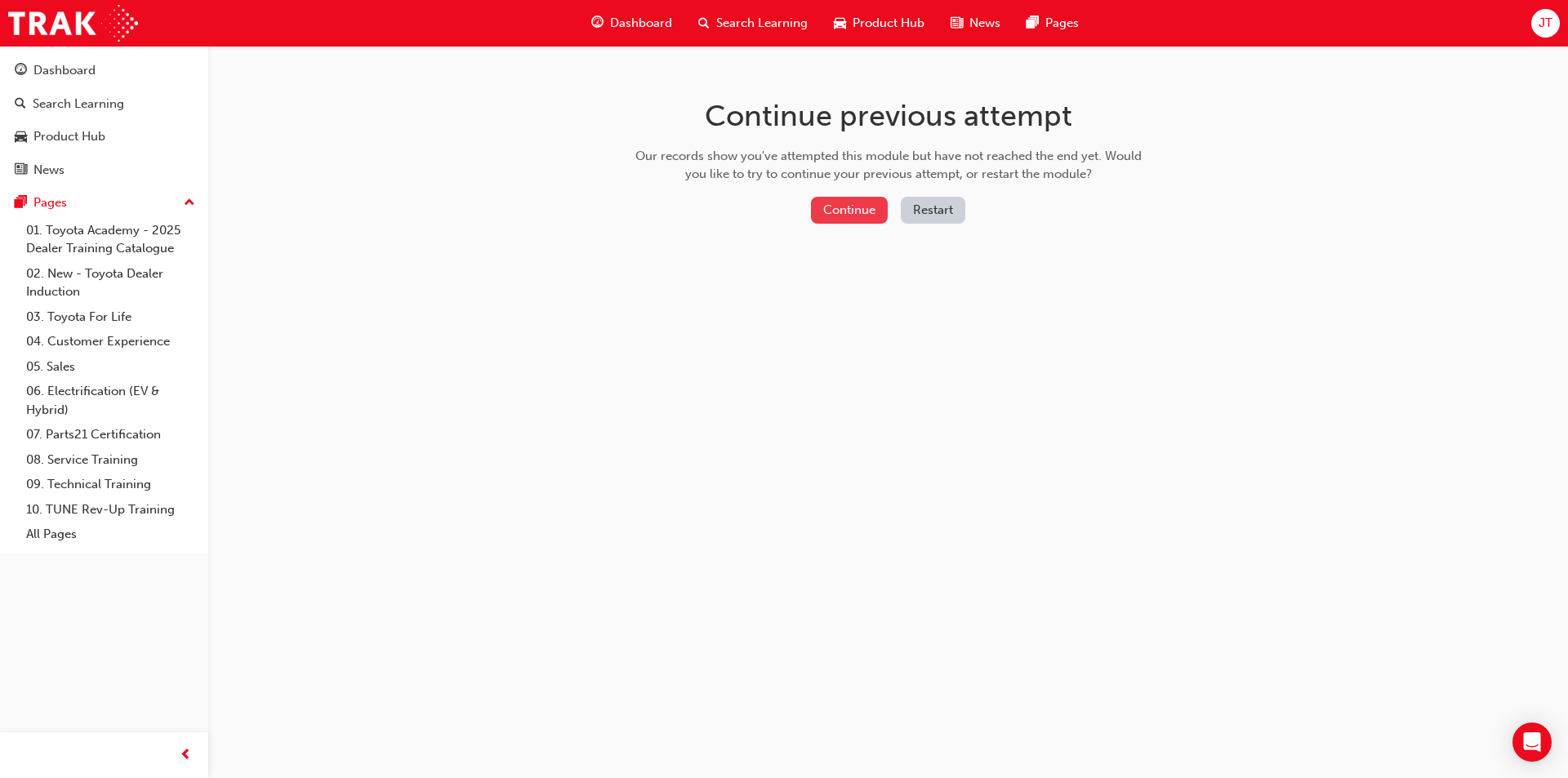
click at [848, 217] on button "Continue" at bounding box center [849, 210] width 76 height 27
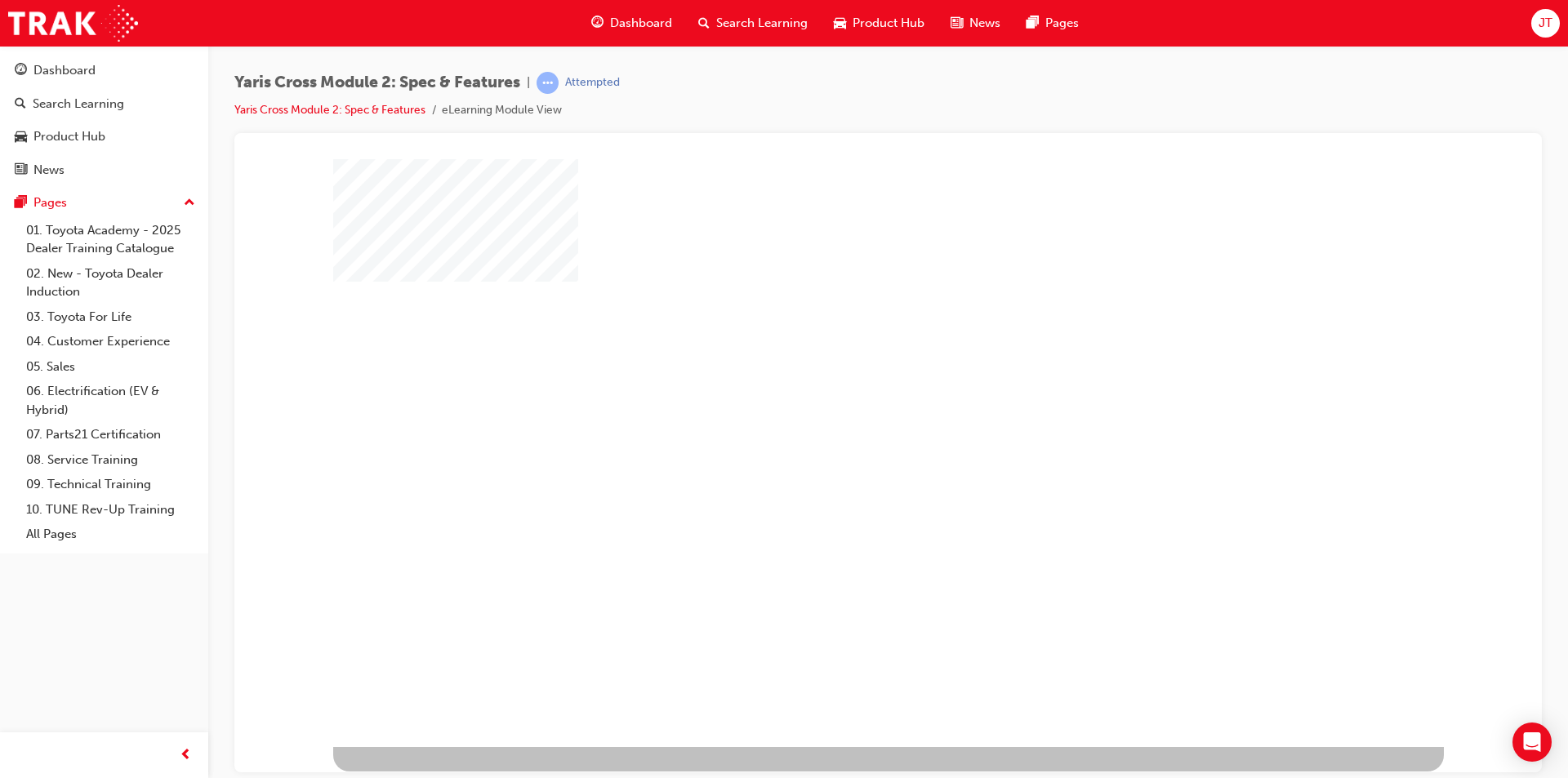
click at [841, 405] on div "play" at bounding box center [841, 405] width 0 height 0
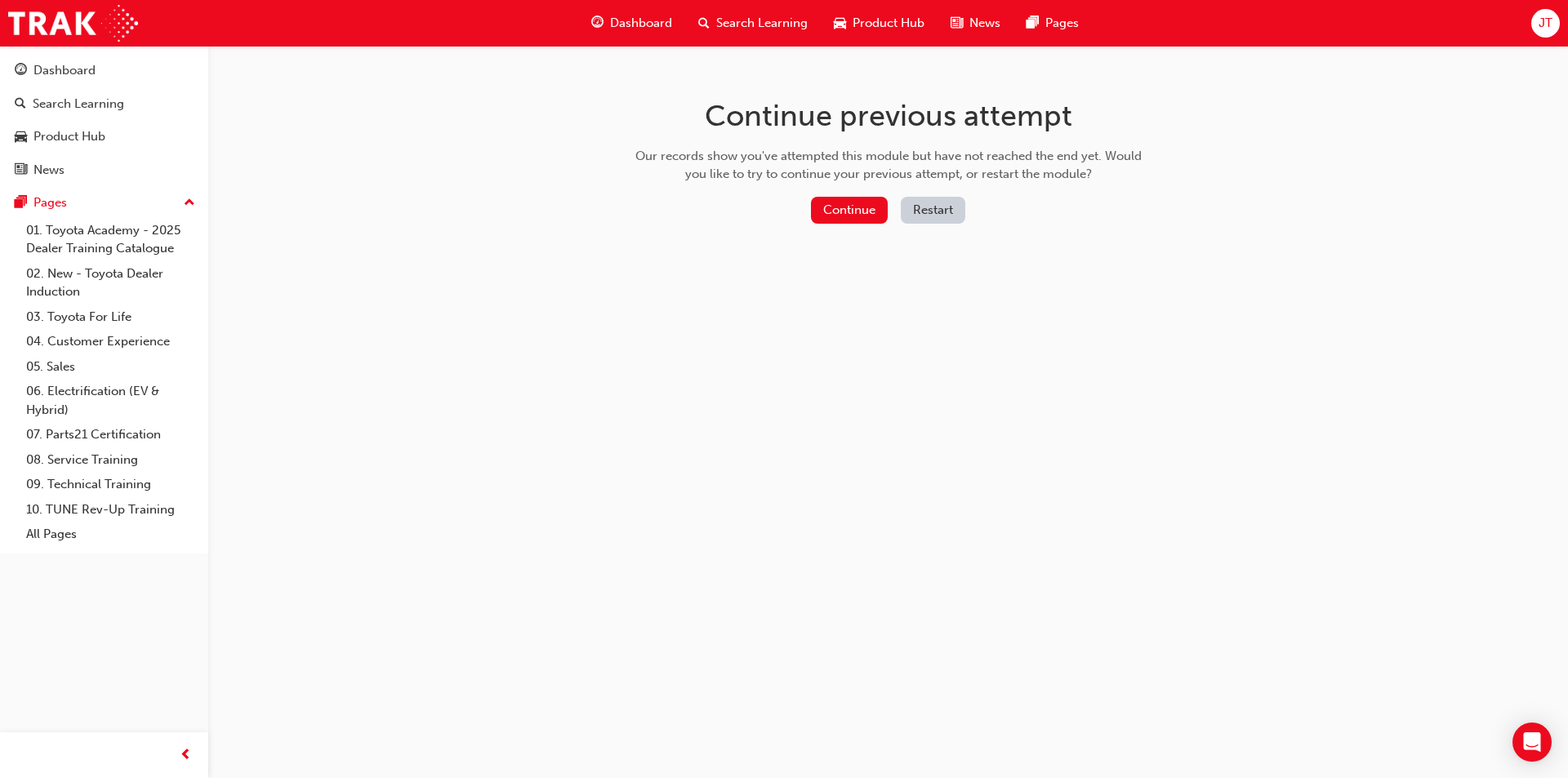
click at [822, 193] on div "Continue previous attempt Our records show you've attempted this module but hav…" at bounding box center [888, 164] width 530 height 237
click at [823, 198] on button "Continue" at bounding box center [849, 210] width 76 height 27
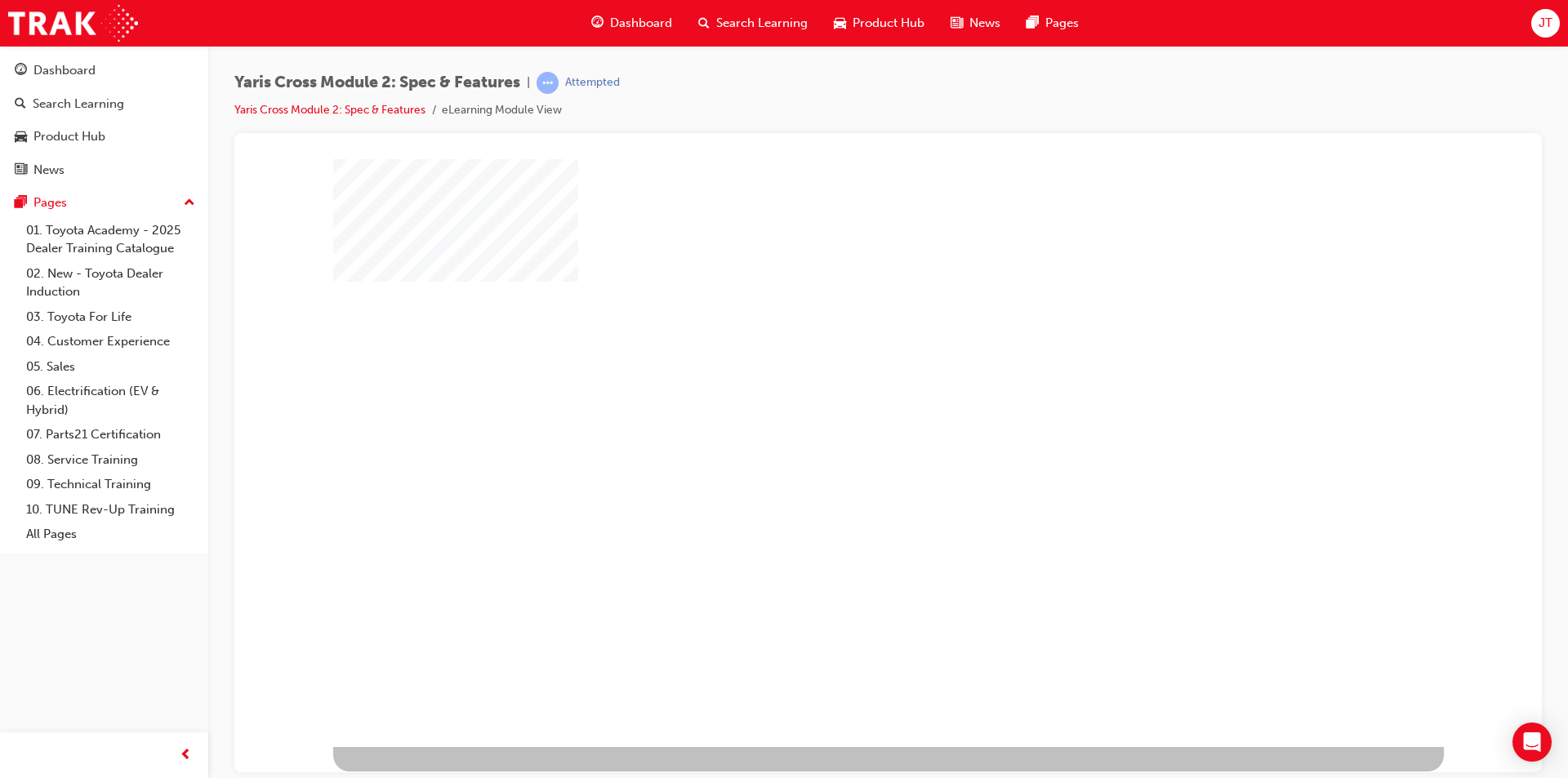
click at [841, 405] on div "play" at bounding box center [841, 405] width 0 height 0
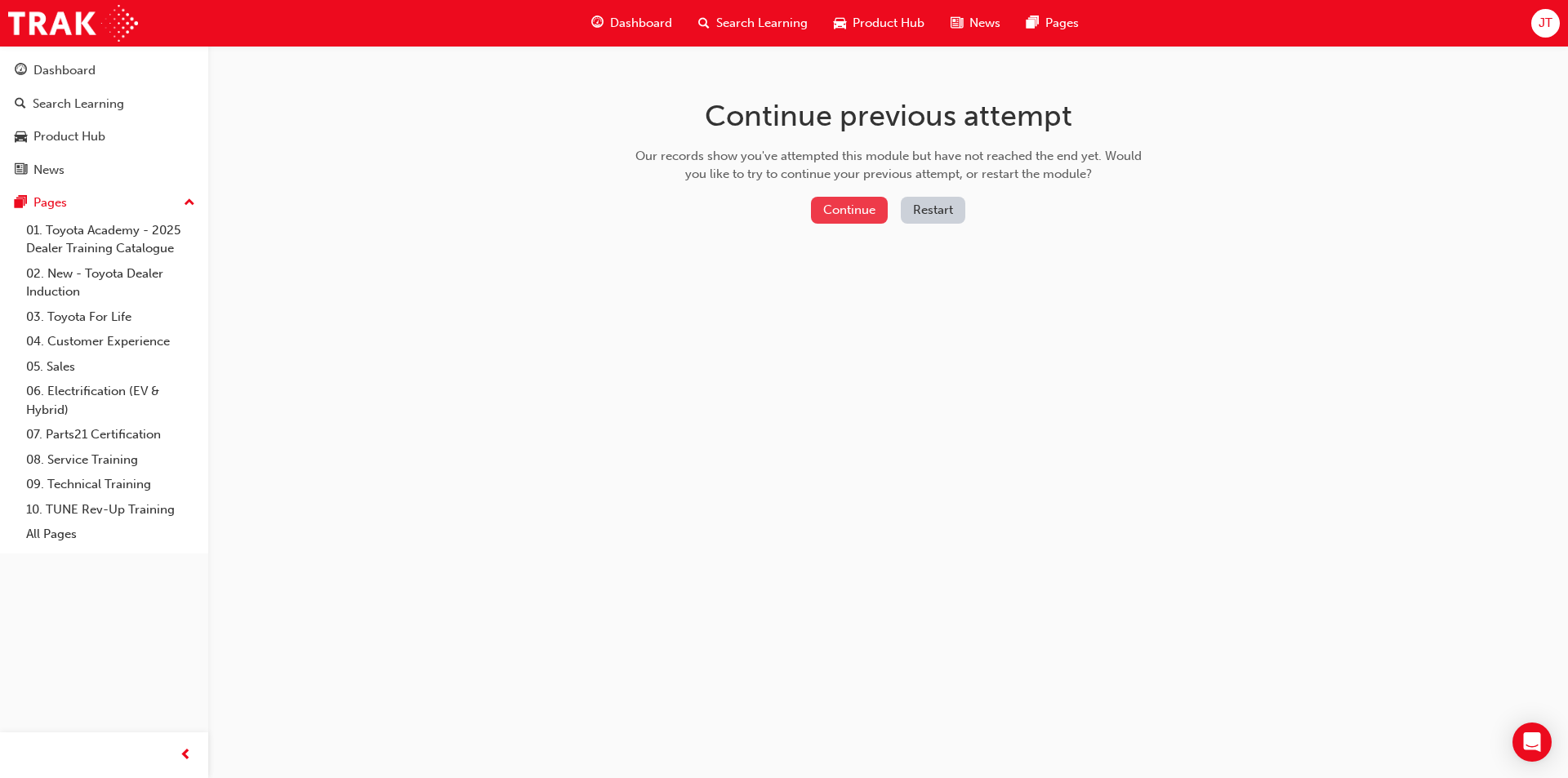
click at [853, 211] on button "Continue" at bounding box center [849, 210] width 76 height 27
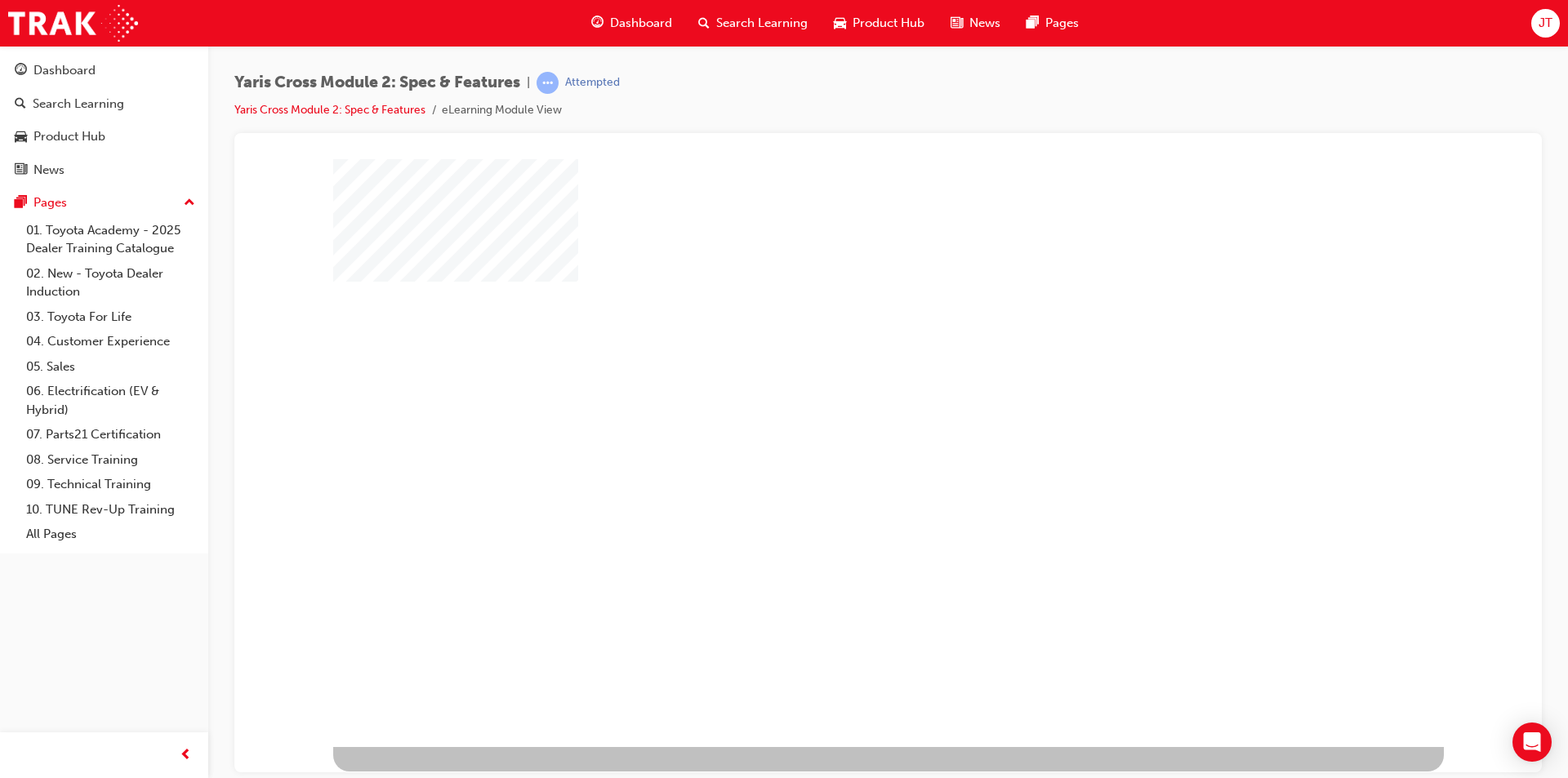
click at [841, 405] on div "play" at bounding box center [841, 405] width 0 height 0
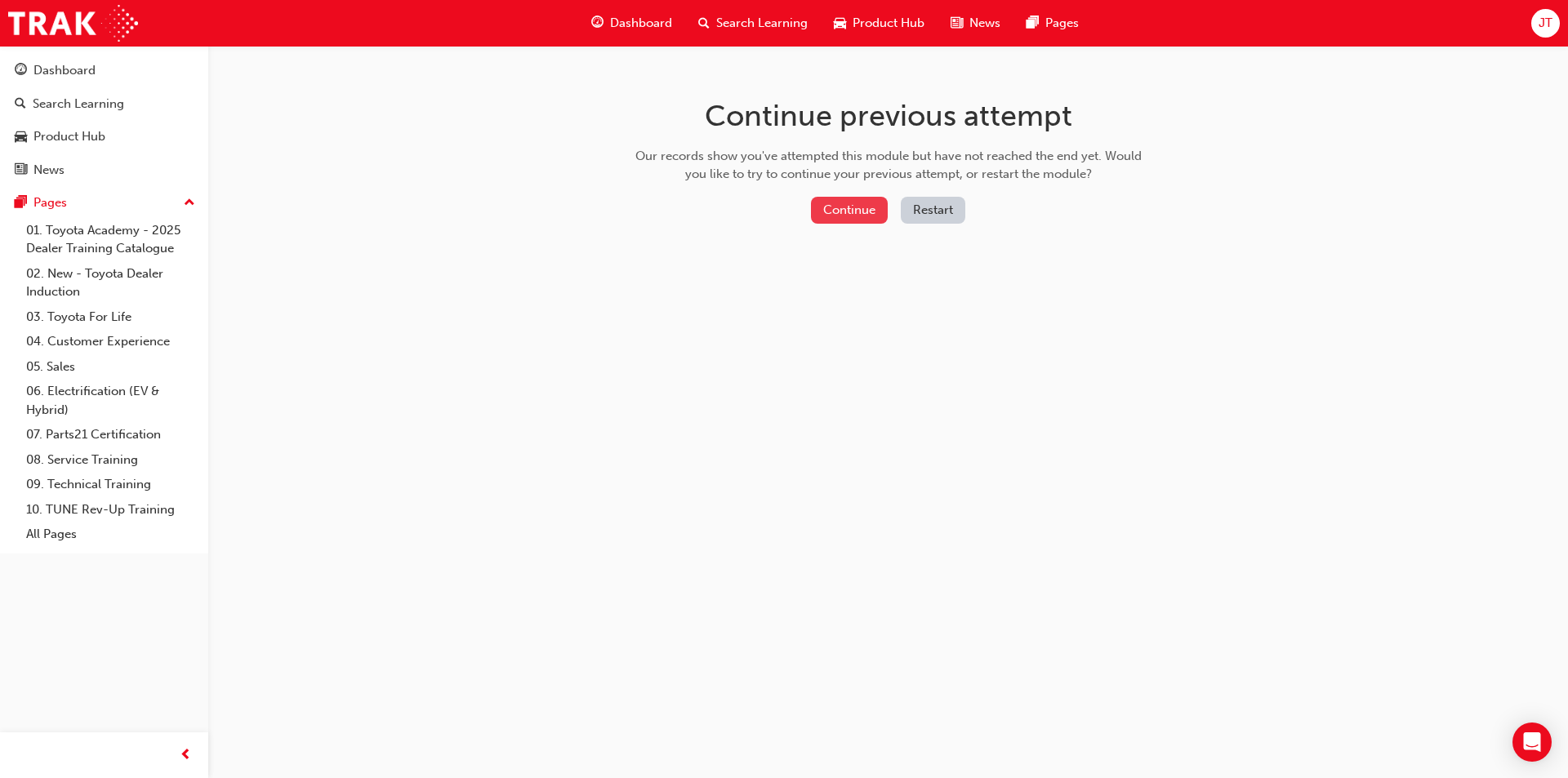
click at [848, 201] on button "Continue" at bounding box center [849, 210] width 76 height 27
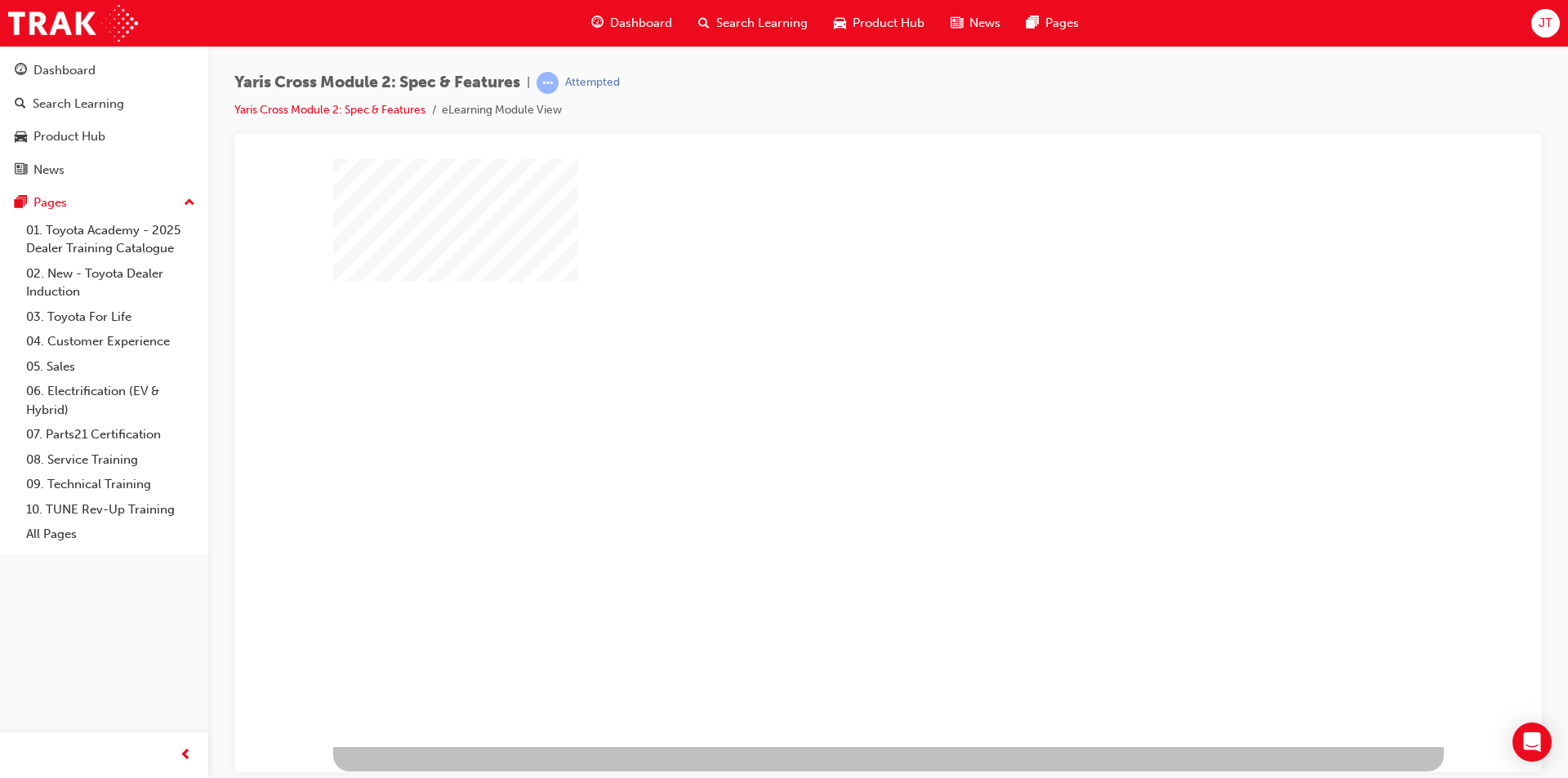
click at [841, 405] on div "play" at bounding box center [841, 405] width 0 height 0
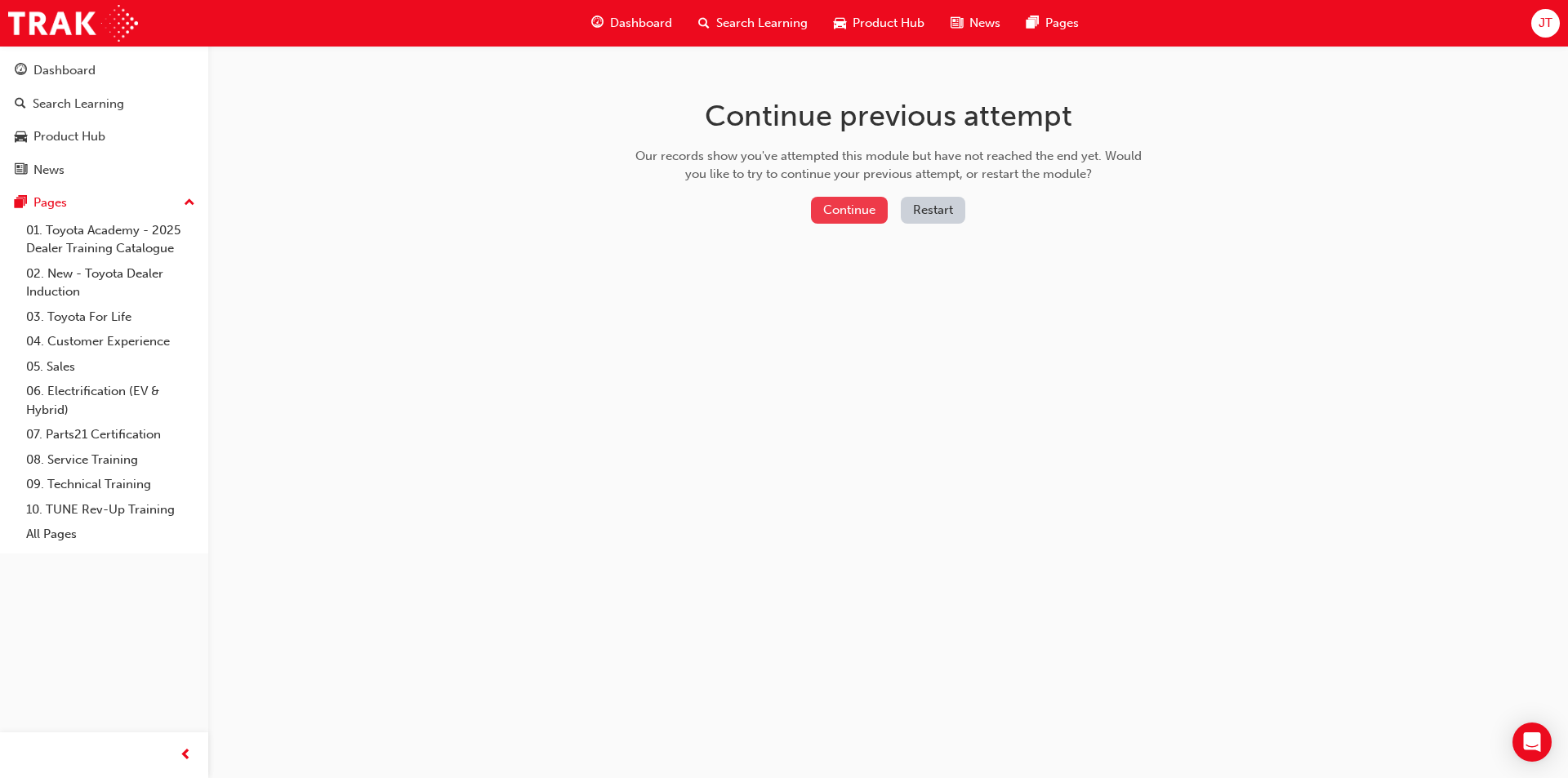
click at [853, 213] on button "Continue" at bounding box center [849, 210] width 76 height 27
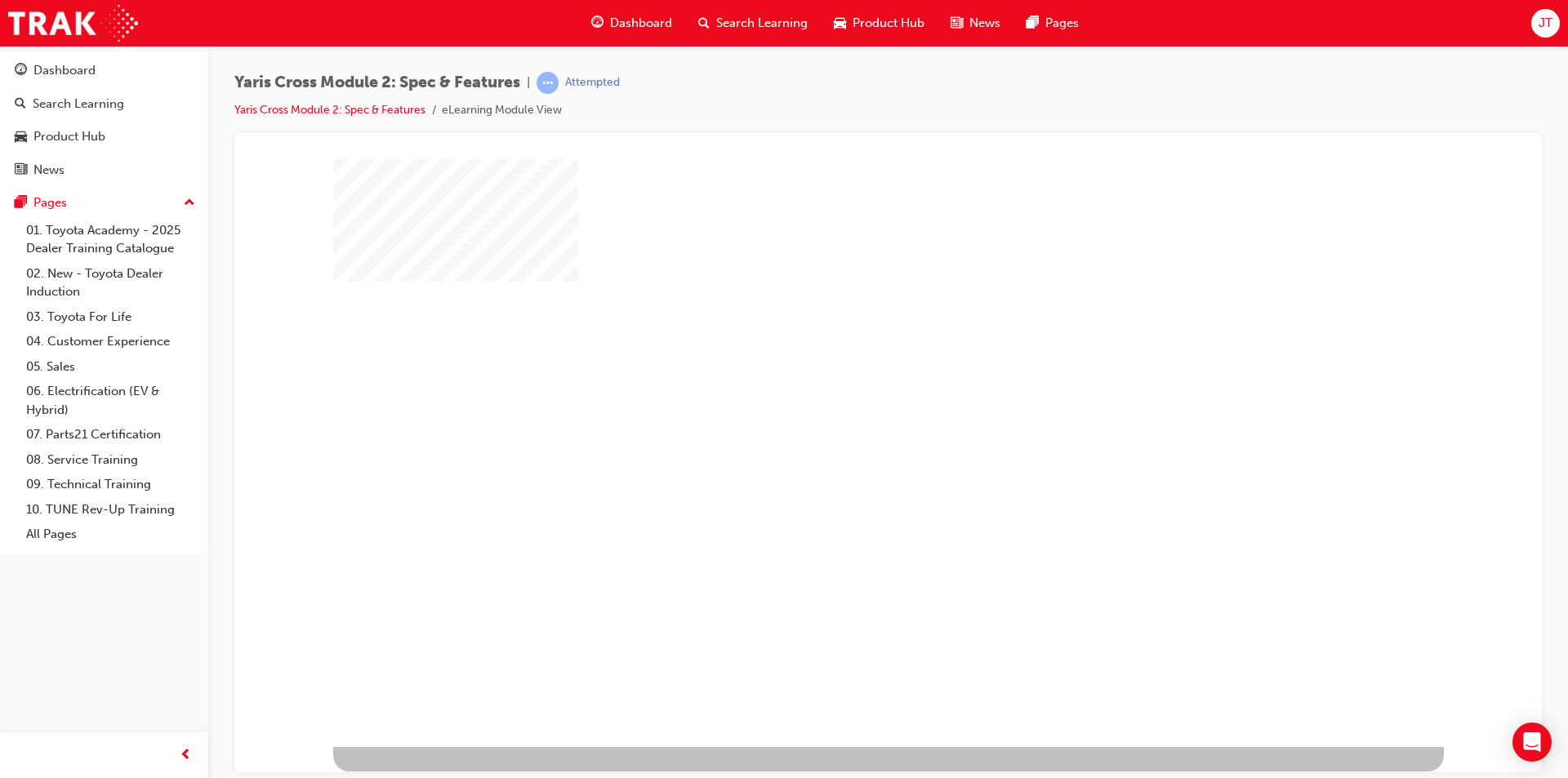
click at [841, 405] on div "play" at bounding box center [841, 405] width 0 height 0
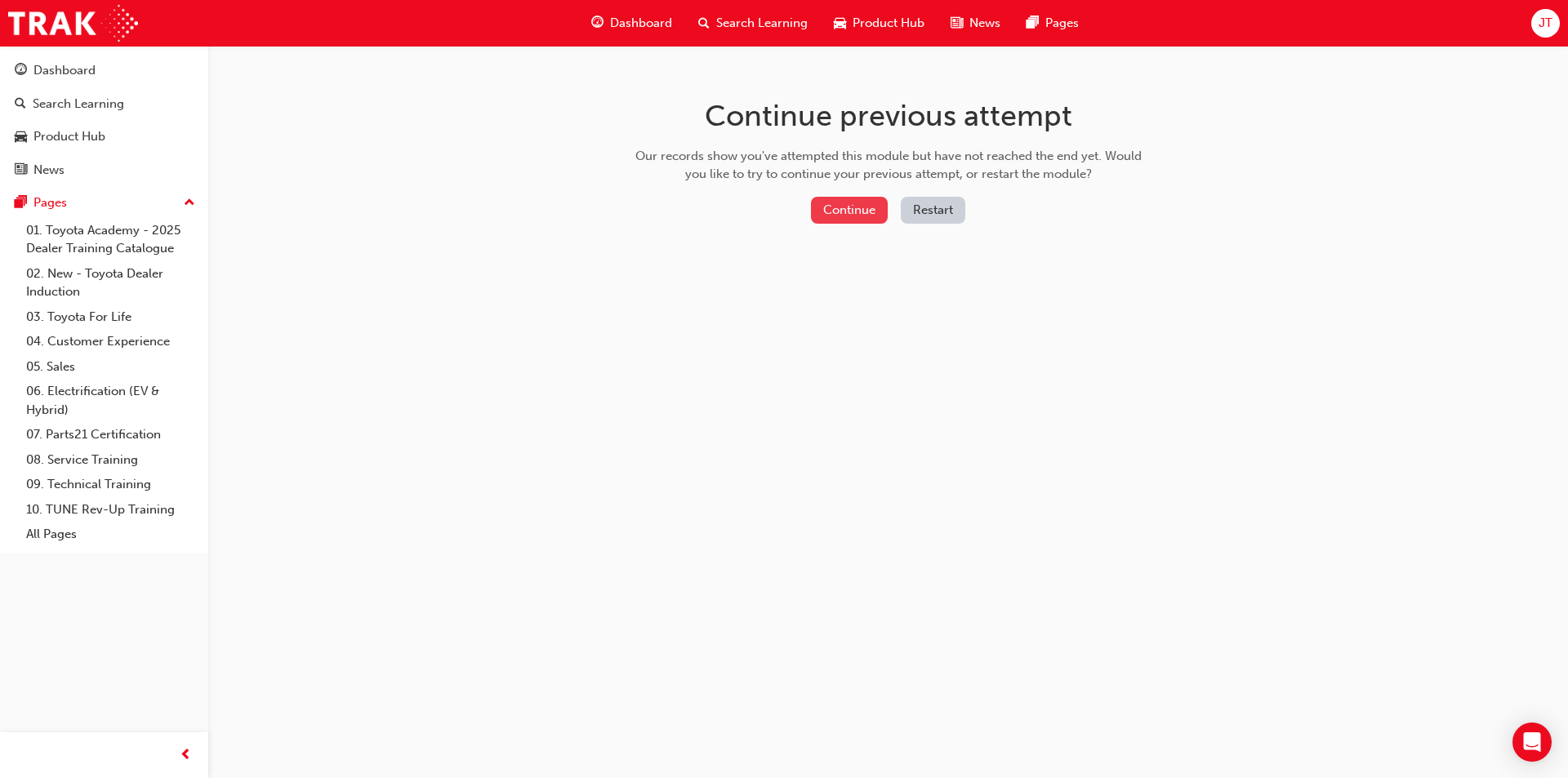
click at [835, 221] on button "Continue" at bounding box center [849, 210] width 76 height 27
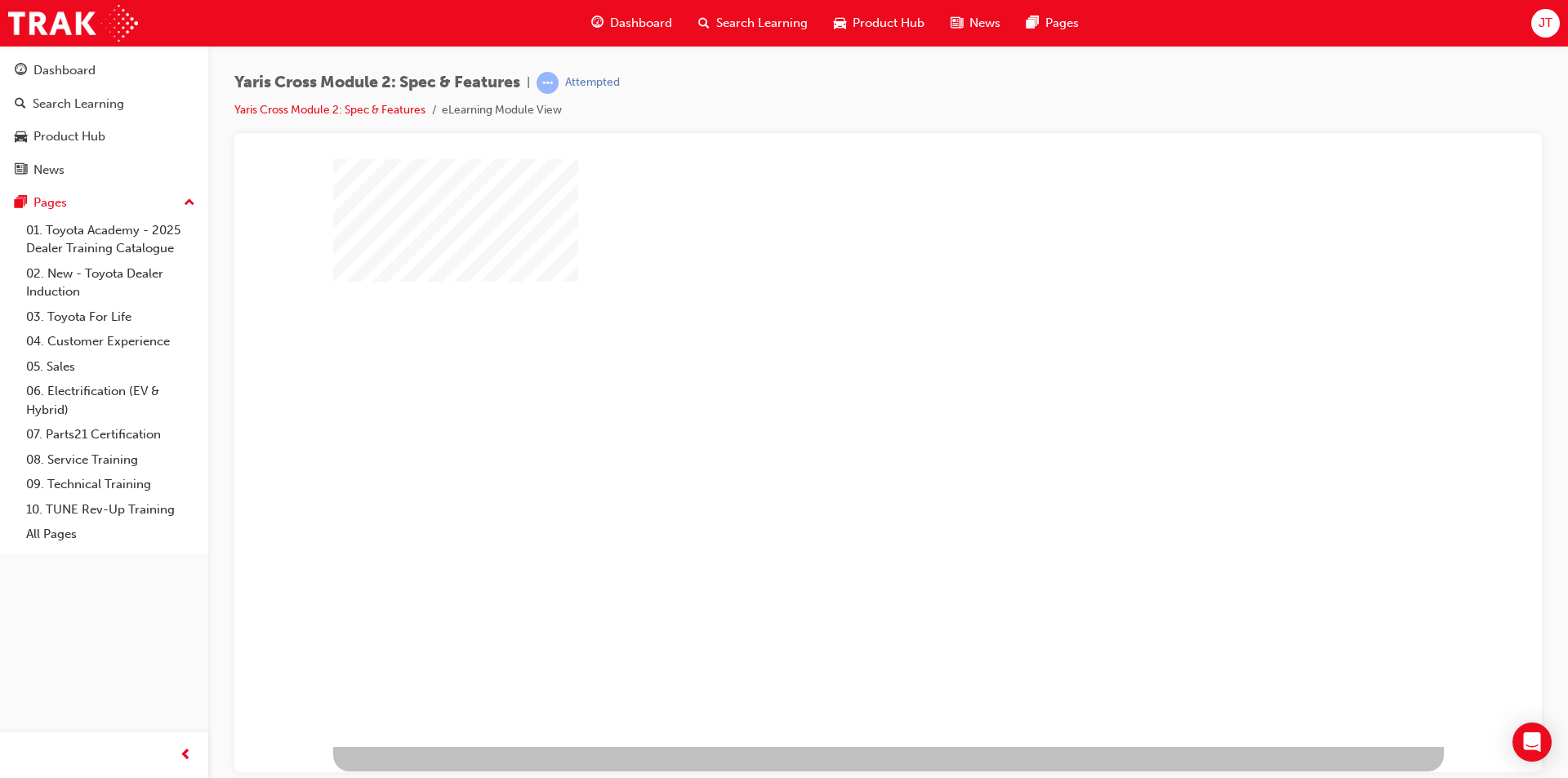
click at [841, 405] on div "play" at bounding box center [841, 405] width 0 height 0
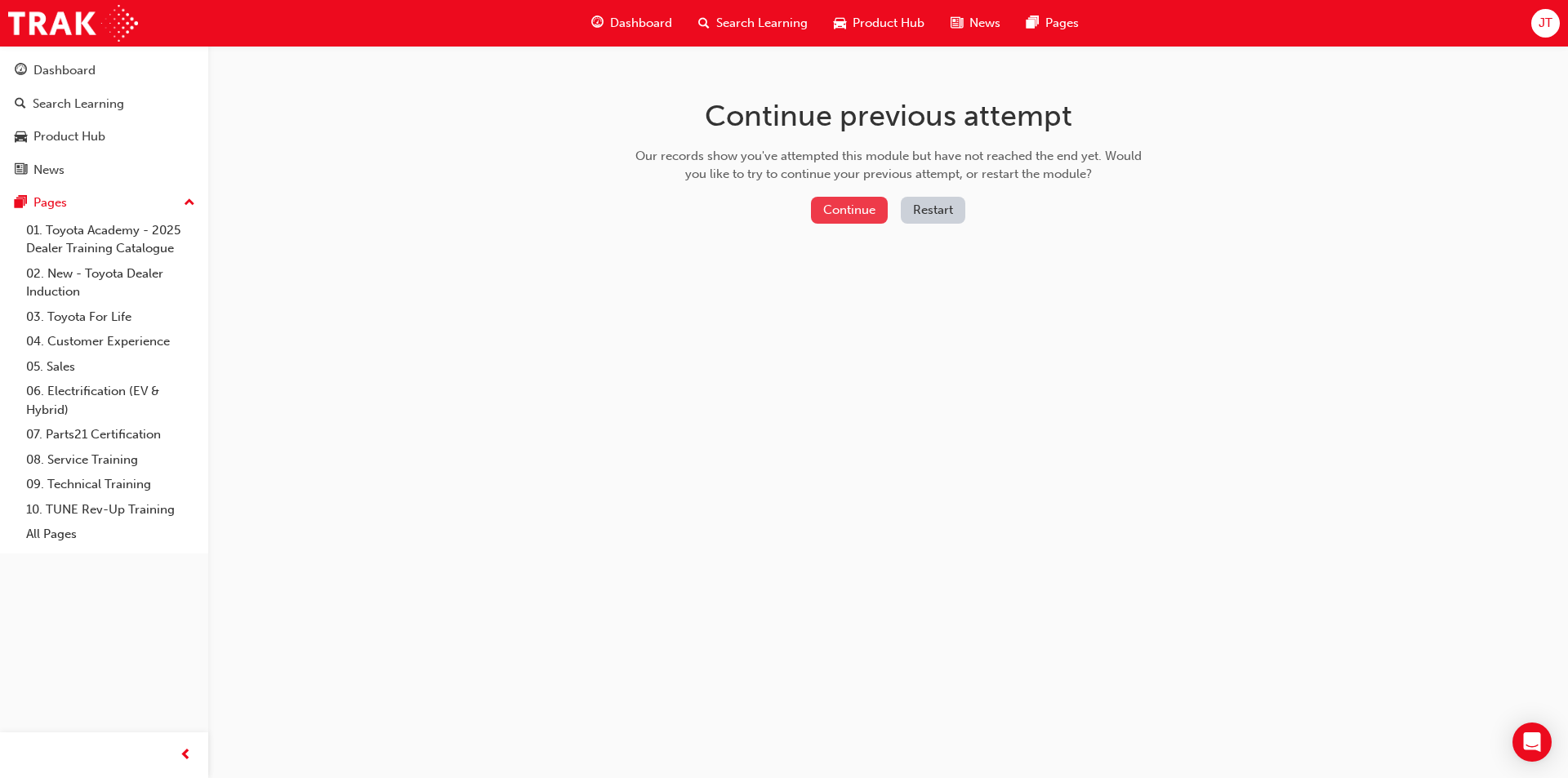
click at [833, 218] on button "Continue" at bounding box center [849, 210] width 76 height 27
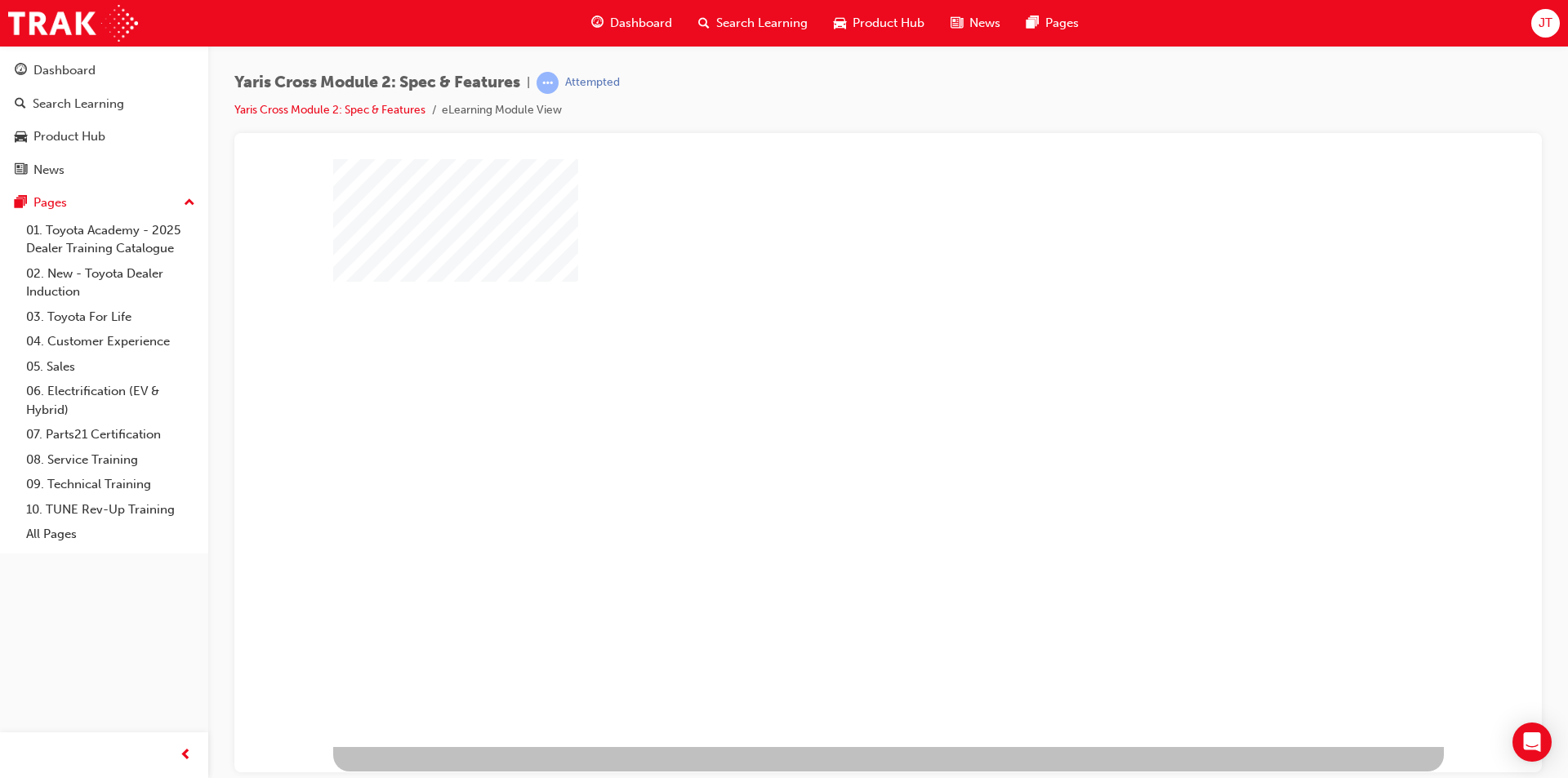
click at [841, 405] on div "play" at bounding box center [841, 405] width 0 height 0
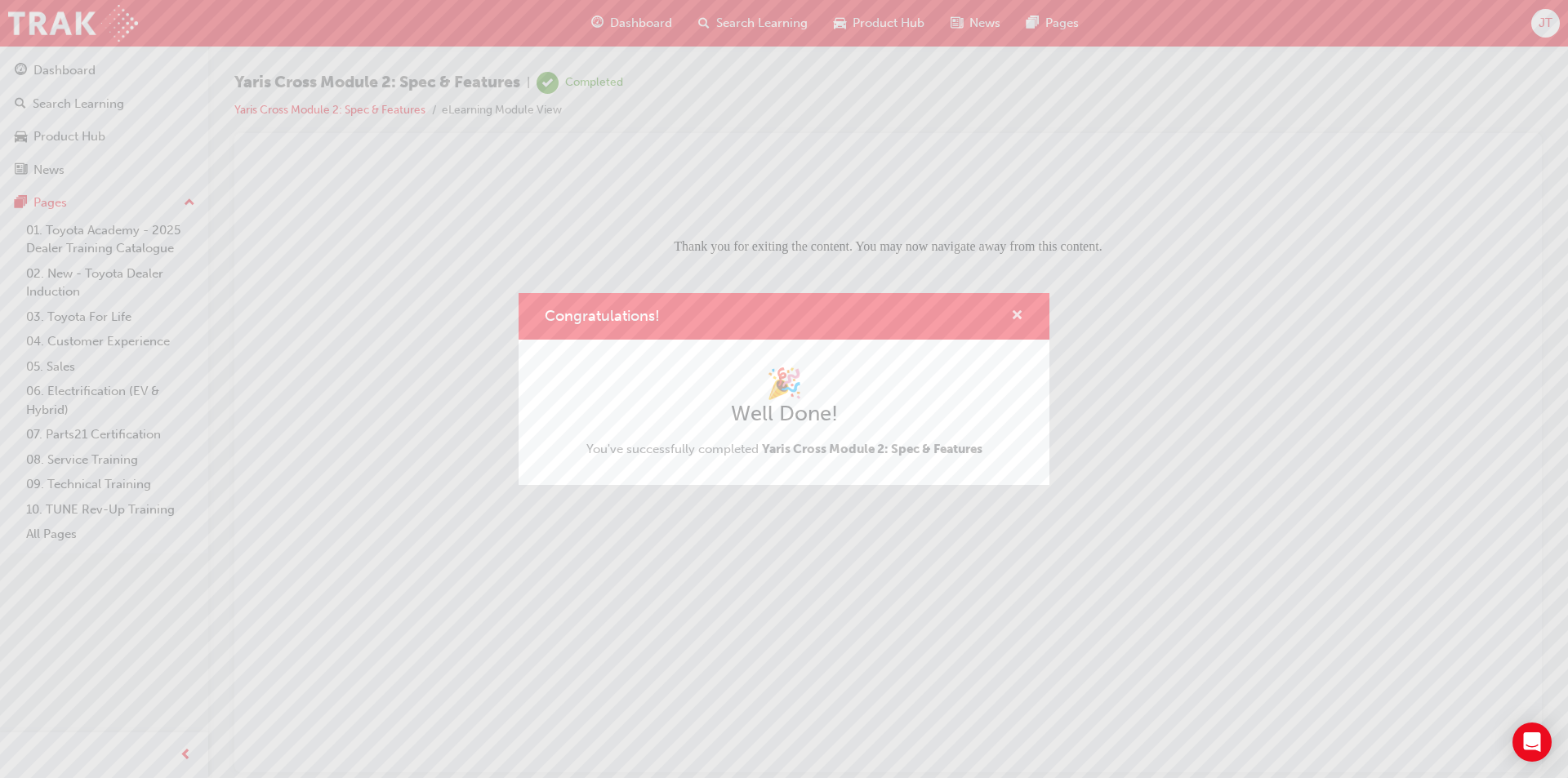
click at [1015, 320] on span "cross-icon" at bounding box center [1017, 317] width 12 height 15
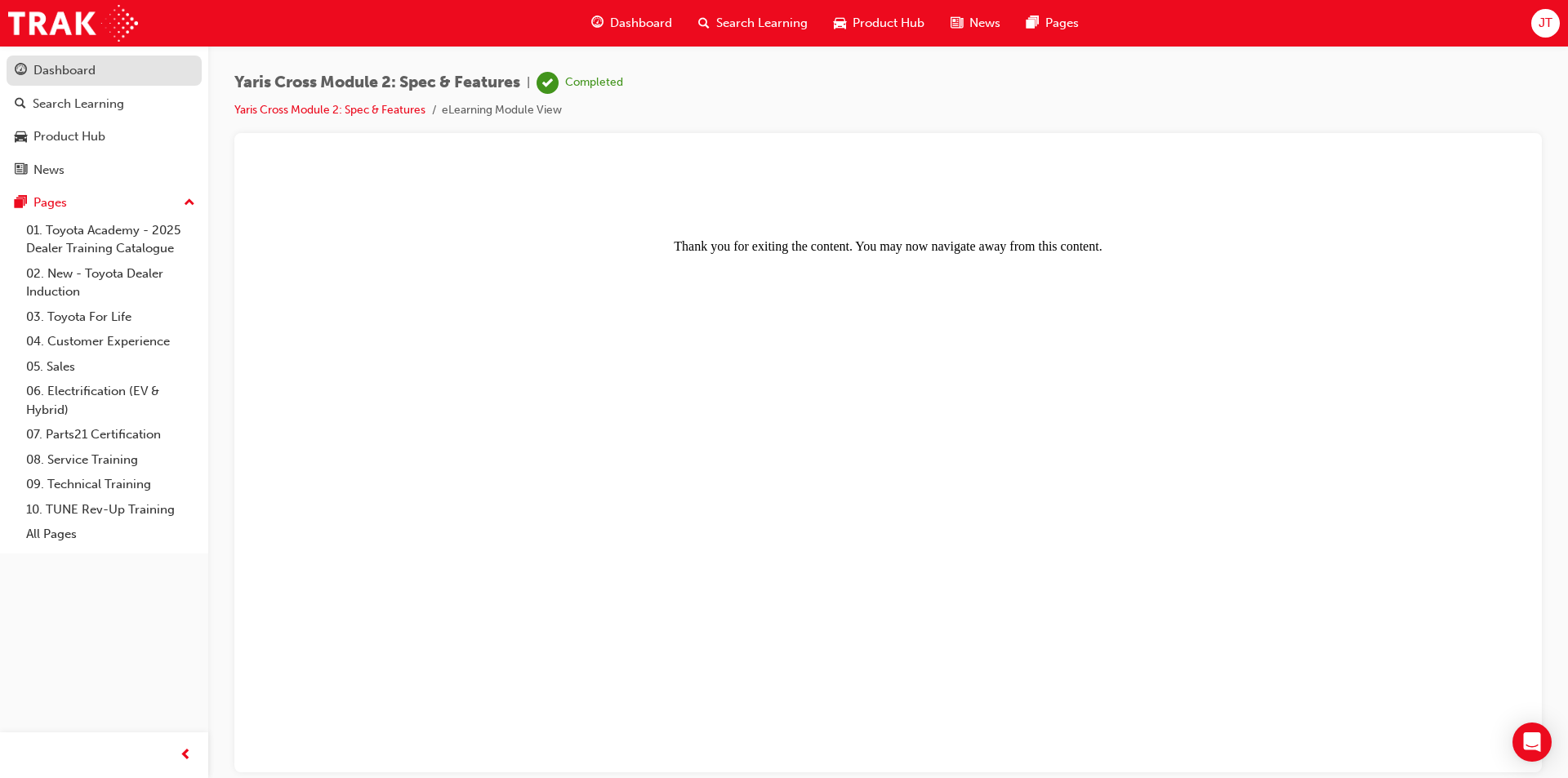
click at [105, 82] on link "Dashboard" at bounding box center [104, 71] width 195 height 30
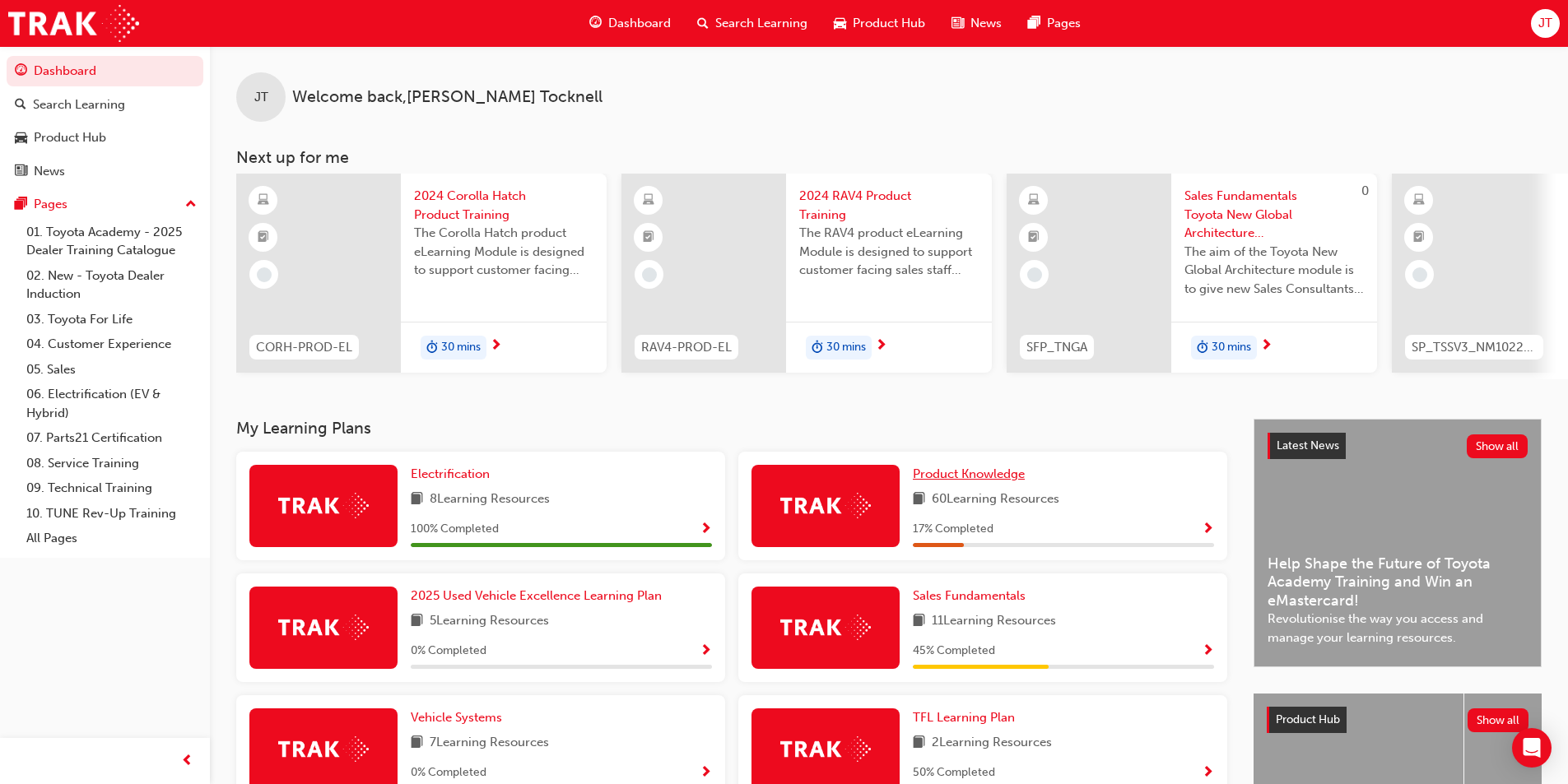
click at [978, 484] on link "Product Knowledge" at bounding box center [972, 474] width 119 height 19
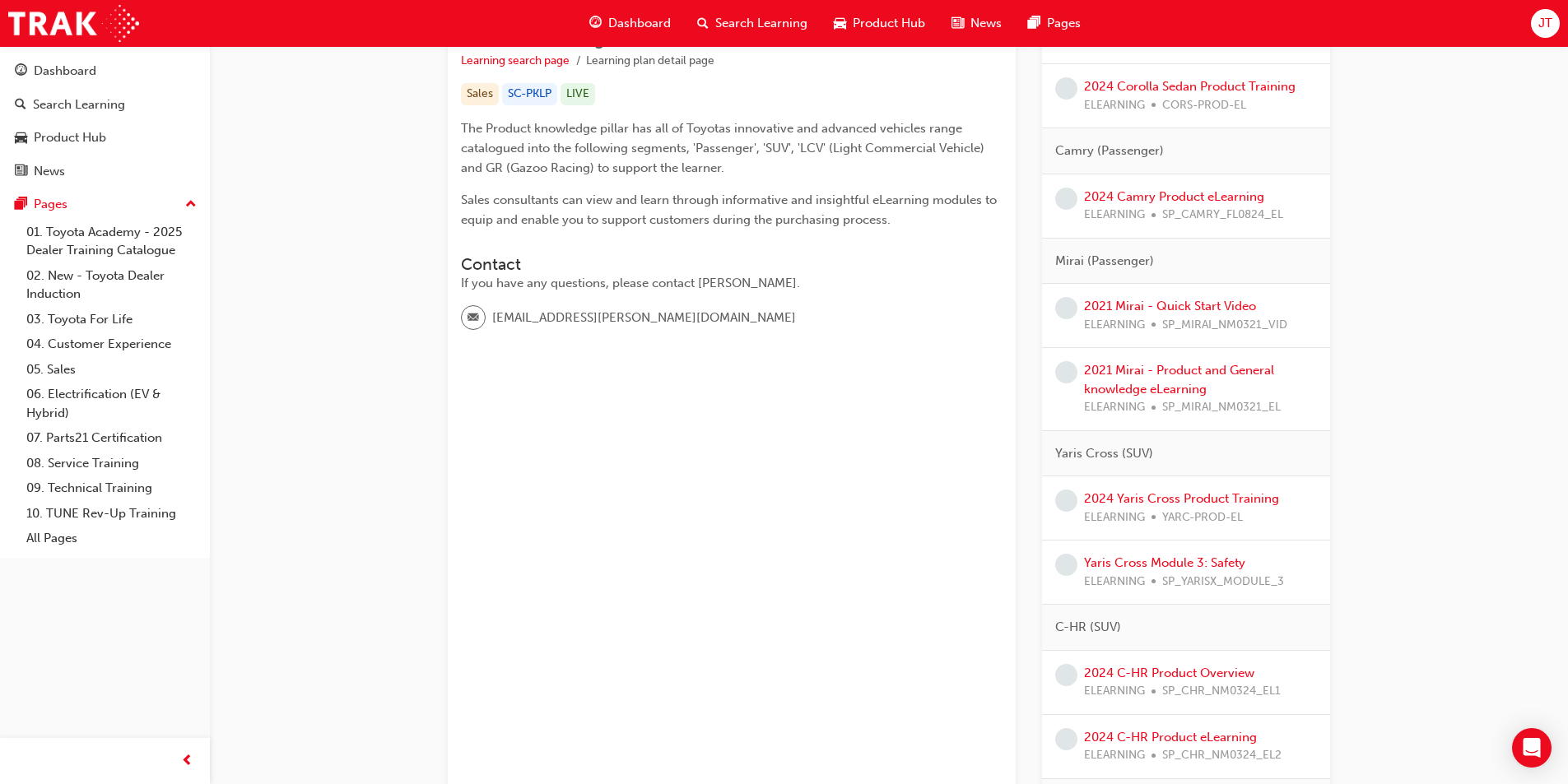
scroll to position [329, 0]
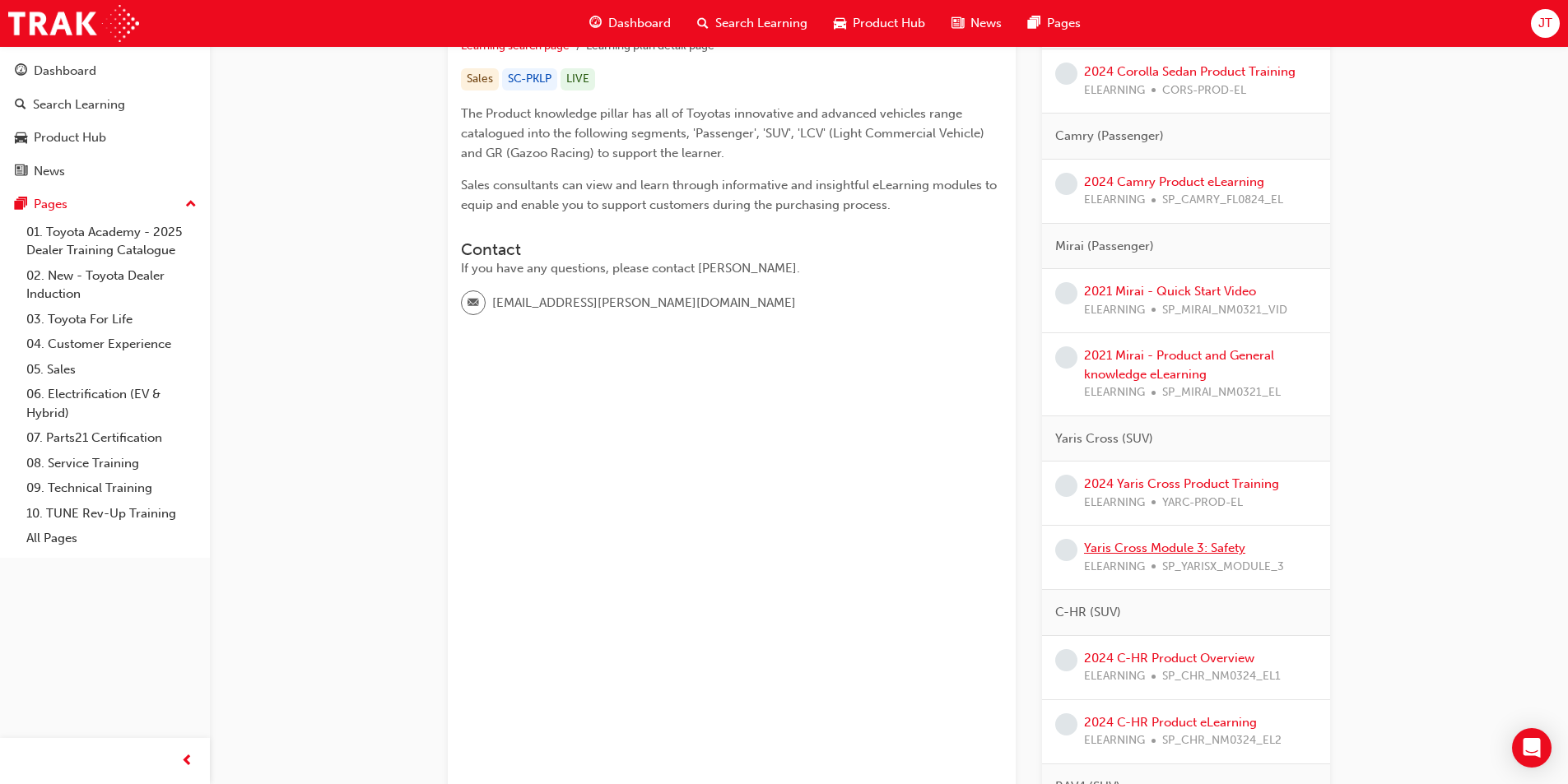
click at [1219, 546] on link "Yaris Cross Module 3: Safety" at bounding box center [1164, 548] width 161 height 15
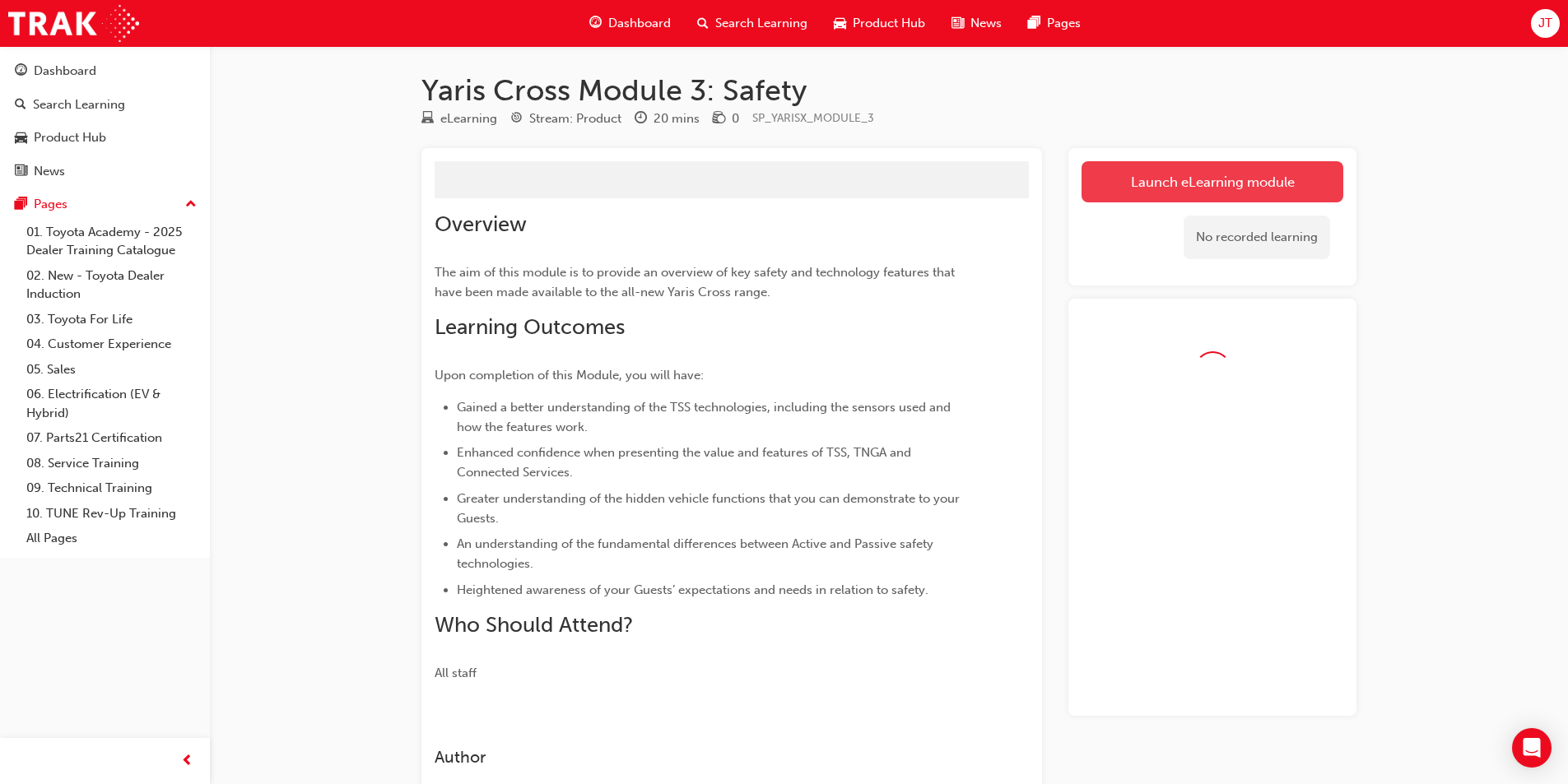
click at [1160, 176] on button "Launch eLearning module" at bounding box center [1212, 182] width 262 height 41
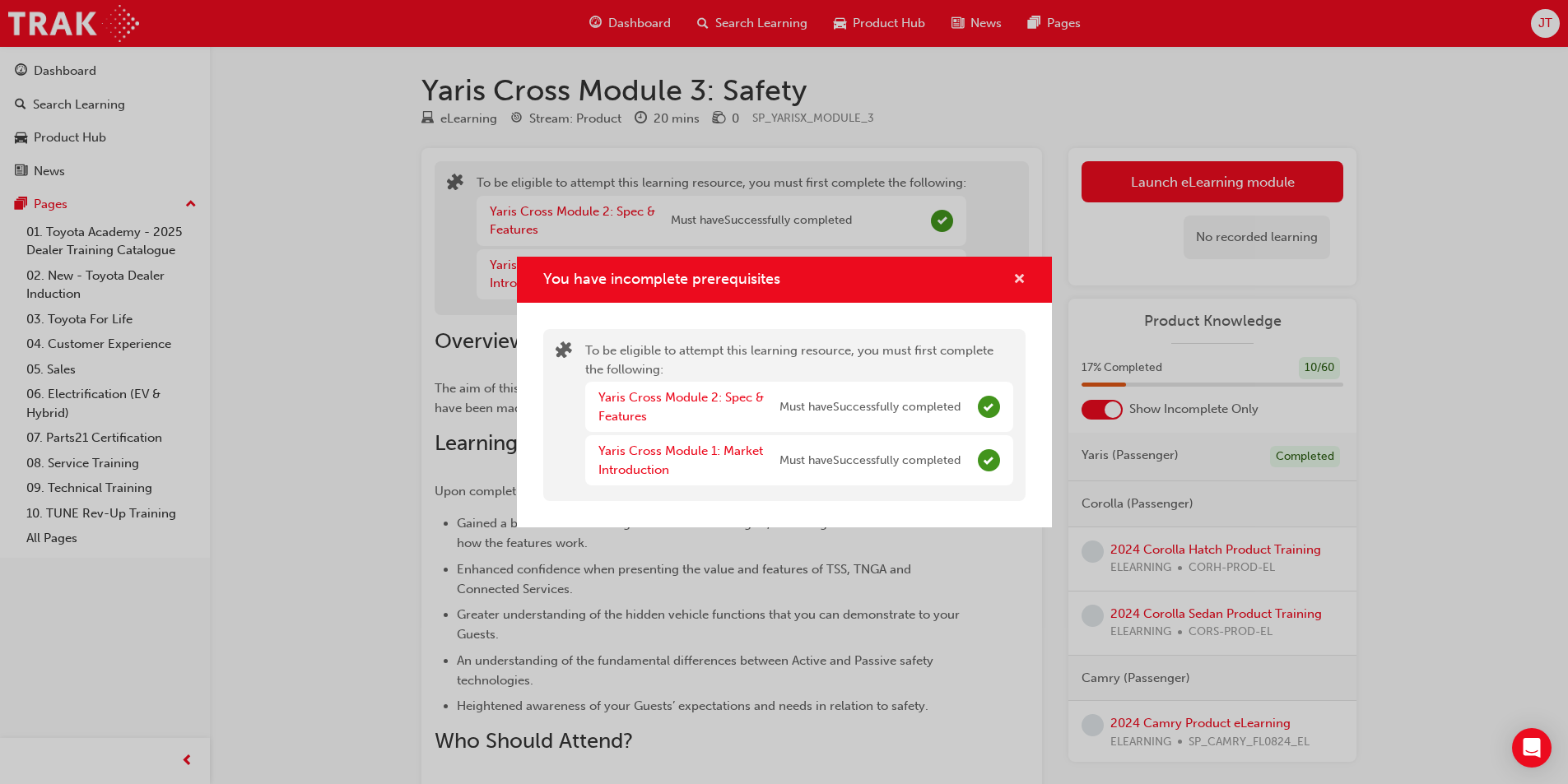
click at [1023, 278] on span "cross-icon" at bounding box center [1019, 281] width 13 height 15
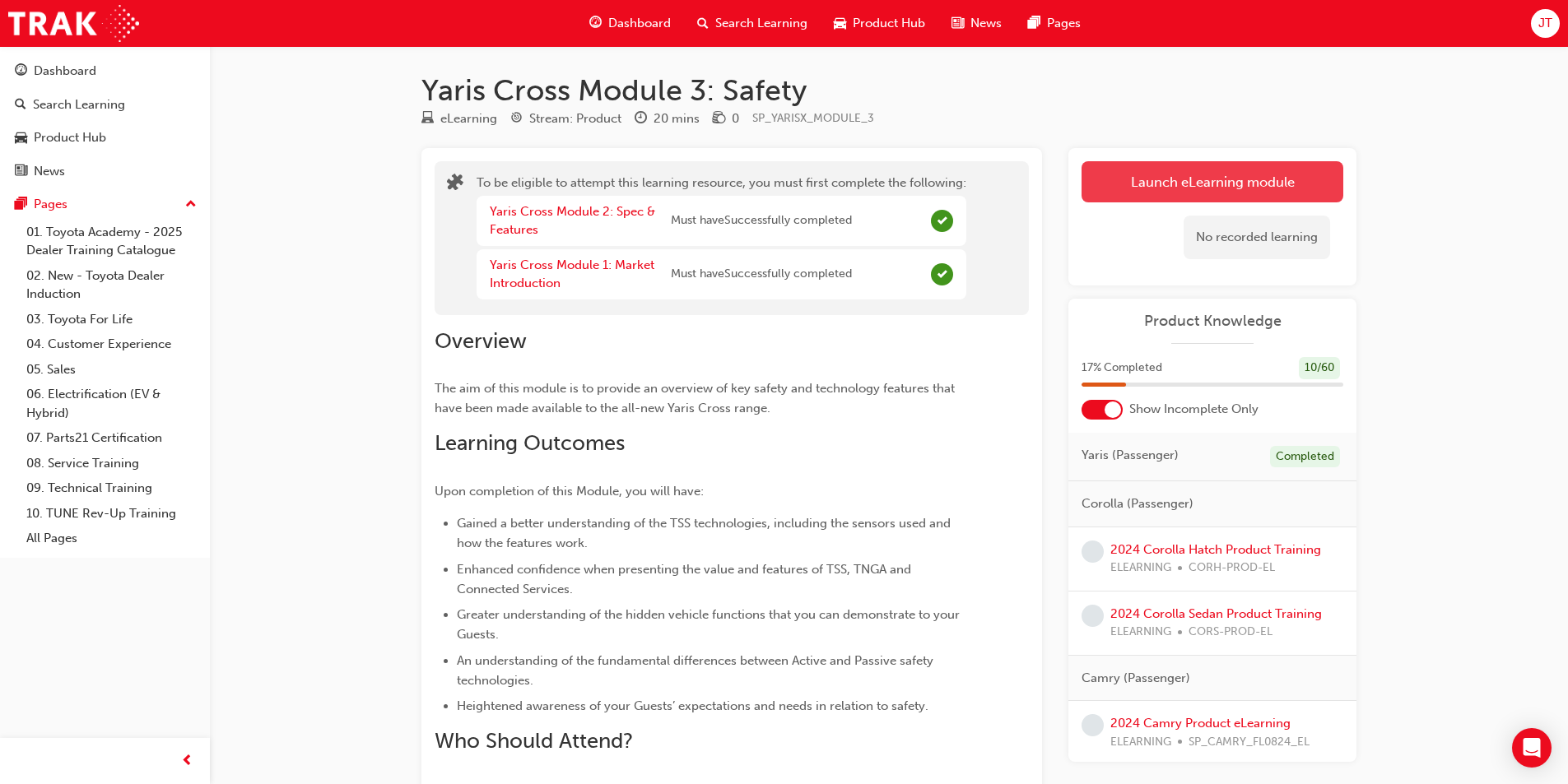
click at [1171, 172] on button "Launch eLearning module" at bounding box center [1212, 182] width 262 height 41
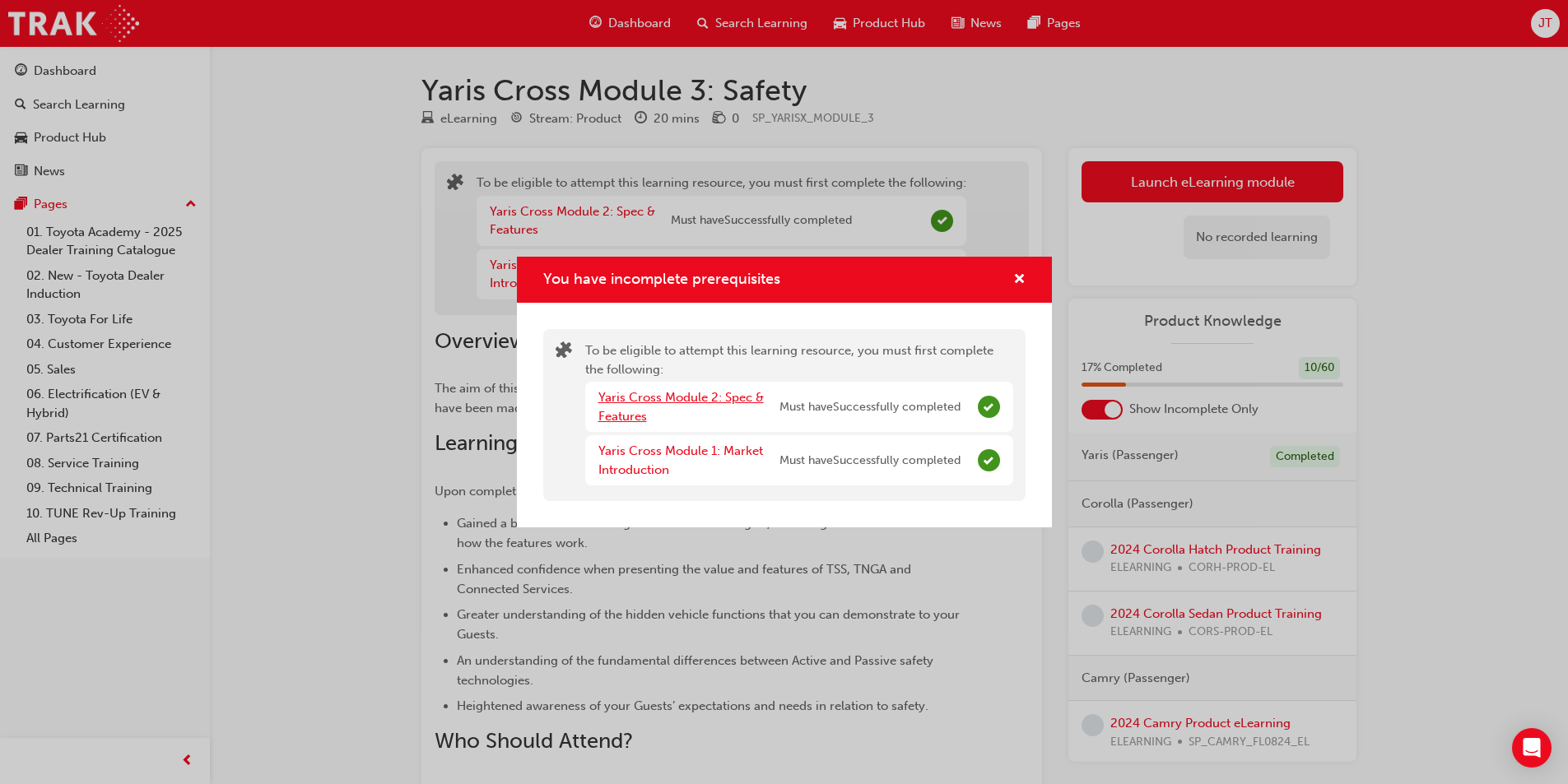
click at [721, 401] on link "Yaris Cross Module 2: Spec & Features" at bounding box center [681, 407] width 166 height 33
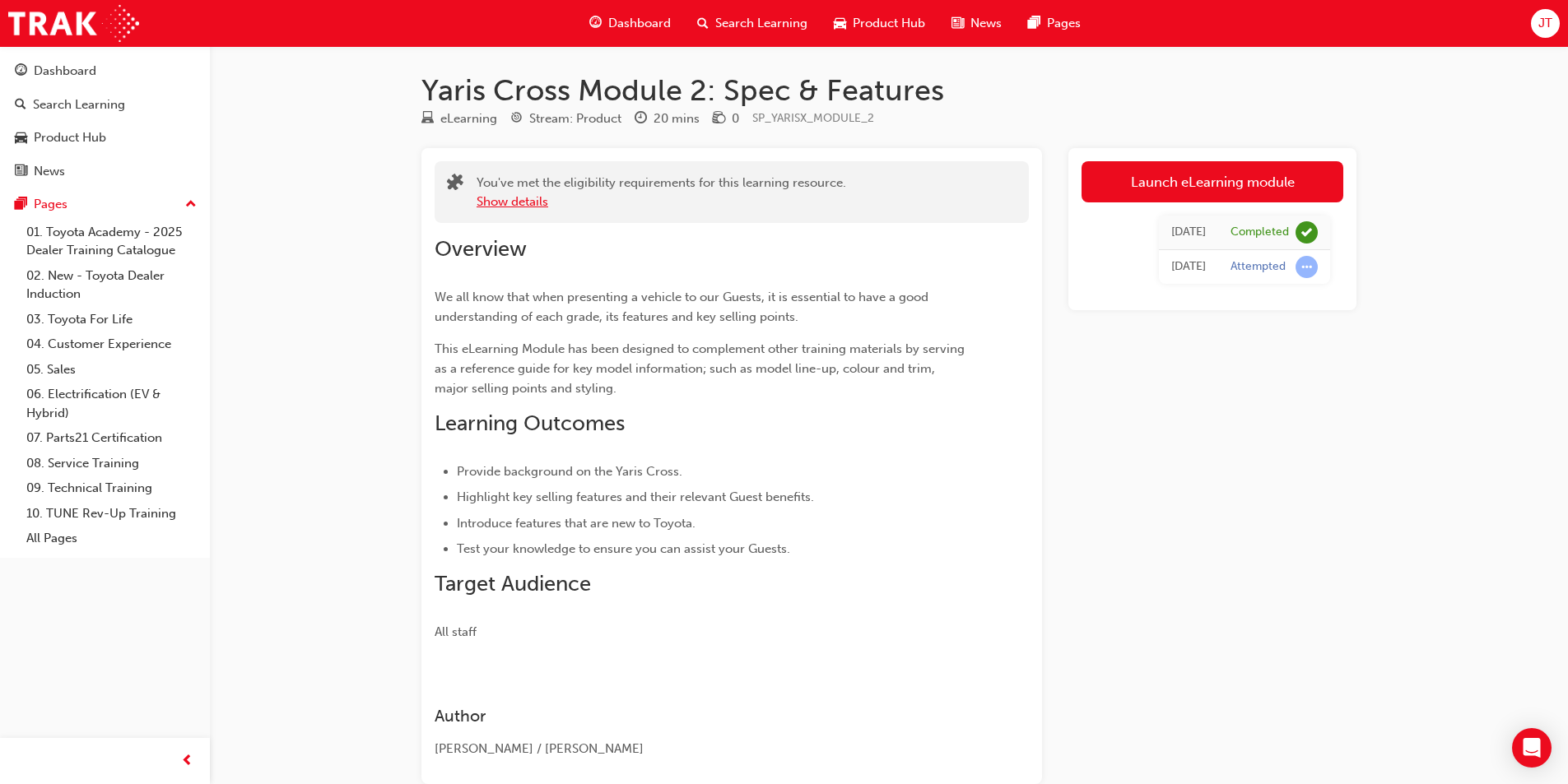
click at [536, 196] on button "Show details" at bounding box center [513, 202] width 72 height 19
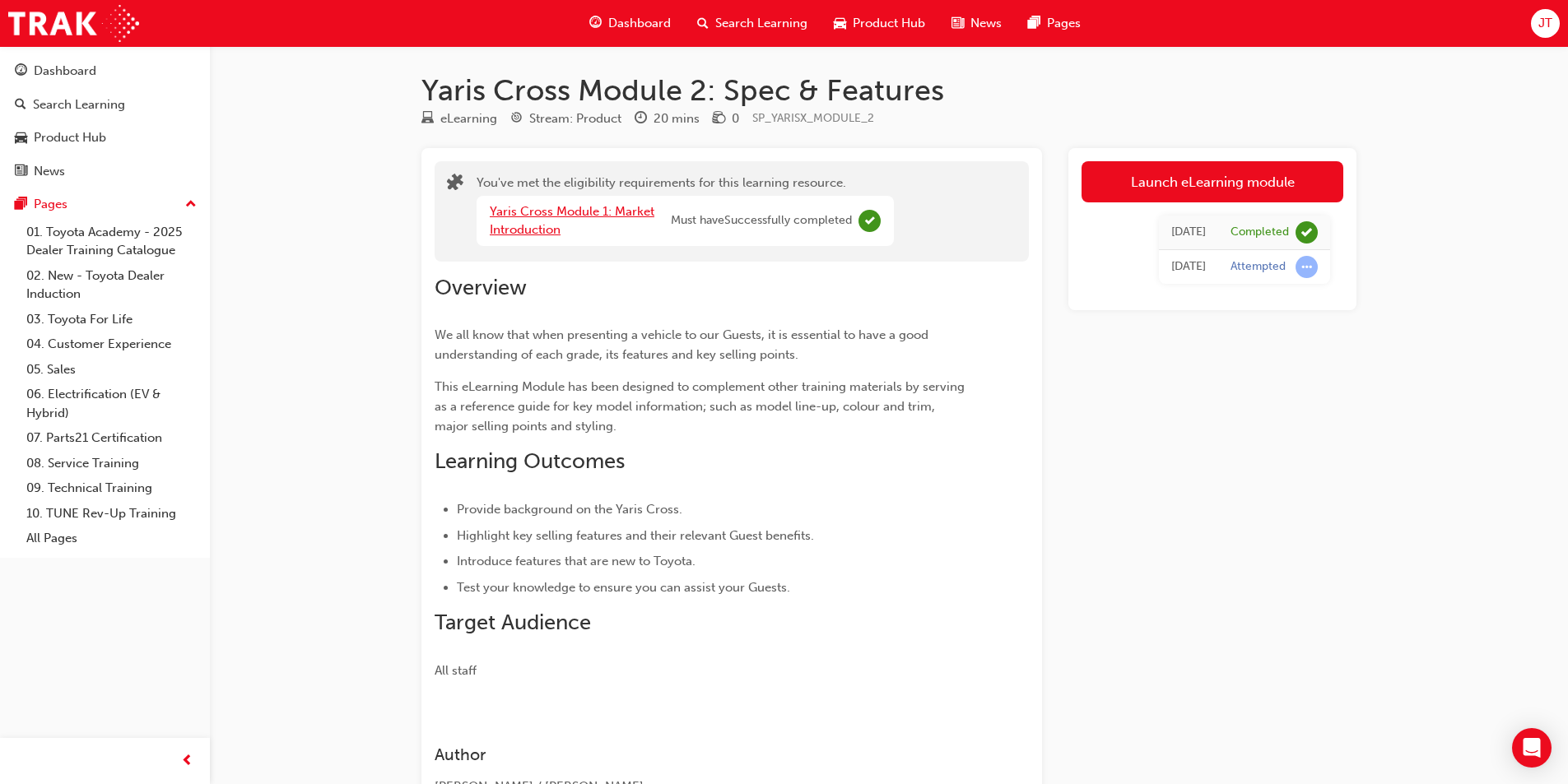
click at [600, 208] on link "Yaris Cross Module 1: Market Introduction" at bounding box center [571, 221] width 165 height 33
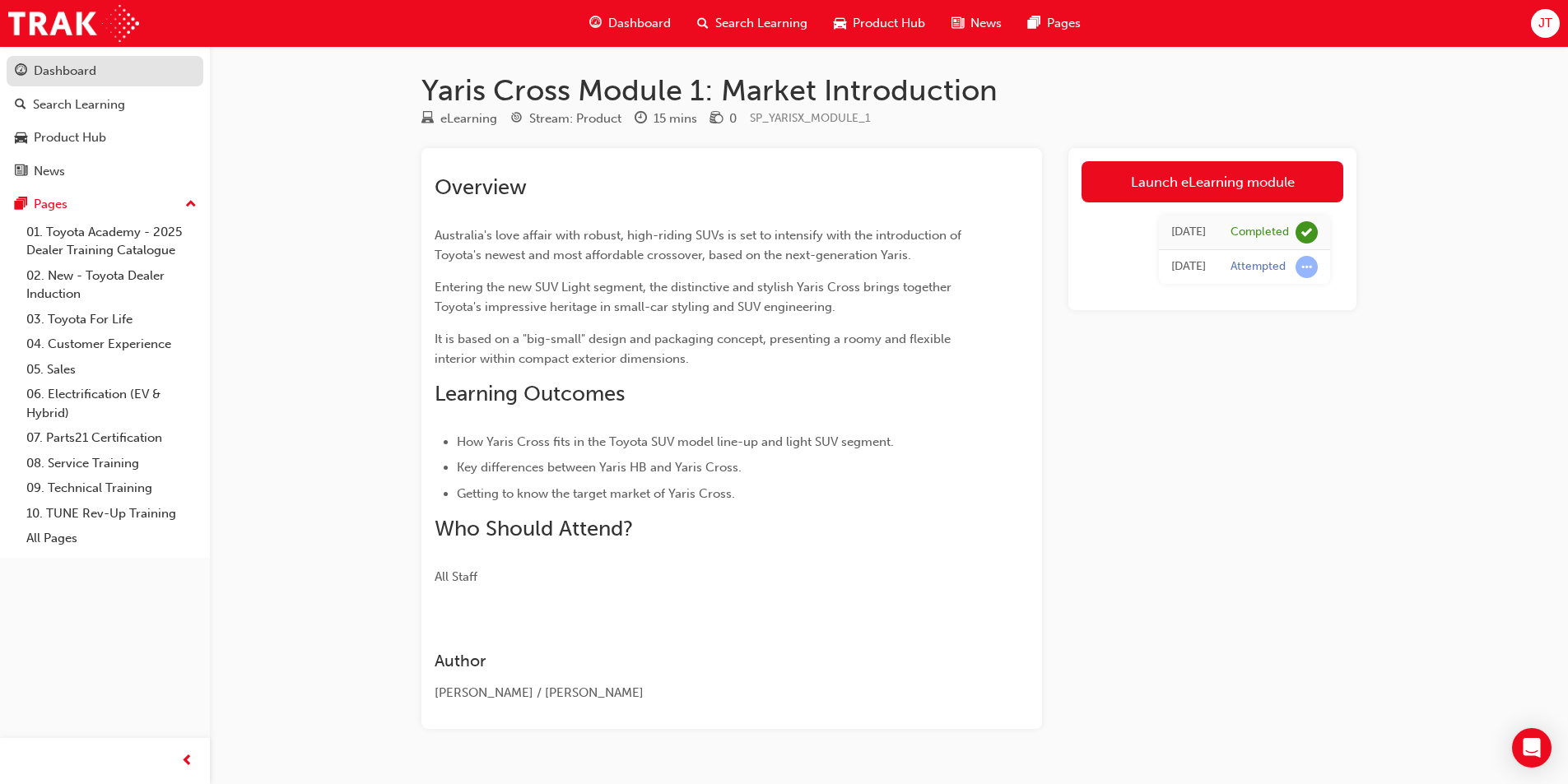
click at [124, 73] on div "Dashboard" at bounding box center [105, 71] width 180 height 21
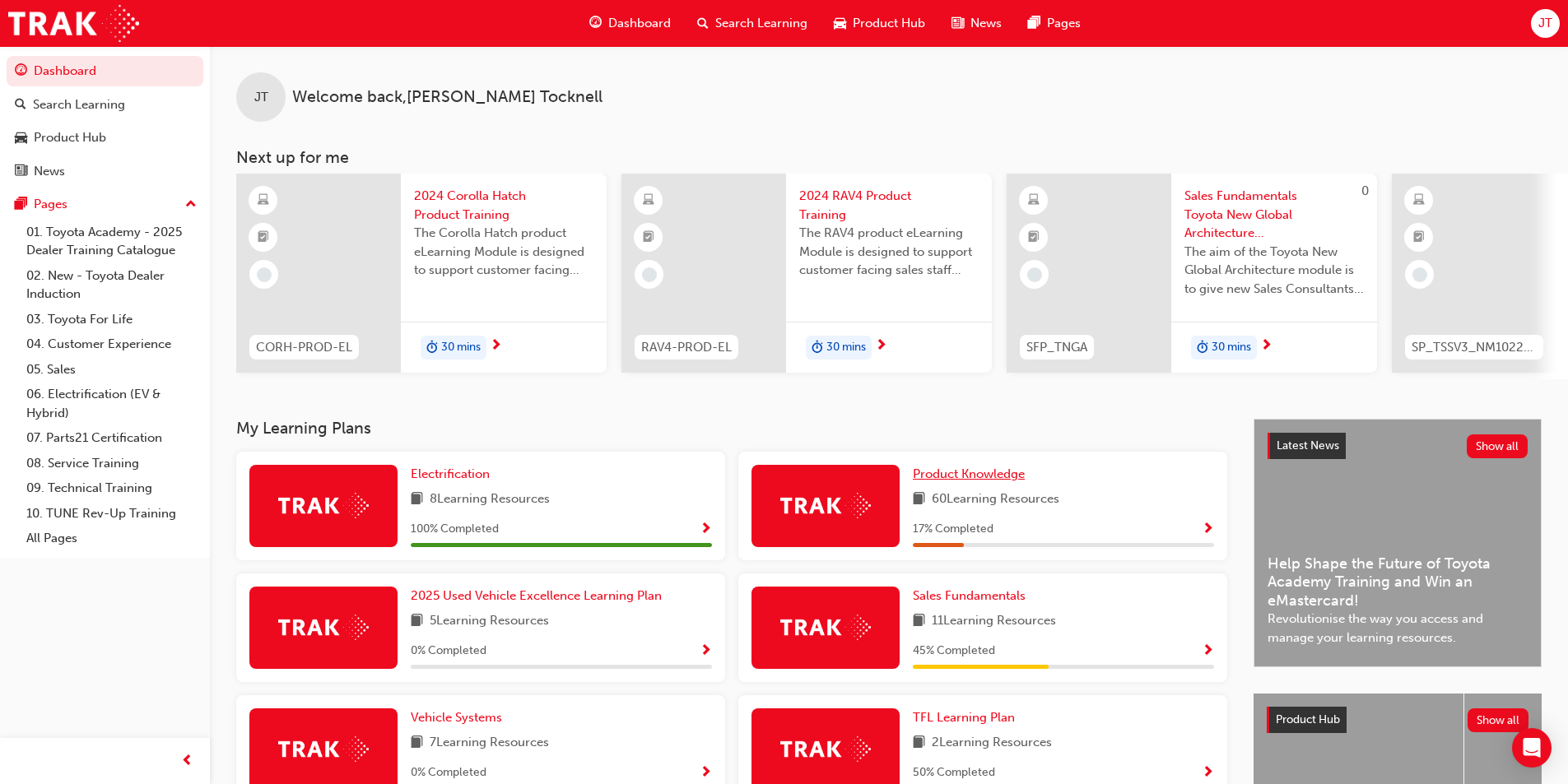
click at [933, 477] on span "Product Knowledge" at bounding box center [969, 474] width 112 height 15
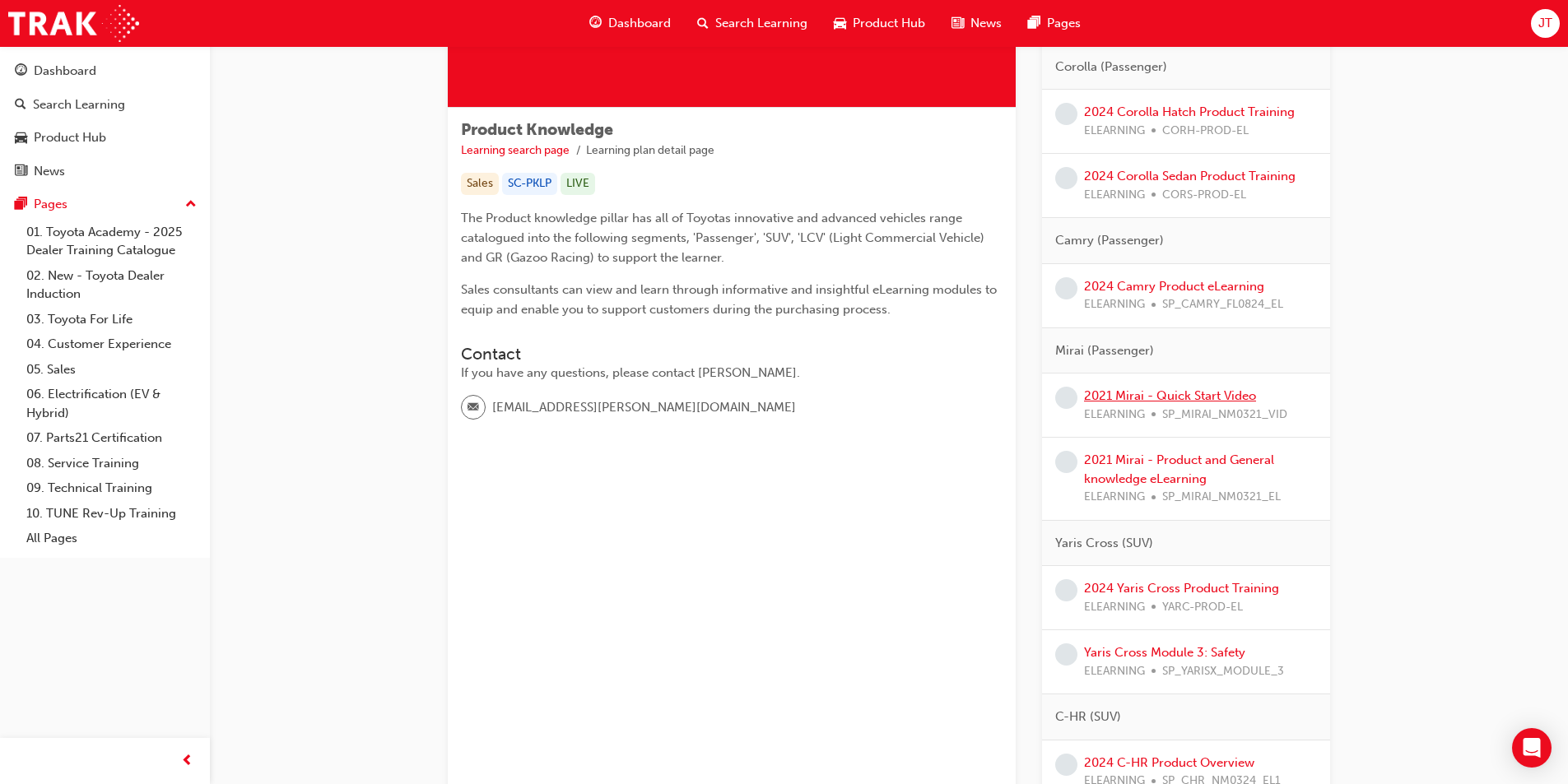
scroll to position [247, 0]
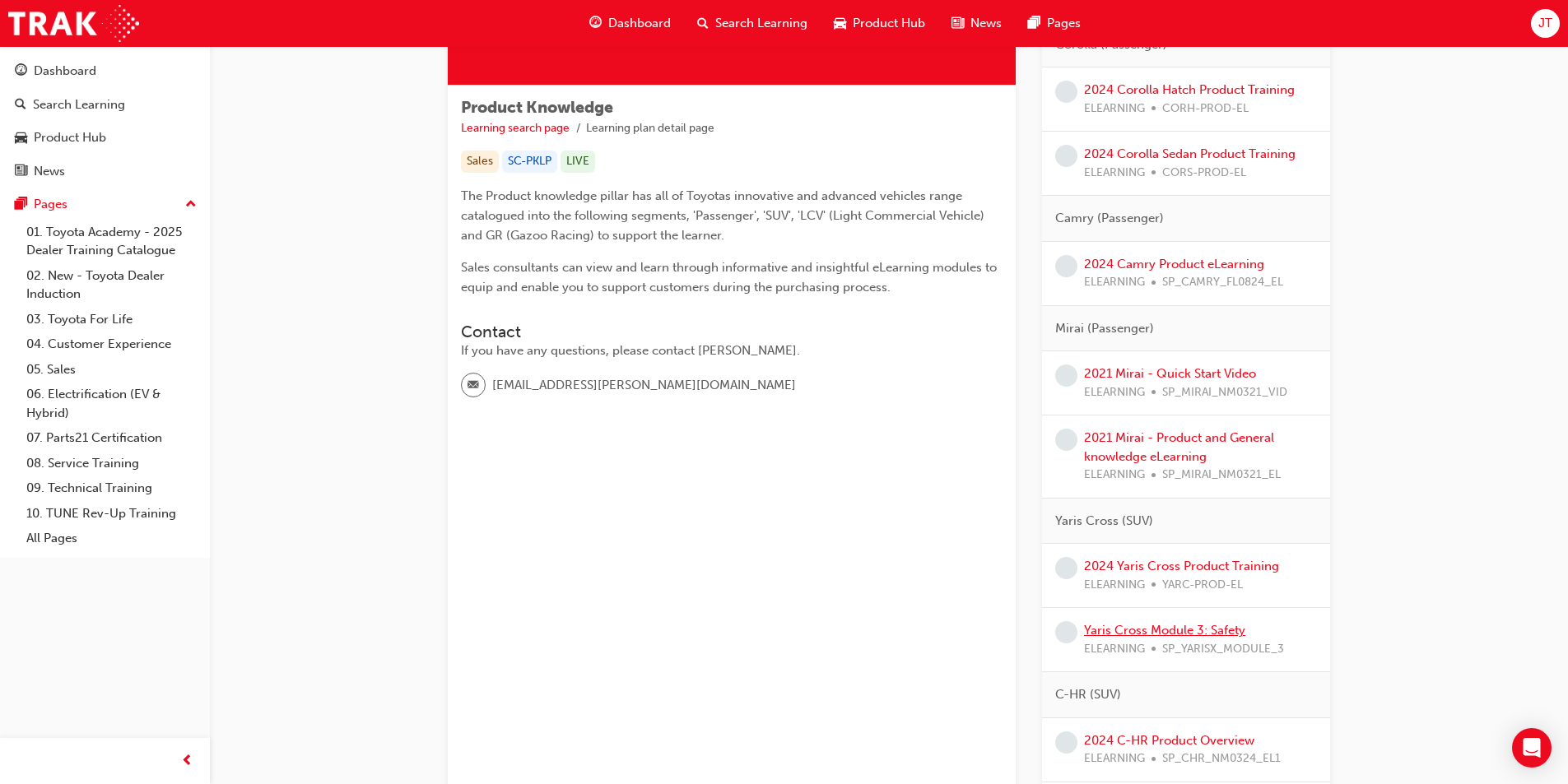
click at [1229, 636] on link "Yaris Cross Module 3: Safety" at bounding box center [1164, 631] width 161 height 15
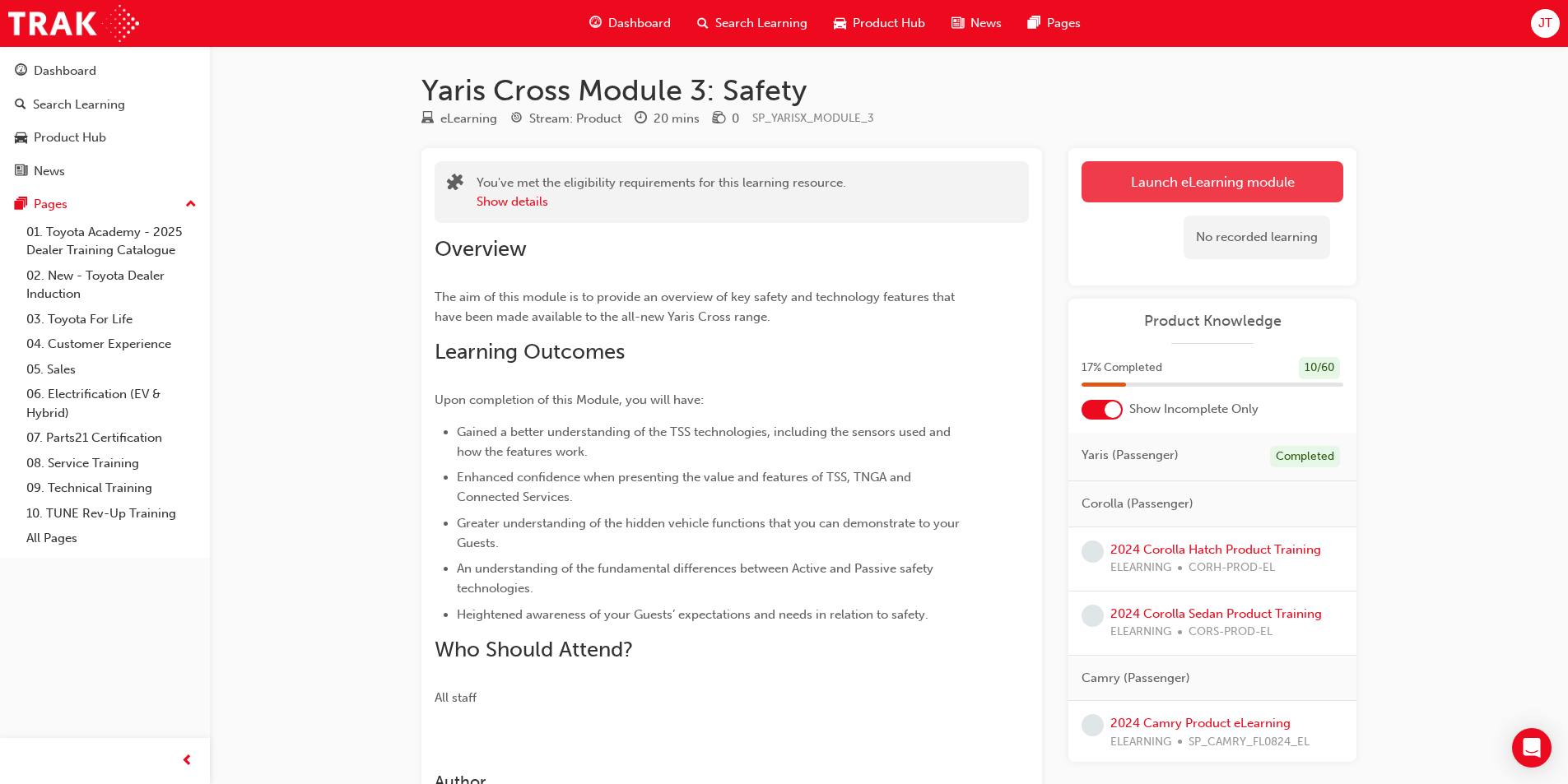
click at [1182, 178] on link "Launch eLearning module" at bounding box center [1212, 182] width 262 height 41
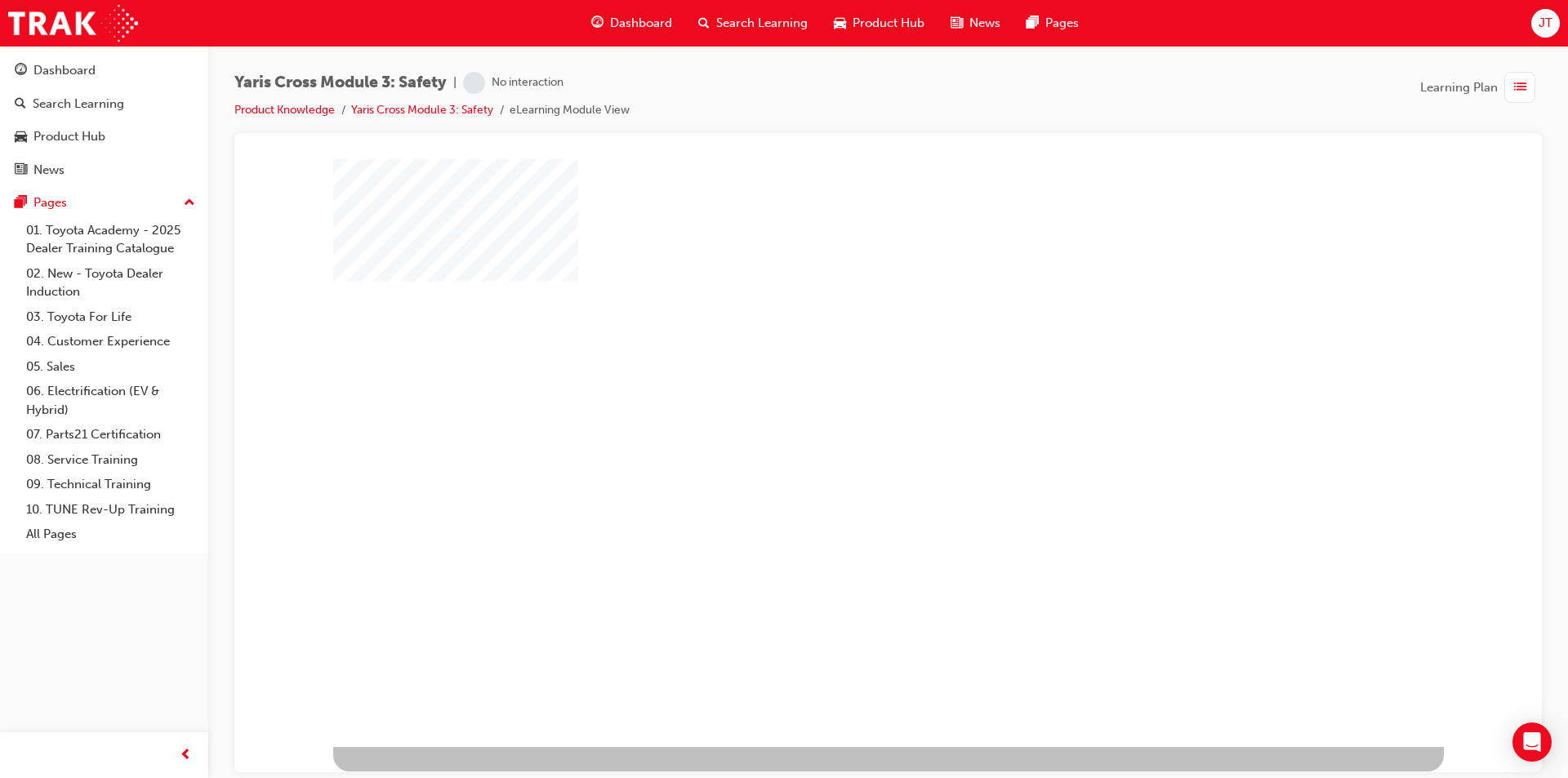
click at [841, 405] on div "play" at bounding box center [841, 405] width 0 height 0
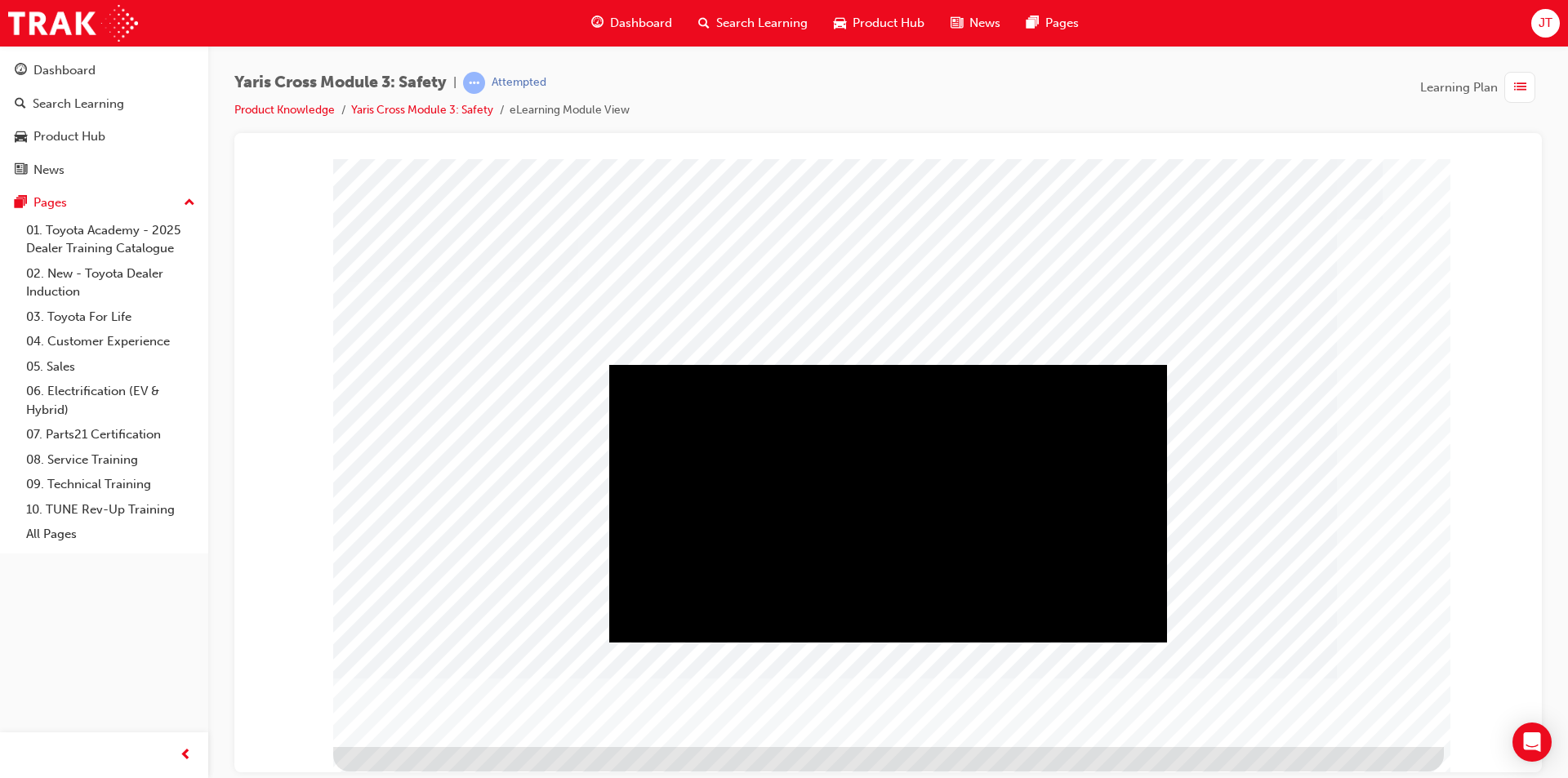
click at [876, 365] on div "Play" at bounding box center [888, 365] width 558 height 0
click at [1153, 365] on div "Full Screen" at bounding box center [888, 365] width 558 height 0
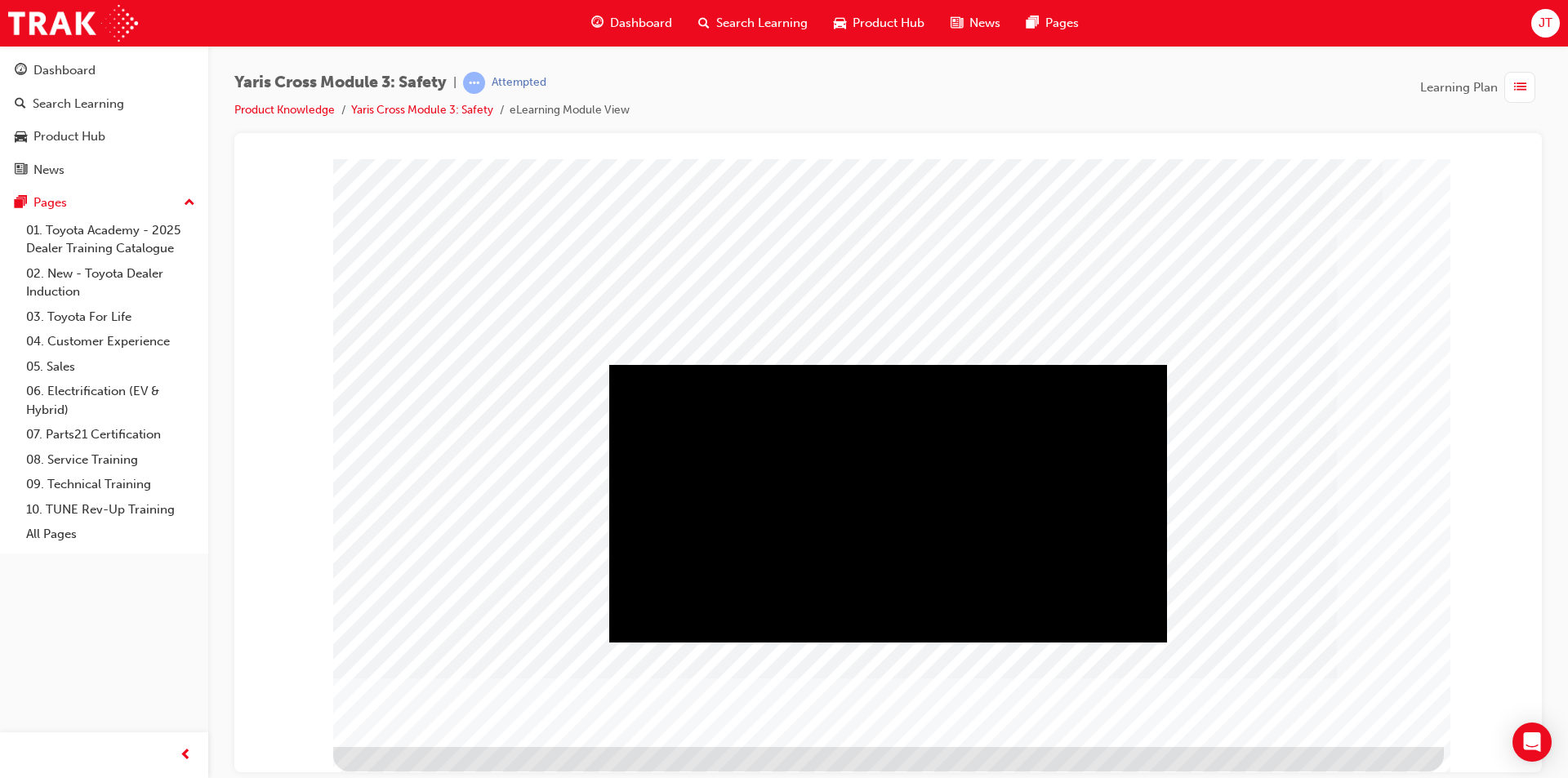
click at [1556, 27] on div "JT" at bounding box center [1545, 23] width 28 height 28
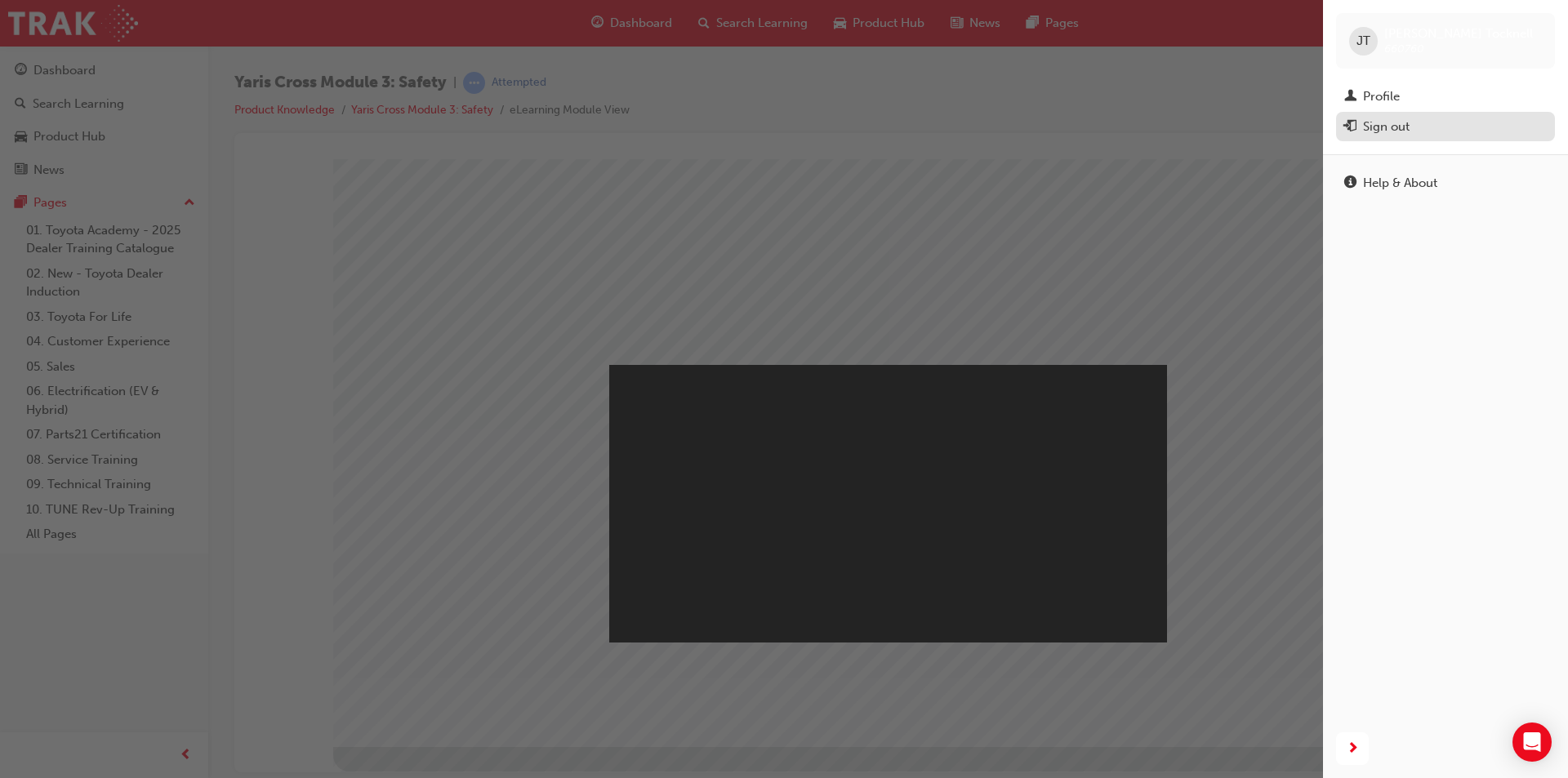
click at [1393, 123] on div "Sign out" at bounding box center [1386, 127] width 46 height 19
